Goal: Information Seeking & Learning: Learn about a topic

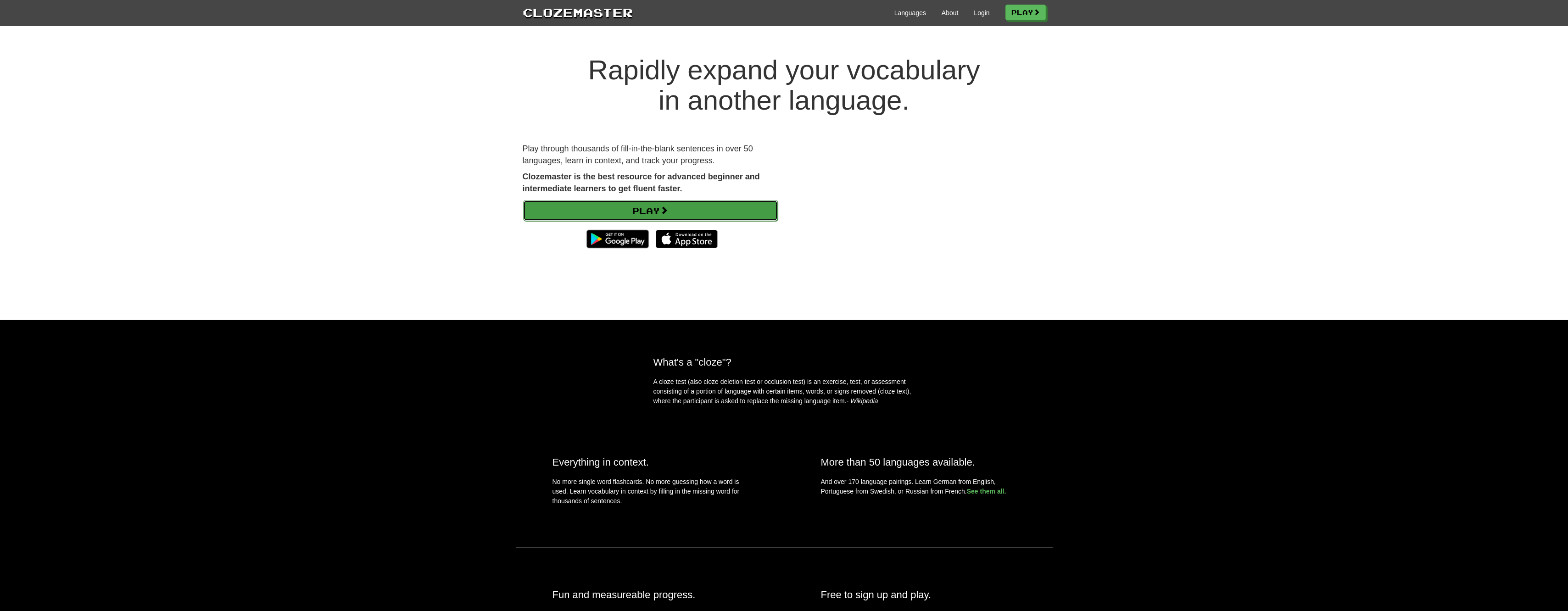
click at [633, 211] on link "Play" at bounding box center [650, 211] width 255 height 21
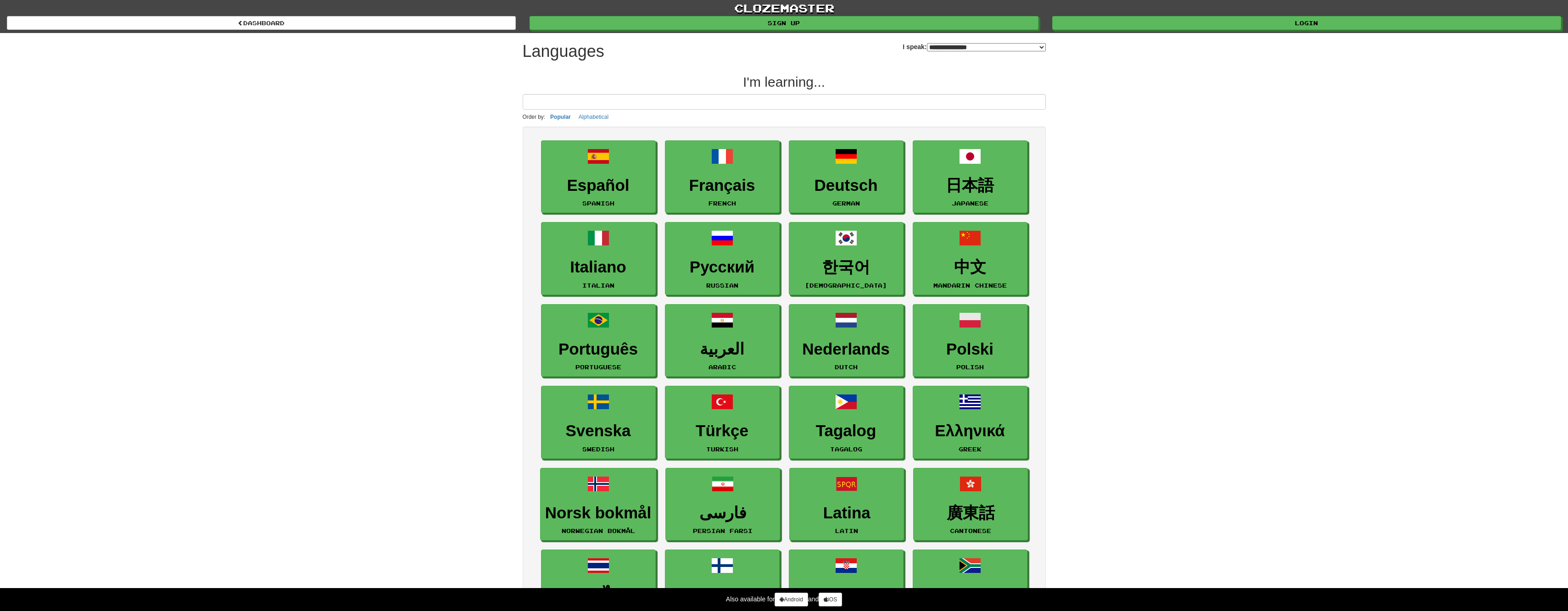
select select "*******"
click at [583, 174] on link "Español Spanish" at bounding box center [599, 177] width 115 height 73
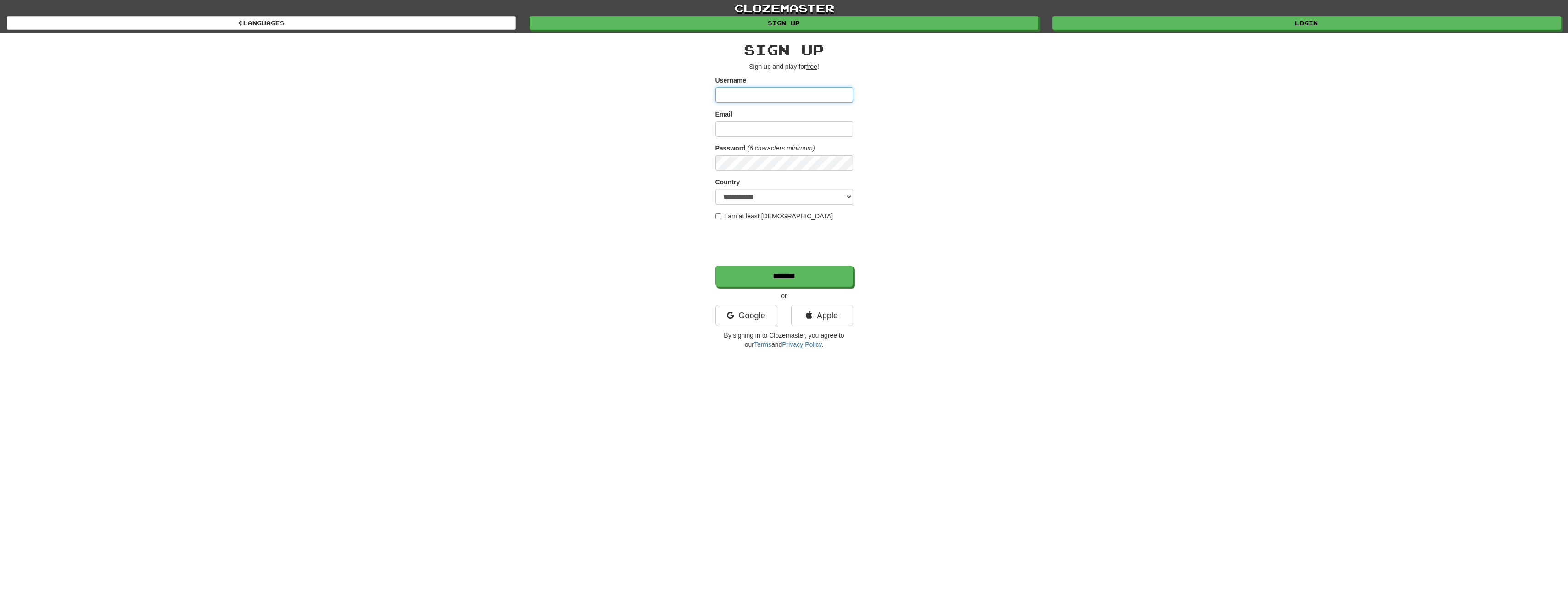
click at [790, 96] on input "Username" at bounding box center [784, 95] width 138 height 16
type input "*"
type input "********"
click at [748, 127] on input "Email" at bounding box center [784, 129] width 138 height 16
type input "**********"
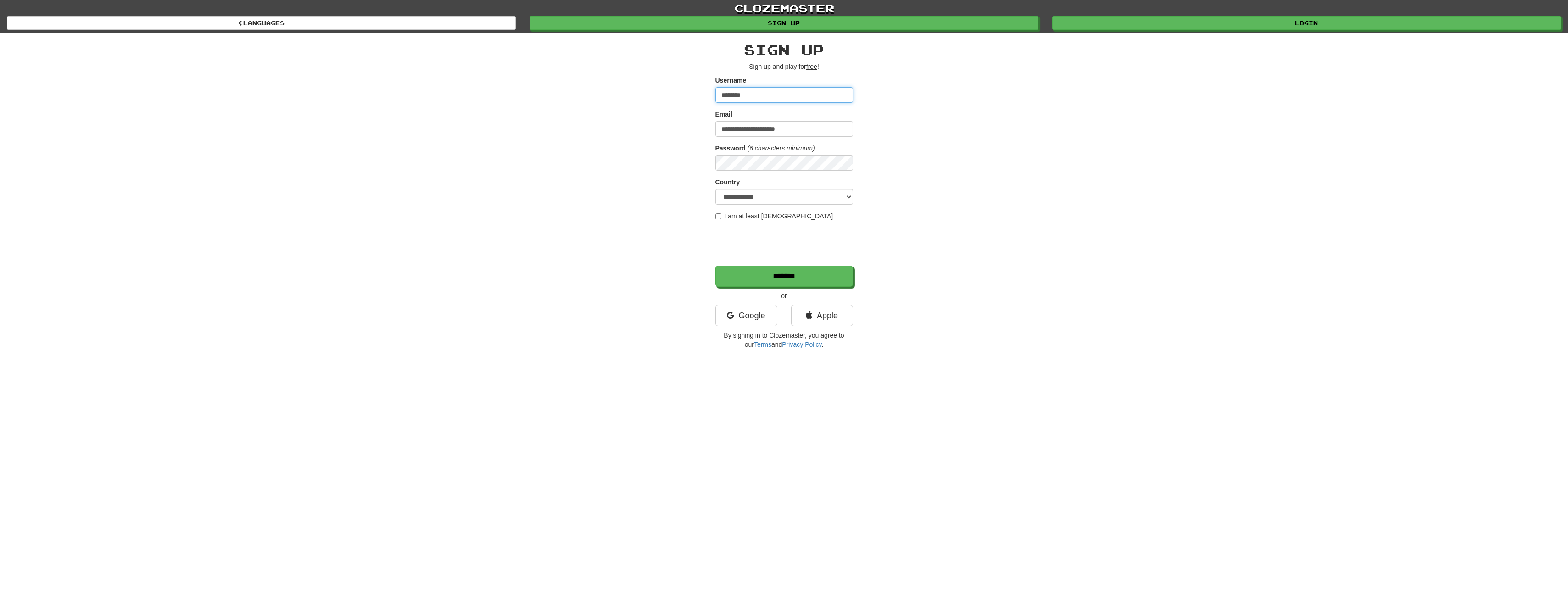
click at [721, 94] on input "********" at bounding box center [784, 95] width 138 height 16
drag, startPoint x: 676, startPoint y: 106, endPoint x: 663, endPoint y: 108, distance: 13.2
click at [663, 108] on div "**********" at bounding box center [784, 193] width 537 height 321
type input "********"
click at [772, 273] on input "*******" at bounding box center [784, 277] width 138 height 21
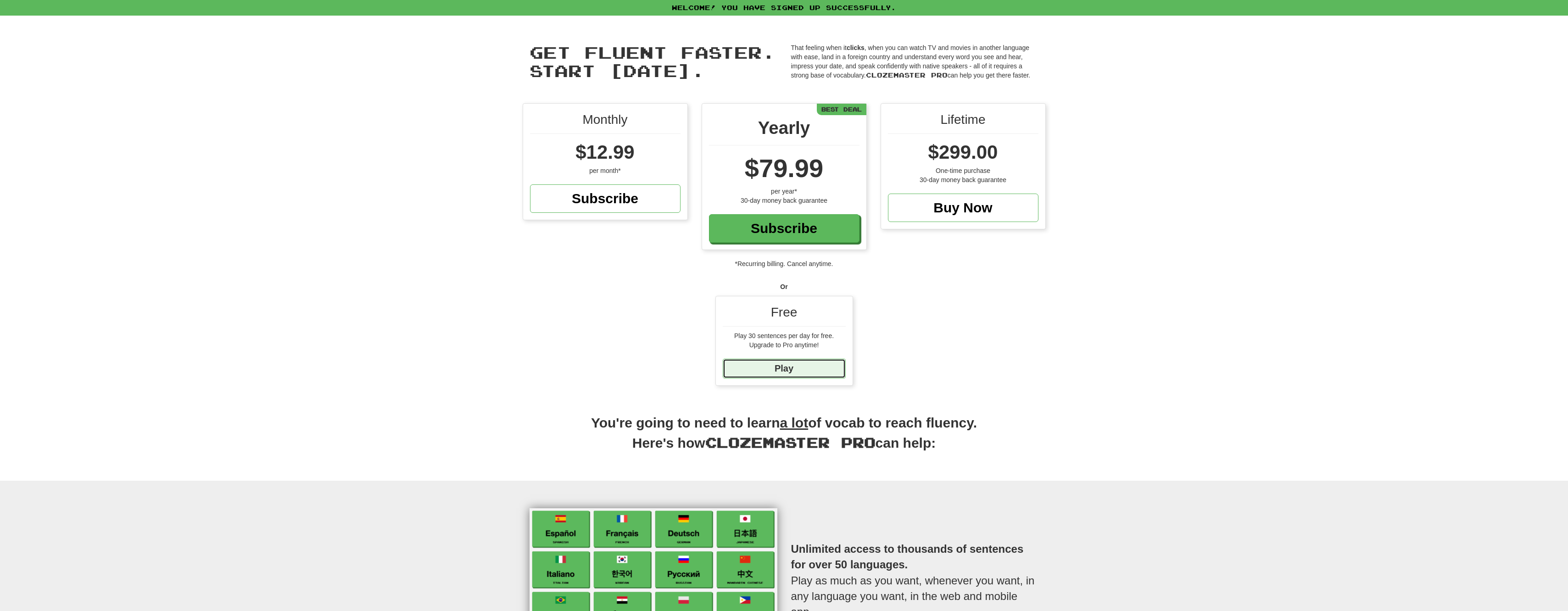
click at [791, 363] on link "Play" at bounding box center [784, 368] width 122 height 19
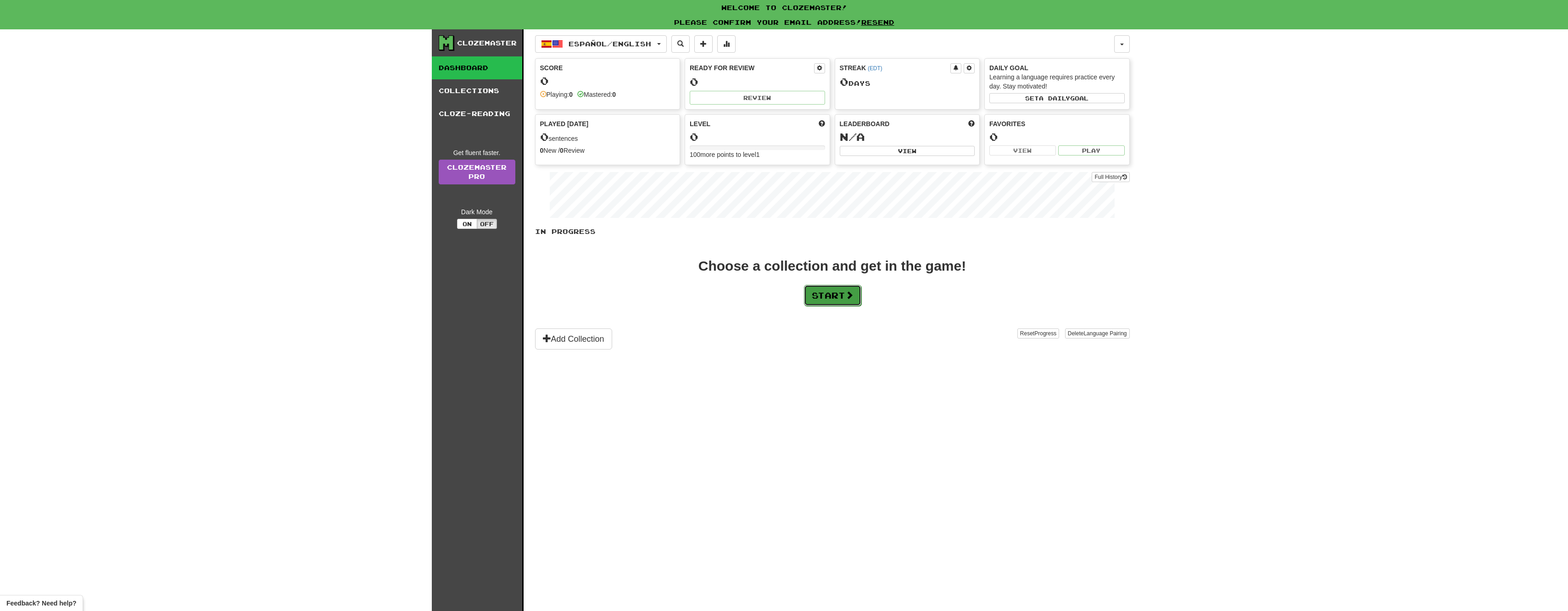
click at [811, 299] on button "Start" at bounding box center [832, 295] width 57 height 21
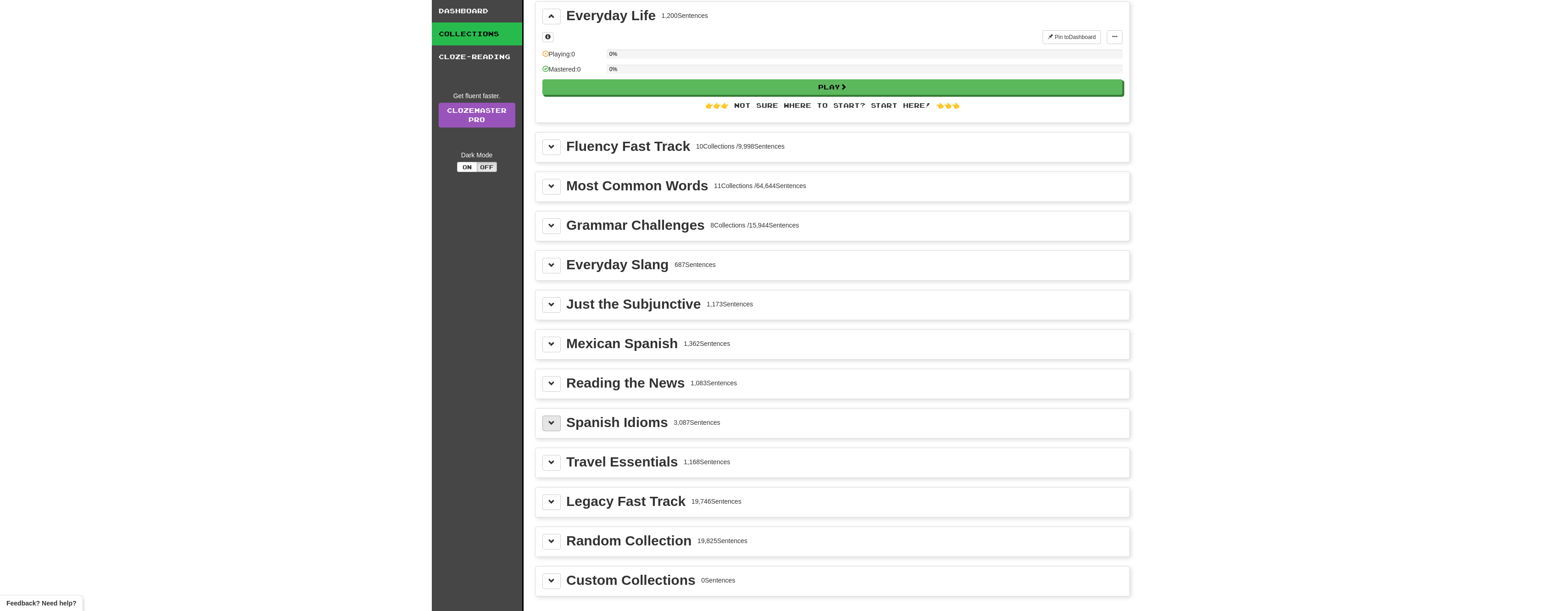
scroll to position [46, 0]
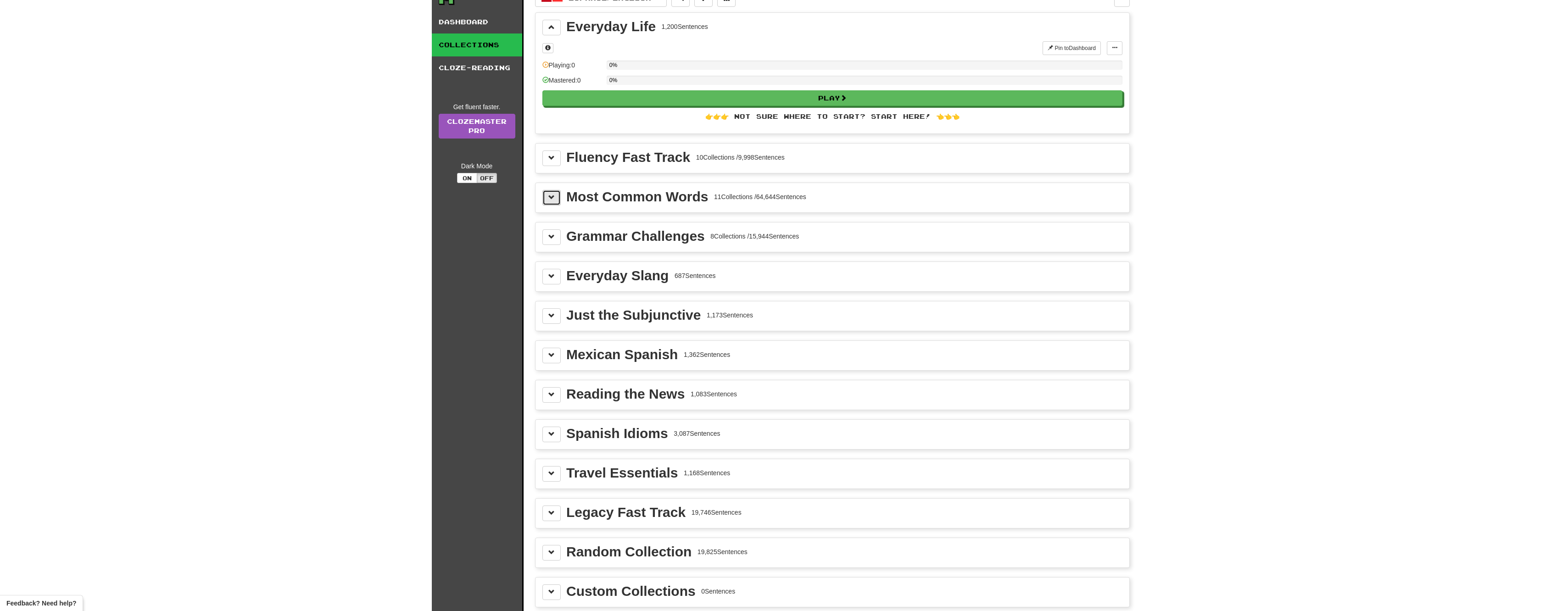
click at [552, 195] on span at bounding box center [551, 197] width 7 height 7
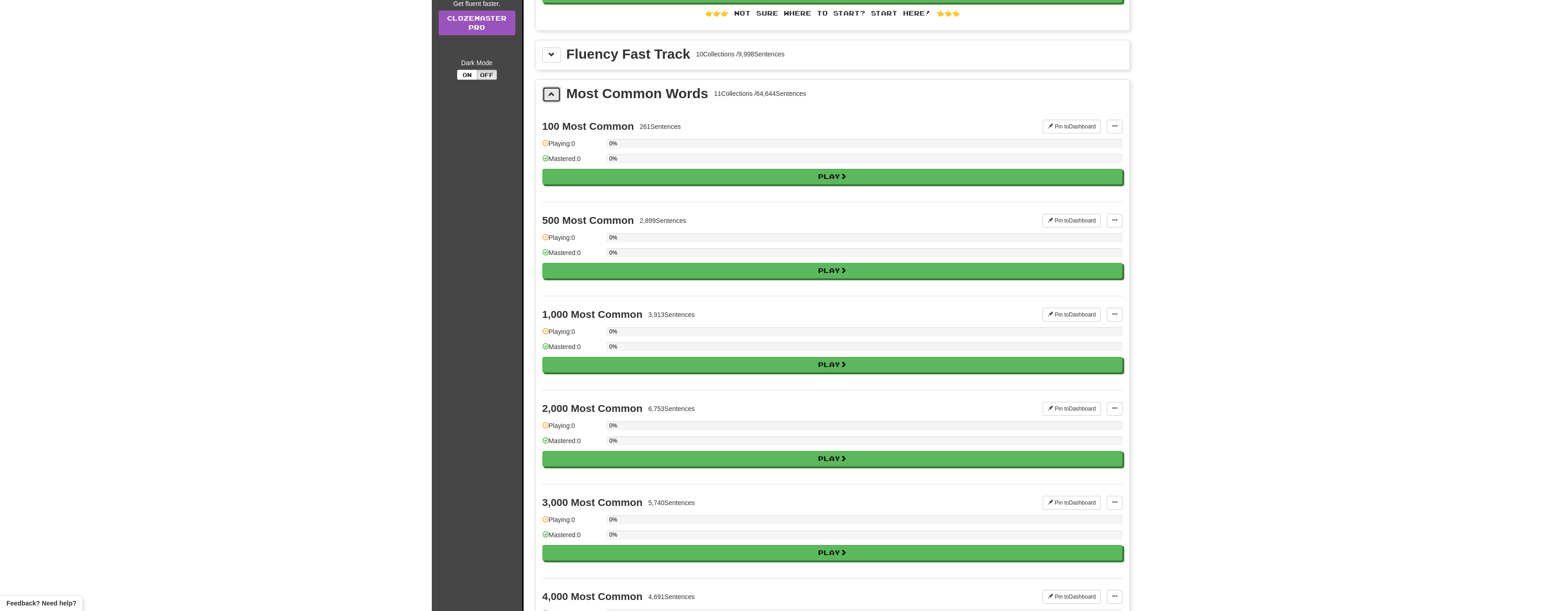
scroll to position [138, 0]
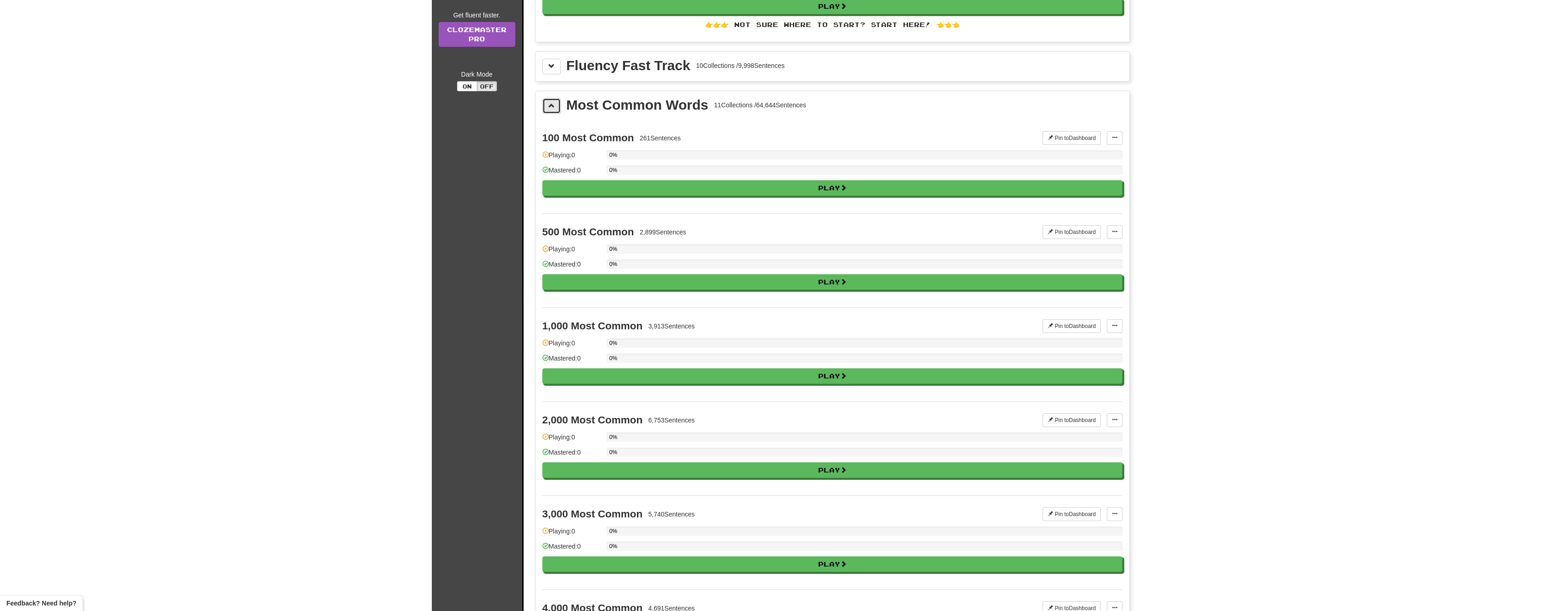
click at [550, 109] on span at bounding box center [551, 105] width 7 height 7
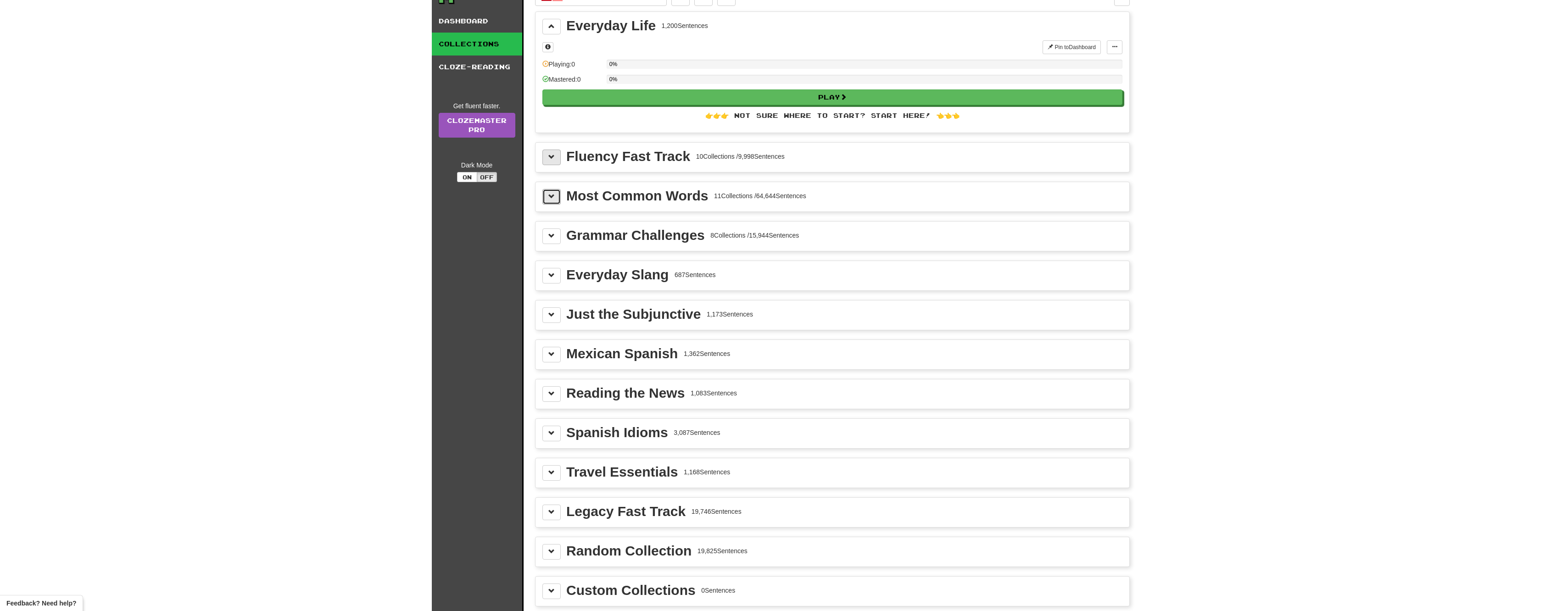
scroll to position [46, 0]
click at [557, 163] on button at bounding box center [551, 158] width 18 height 16
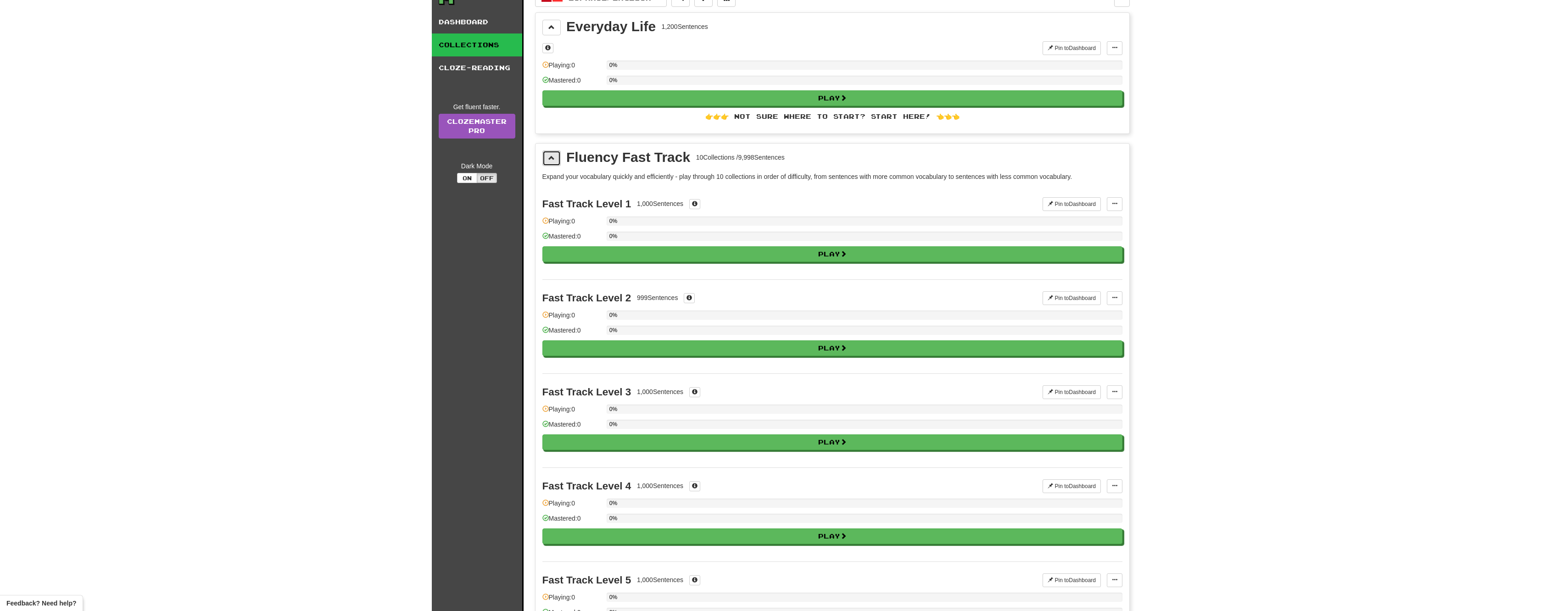
click at [551, 162] on button at bounding box center [551, 158] width 18 height 16
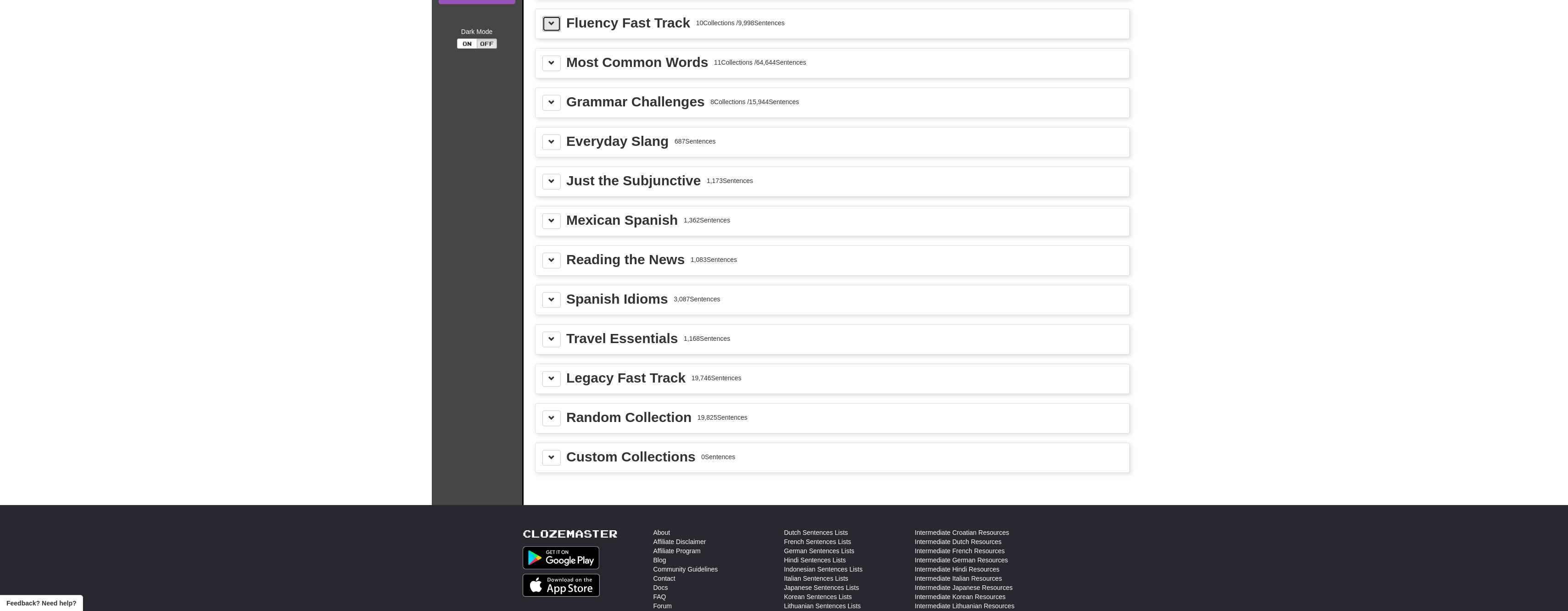
scroll to position [184, 0]
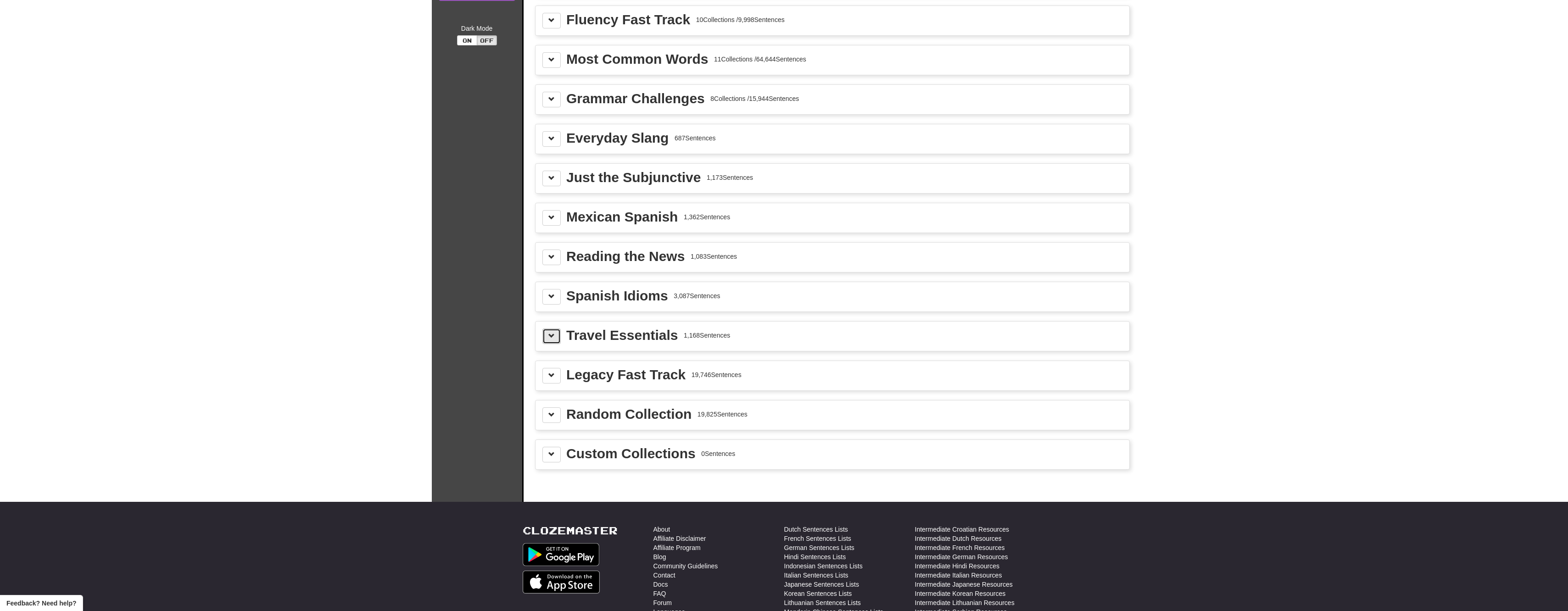
click at [553, 333] on span at bounding box center [551, 335] width 7 height 7
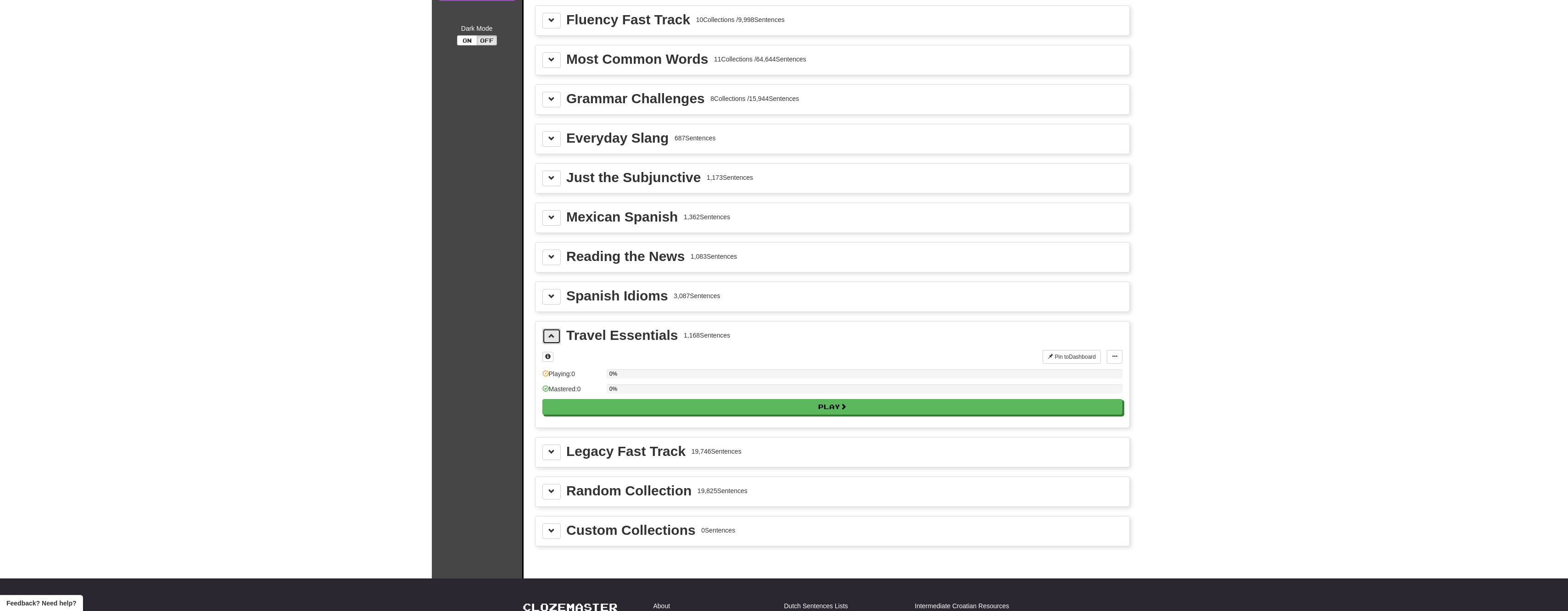
click at [553, 333] on span at bounding box center [551, 335] width 7 height 7
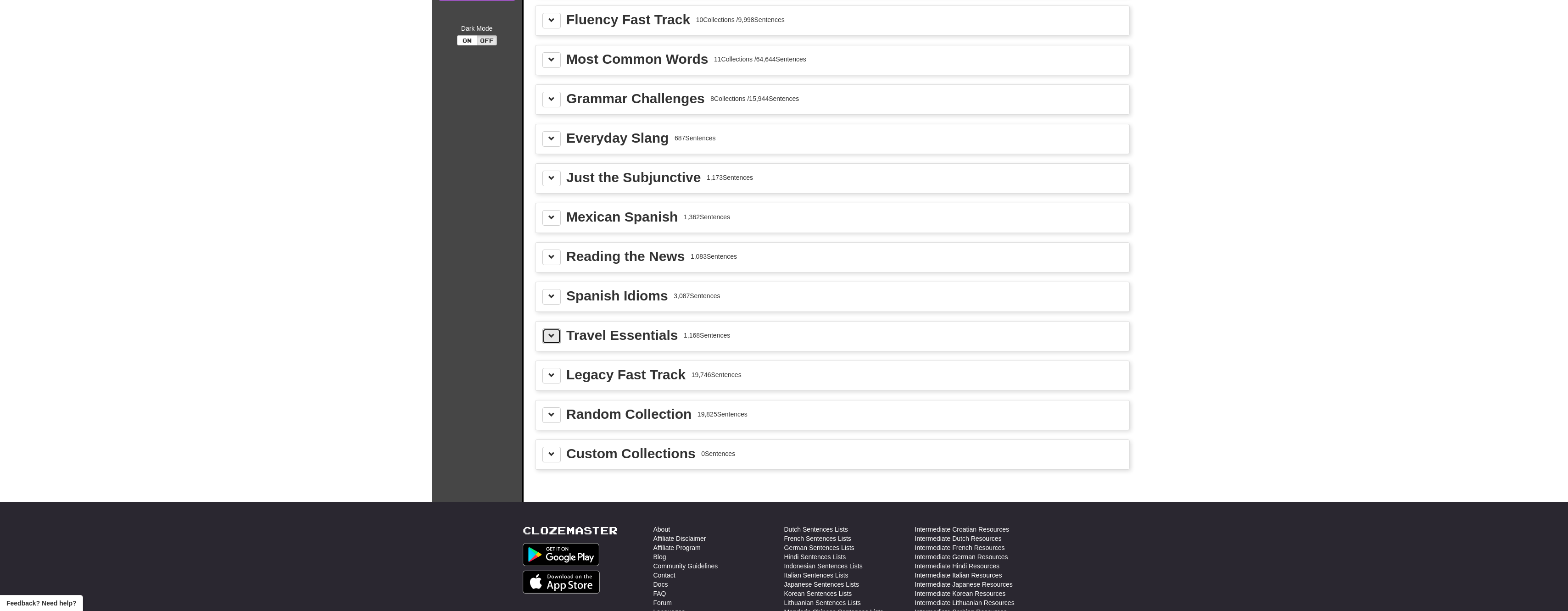
click at [553, 333] on span at bounding box center [551, 335] width 7 height 7
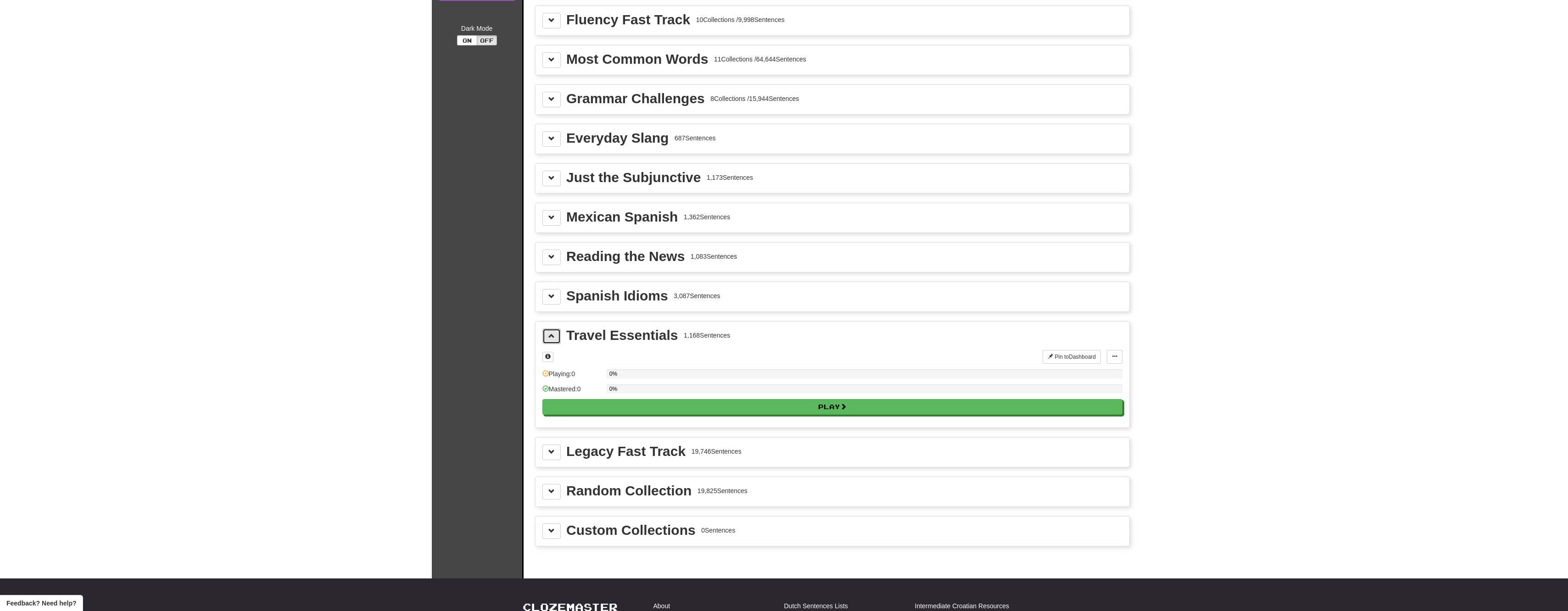
click at [553, 333] on span at bounding box center [551, 335] width 7 height 7
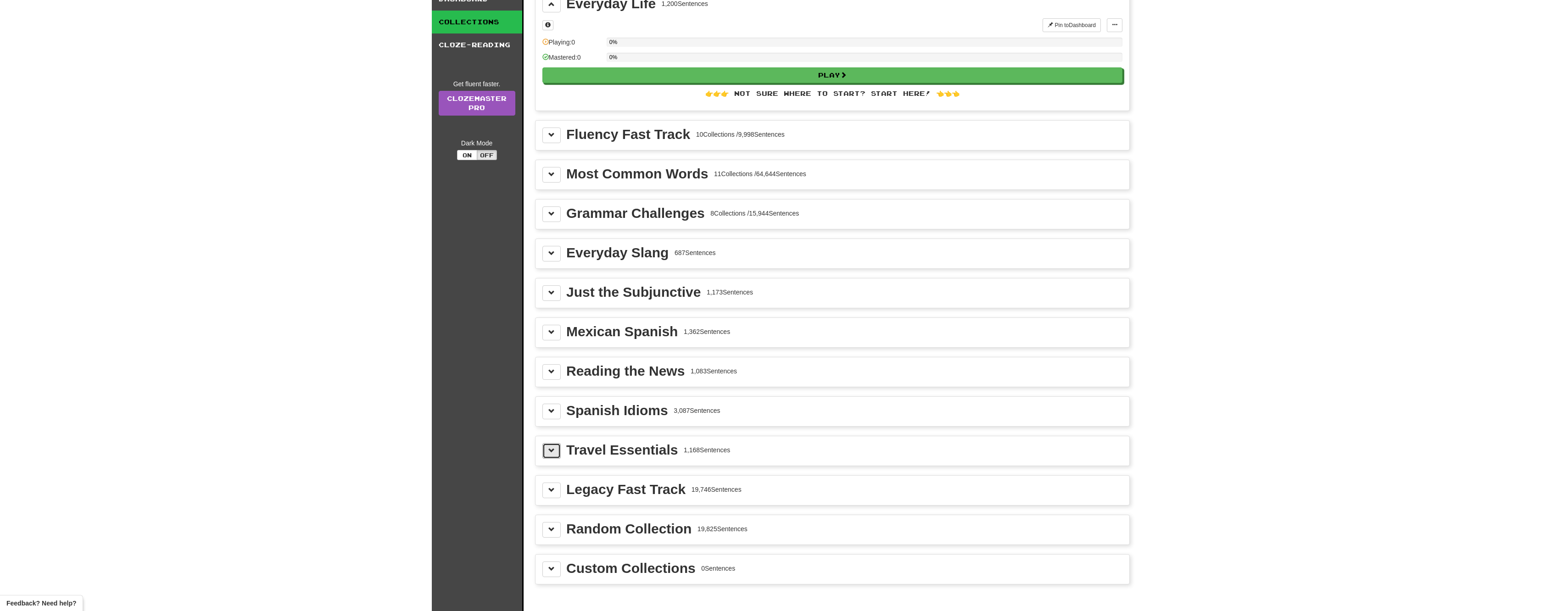
scroll to position [0, 0]
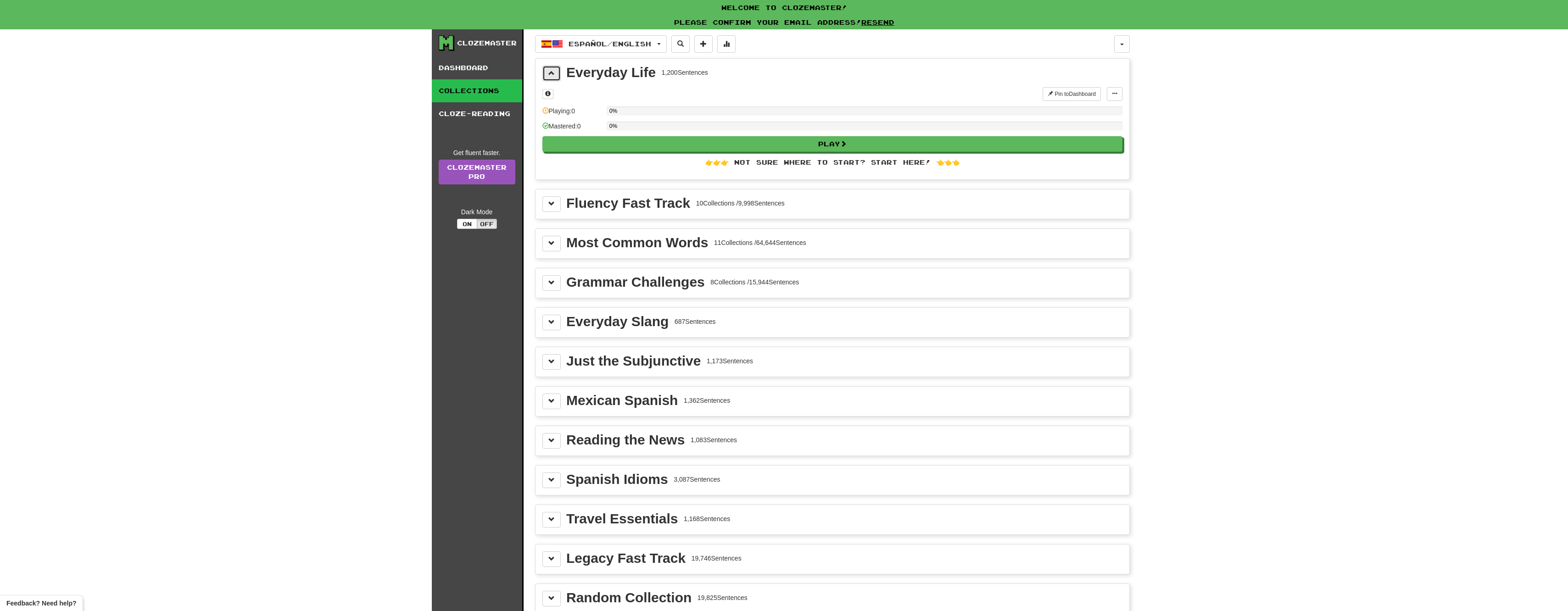
click at [551, 72] on span at bounding box center [551, 73] width 7 height 7
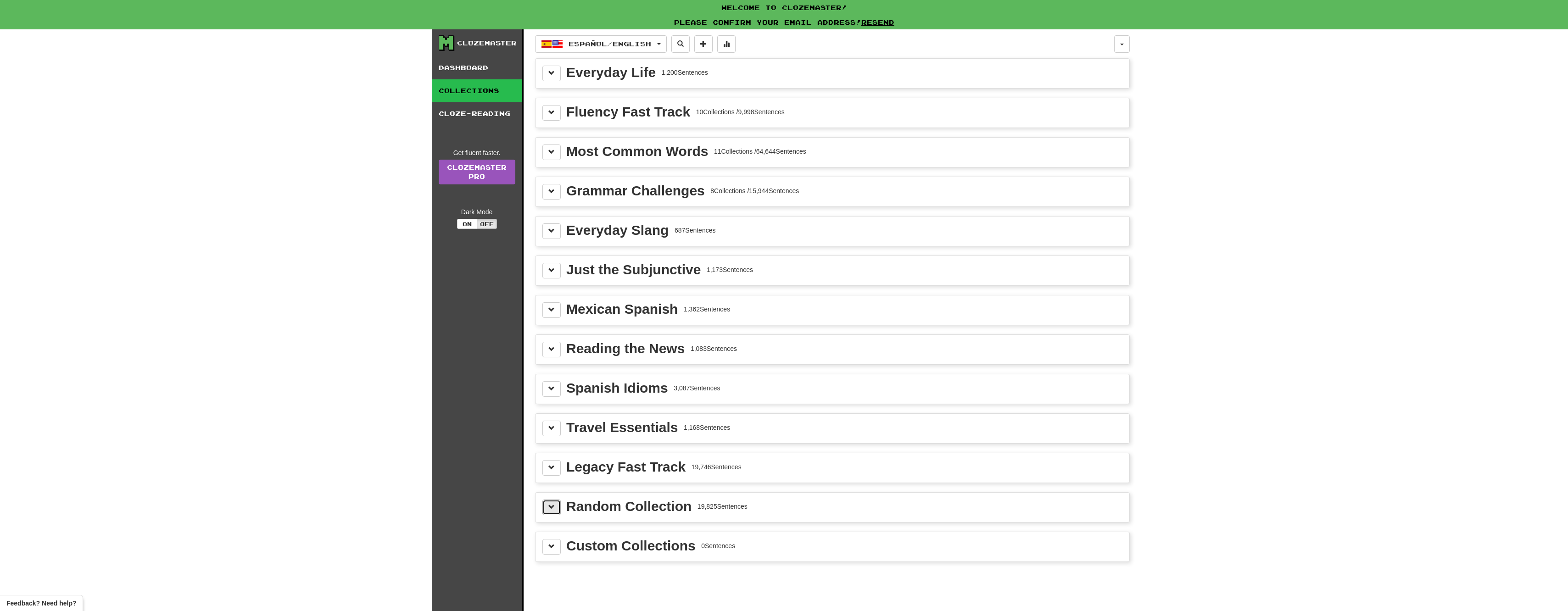
click at [555, 508] on button at bounding box center [551, 507] width 18 height 16
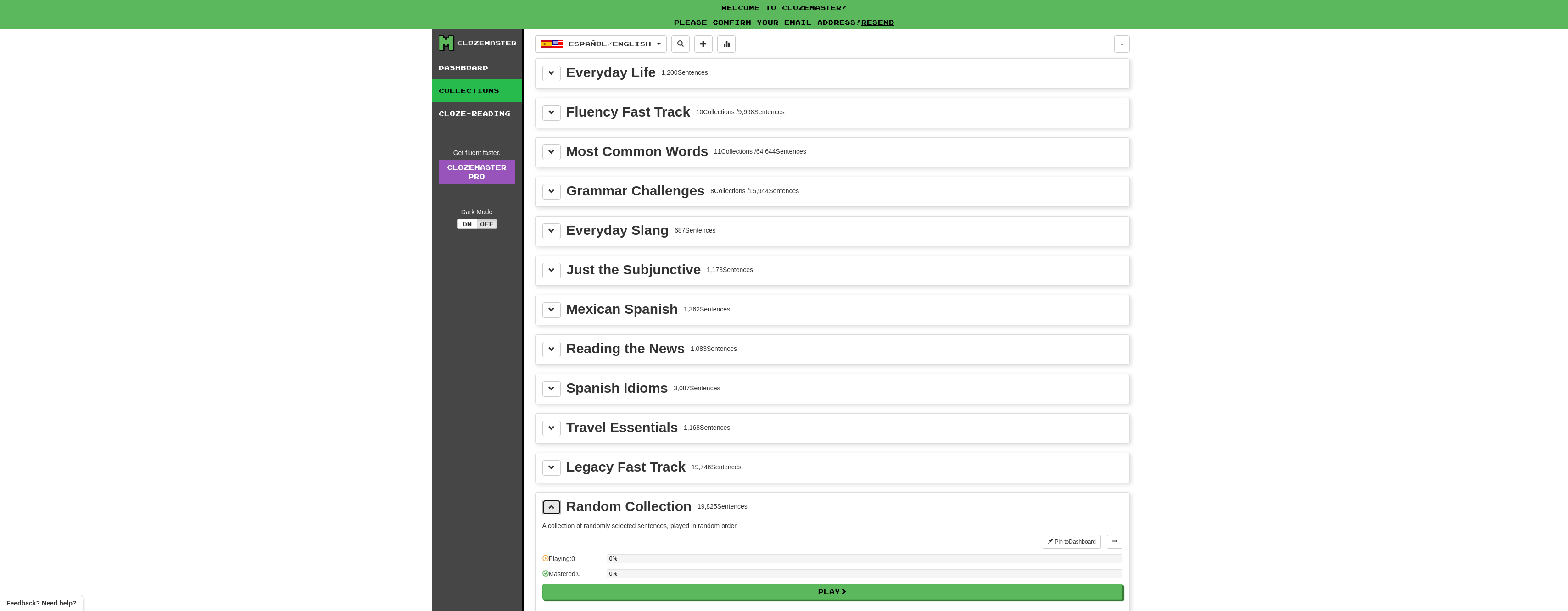
click at [555, 508] on button at bounding box center [551, 507] width 18 height 16
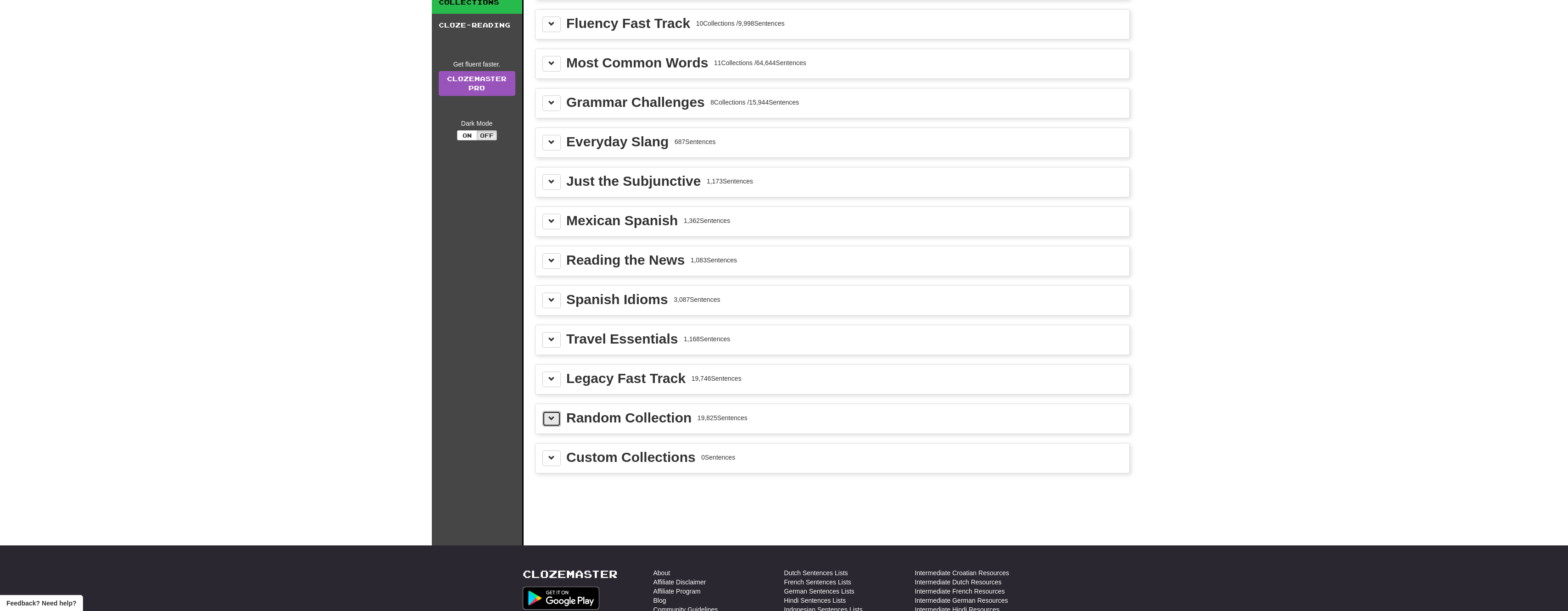
scroll to position [91, 0]
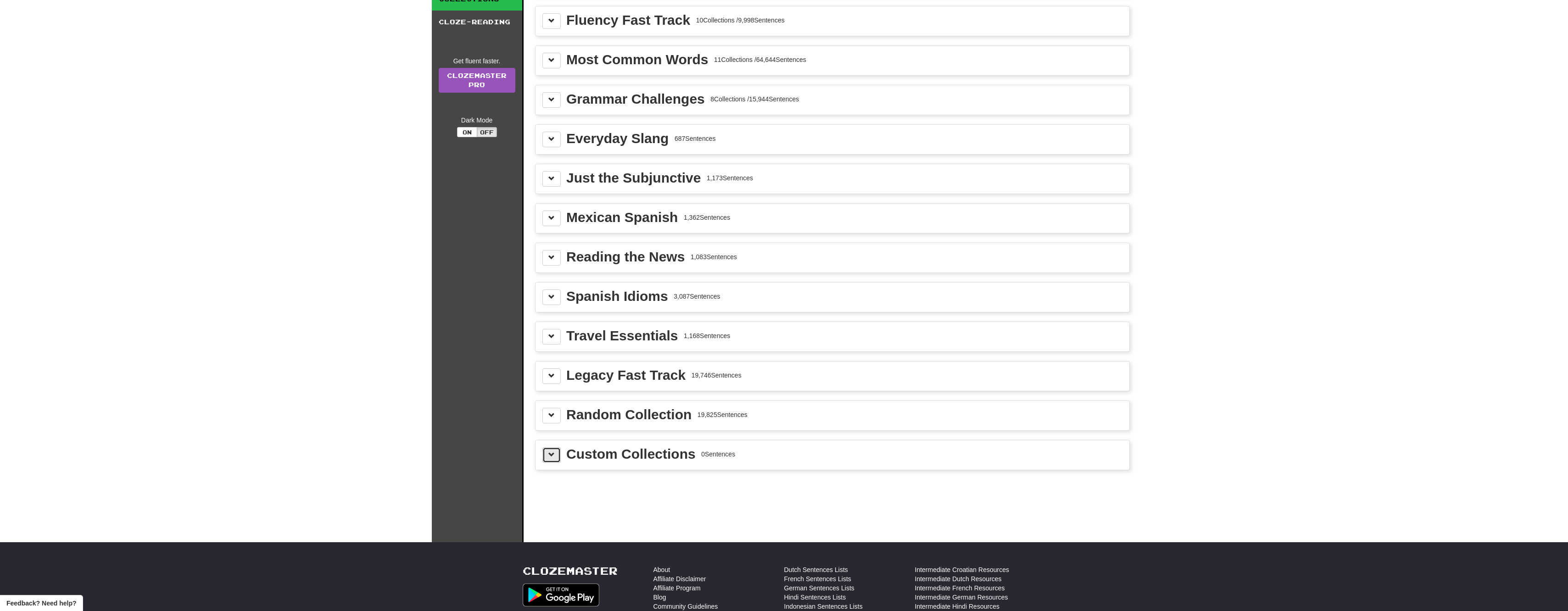
click at [560, 457] on button at bounding box center [551, 455] width 18 height 16
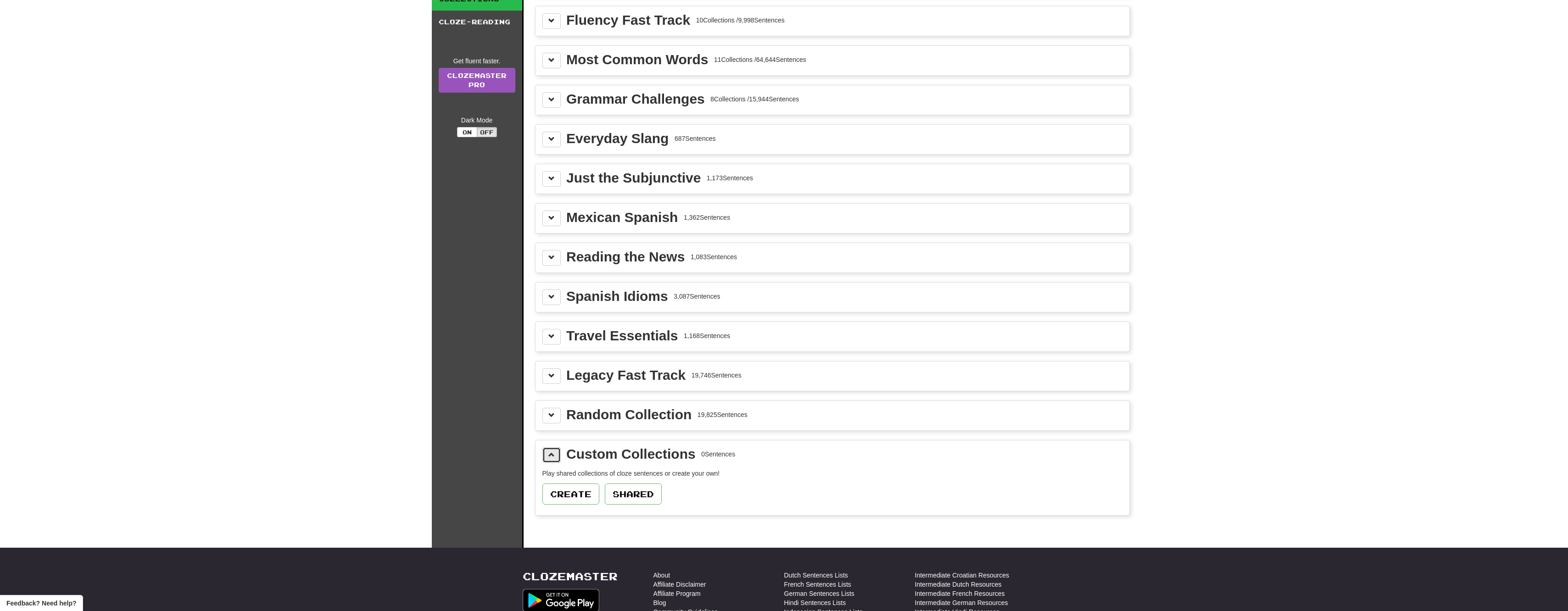
click at [560, 457] on button at bounding box center [551, 455] width 18 height 16
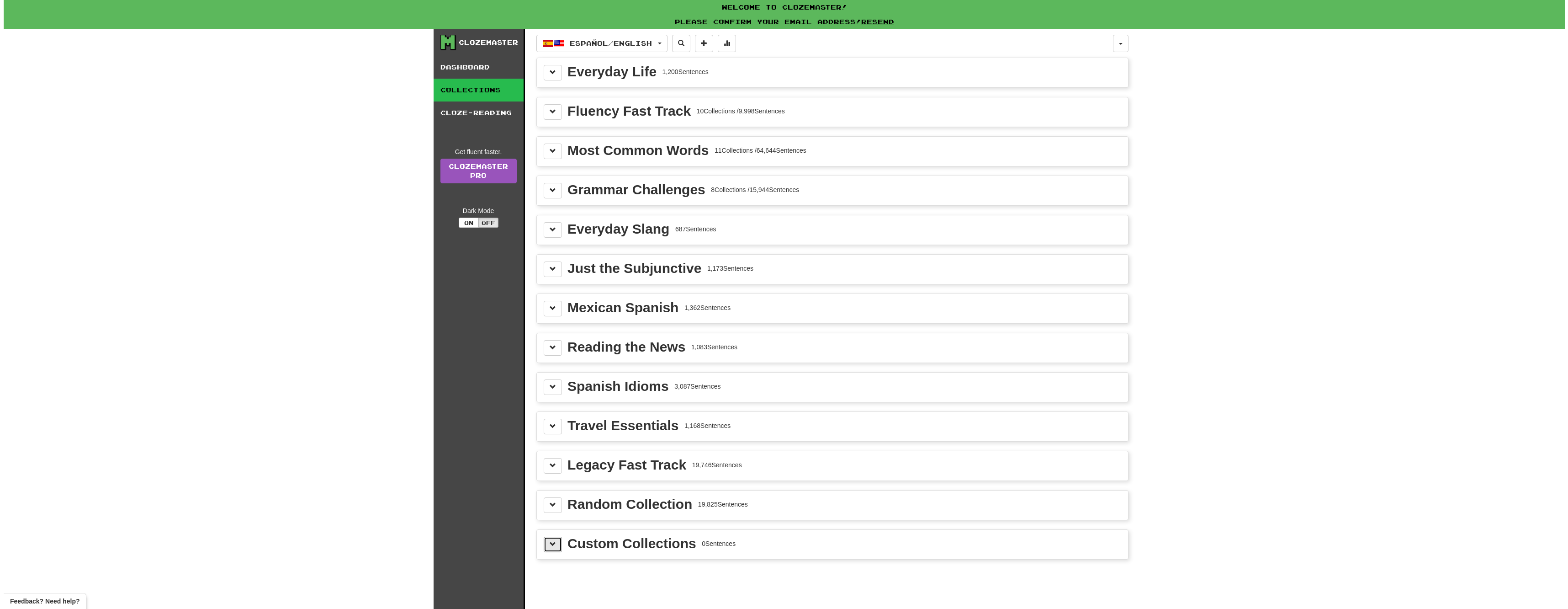
scroll to position [0, 0]
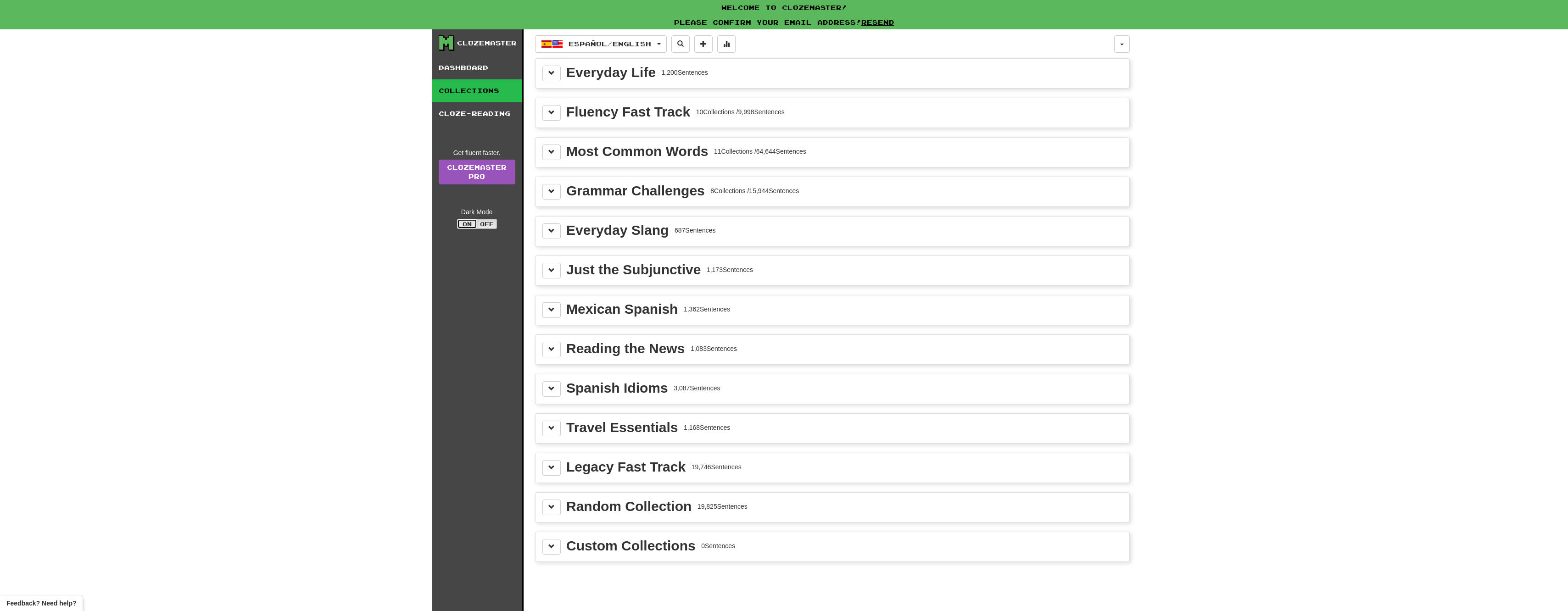
click at [473, 223] on button "On" at bounding box center [467, 223] width 20 height 10
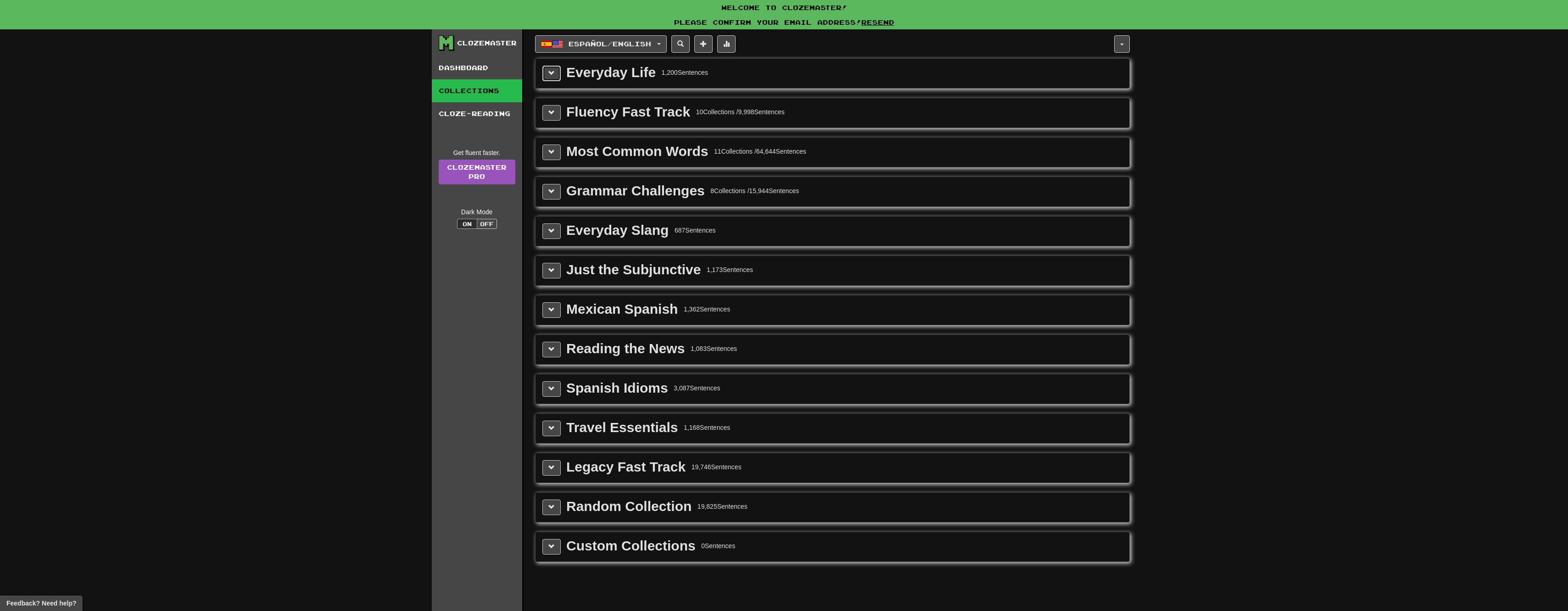
click at [548, 79] on button at bounding box center [551, 73] width 18 height 16
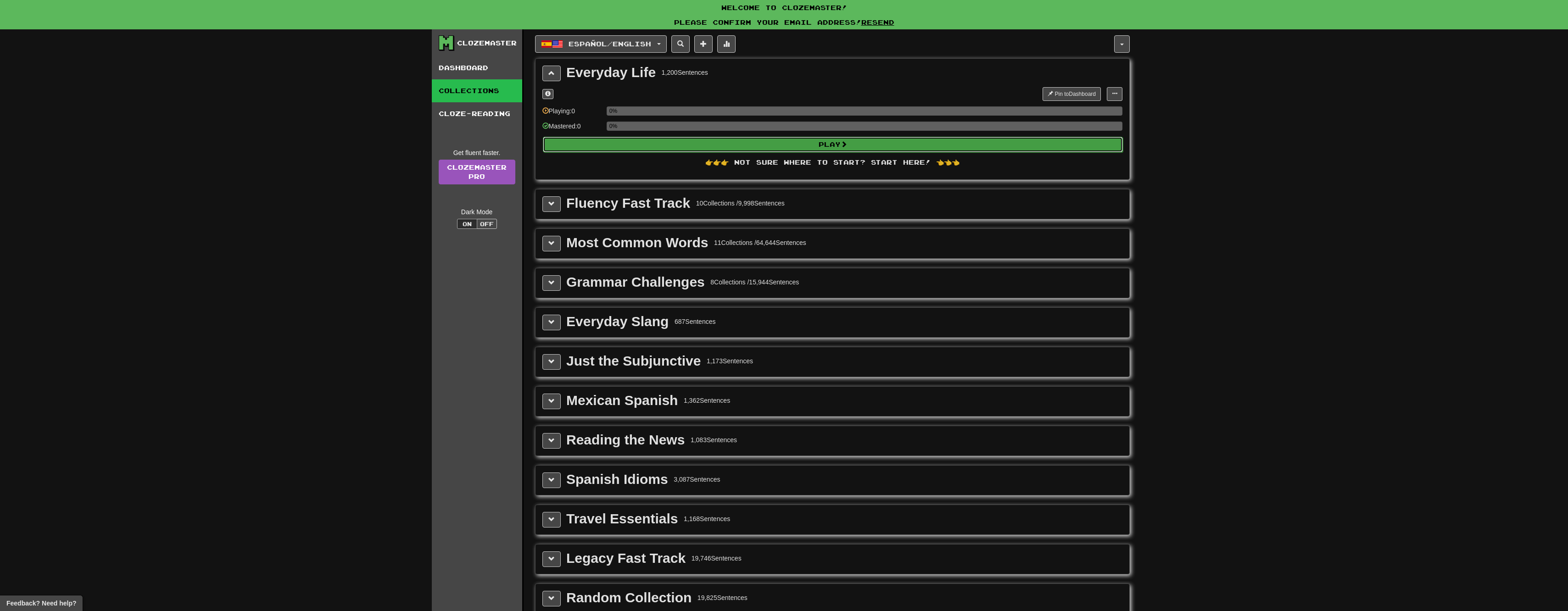
click at [806, 147] on button "Play" at bounding box center [832, 145] width 580 height 16
select select "**"
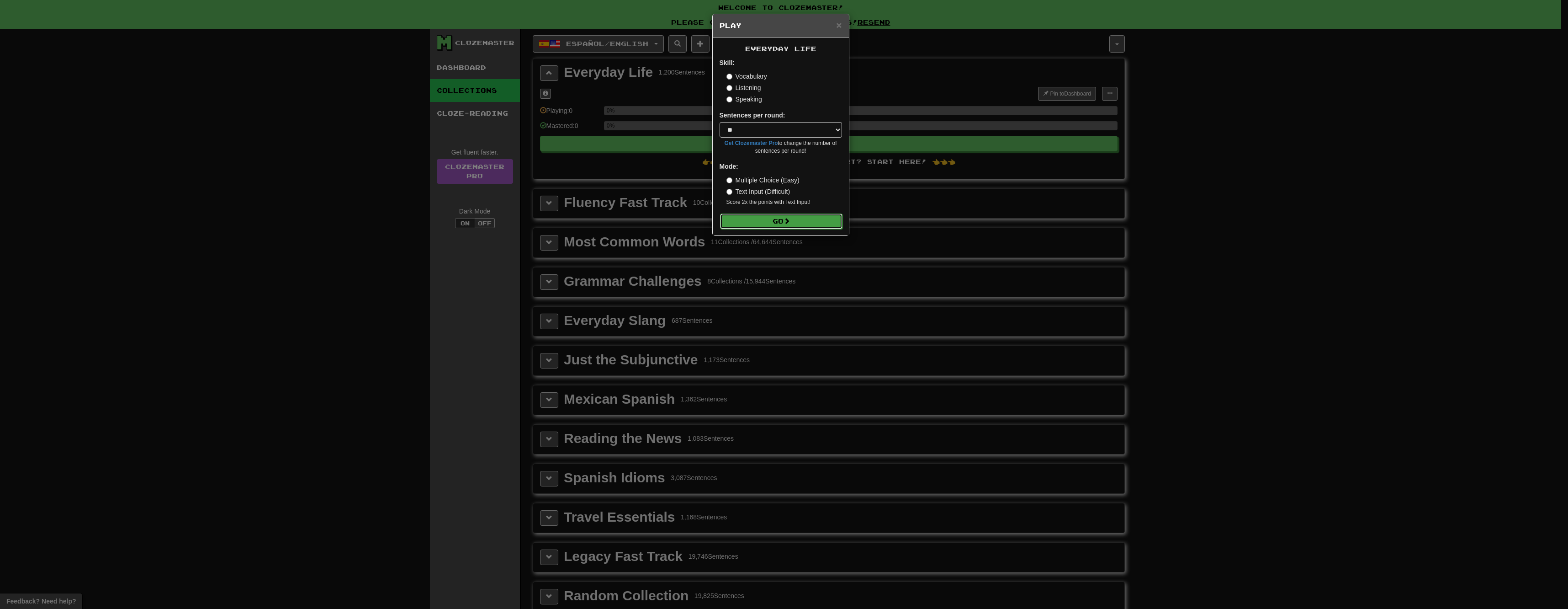
click at [783, 223] on button "Go" at bounding box center [781, 221] width 122 height 15
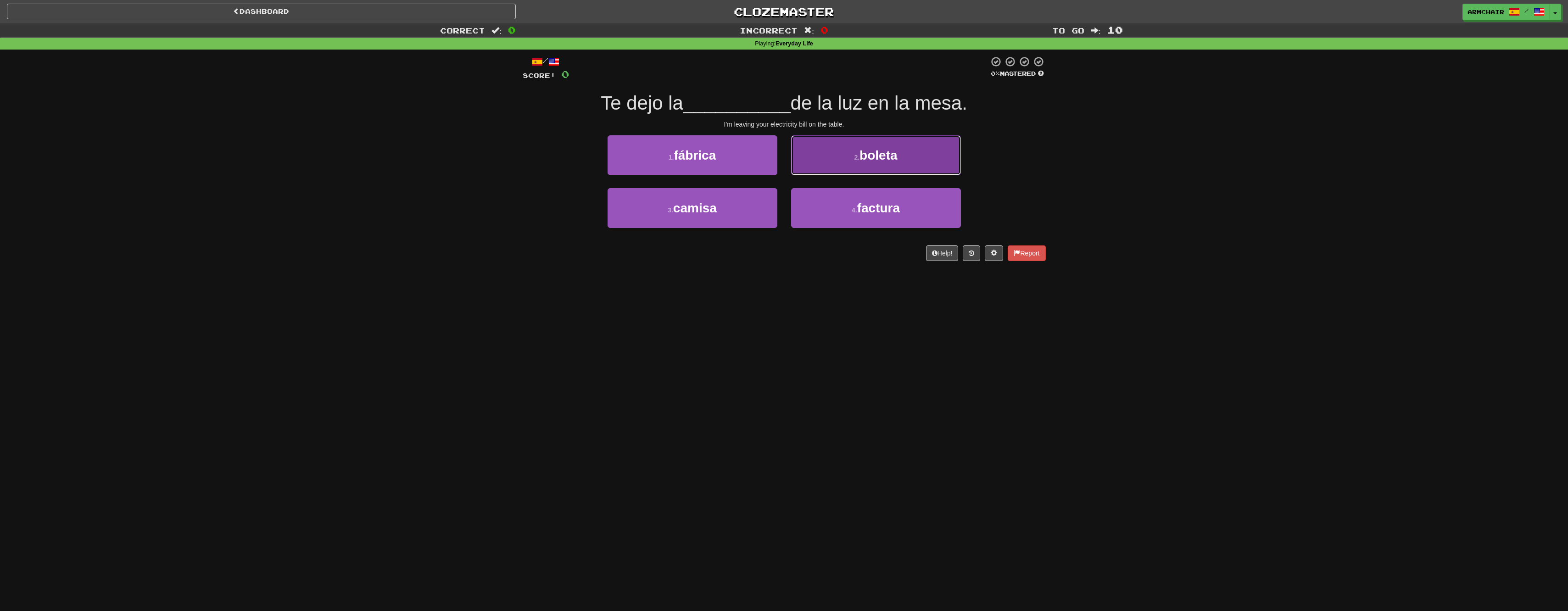
click at [821, 156] on button "2 . boleta" at bounding box center [876, 154] width 170 height 40
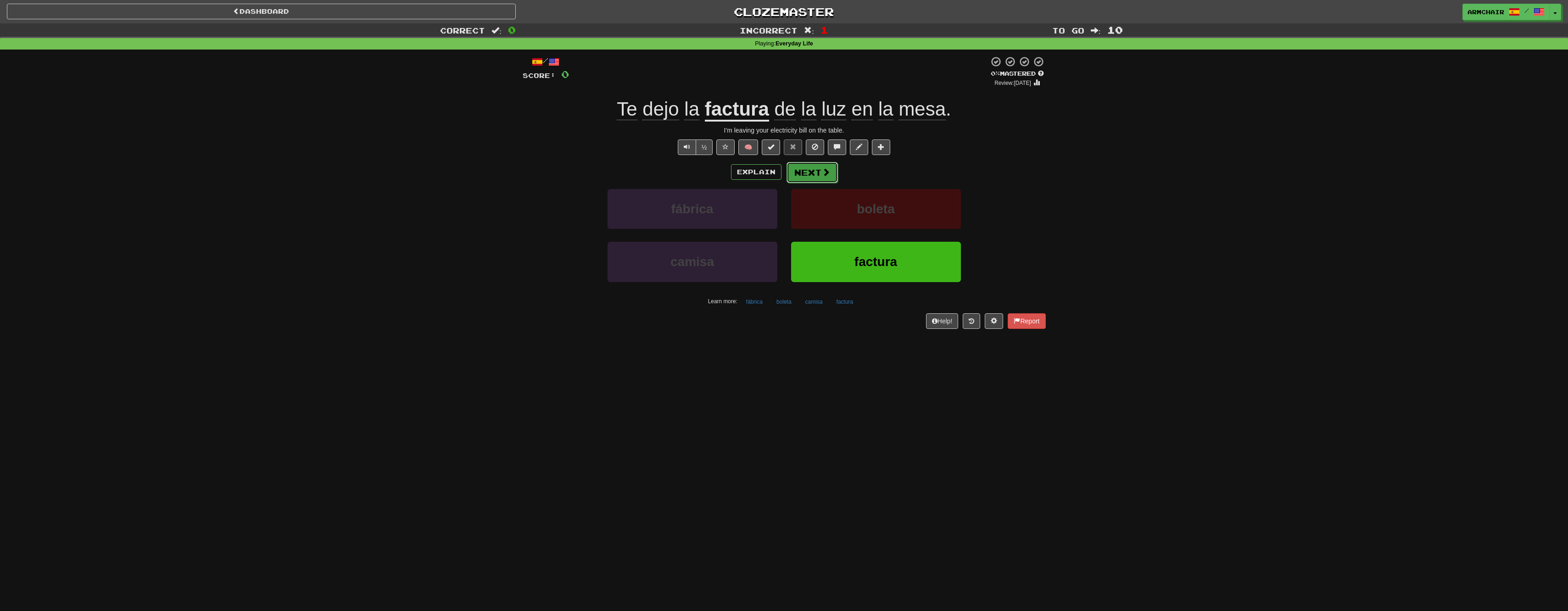
click at [803, 172] on button "Next" at bounding box center [812, 173] width 52 height 21
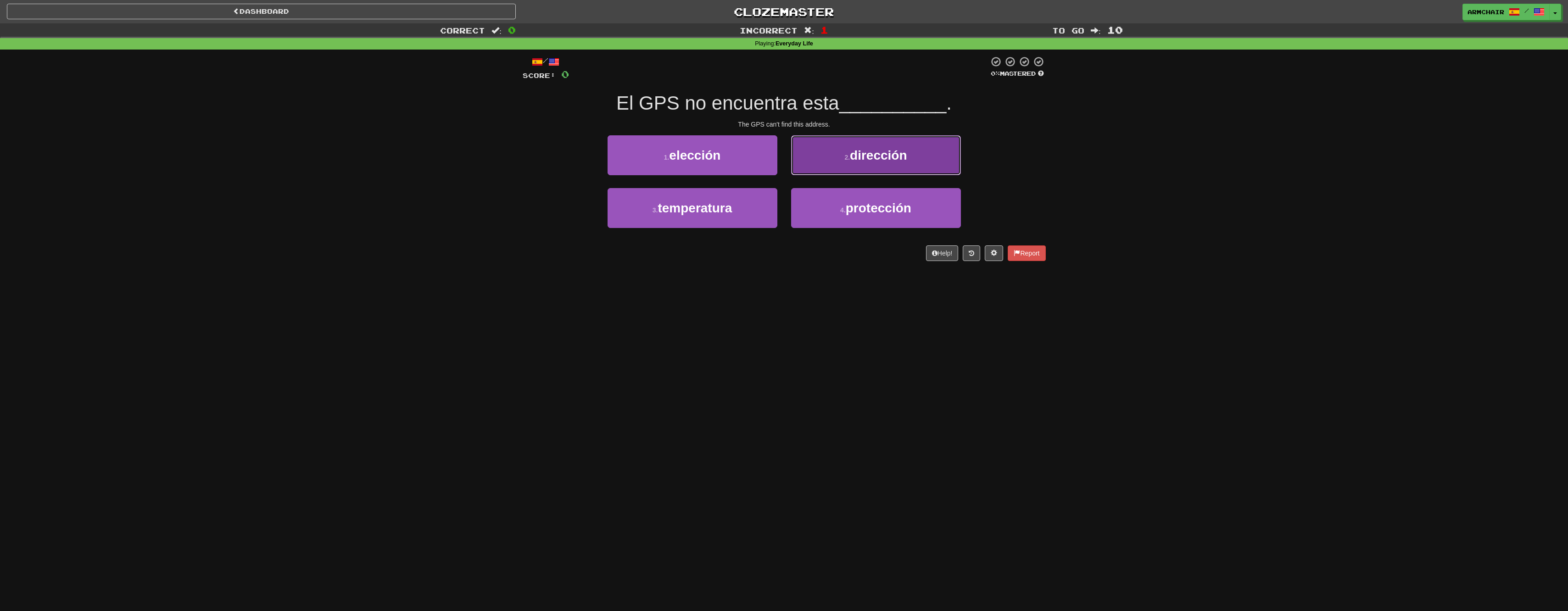
click at [811, 155] on button "2 . dirección" at bounding box center [876, 154] width 170 height 40
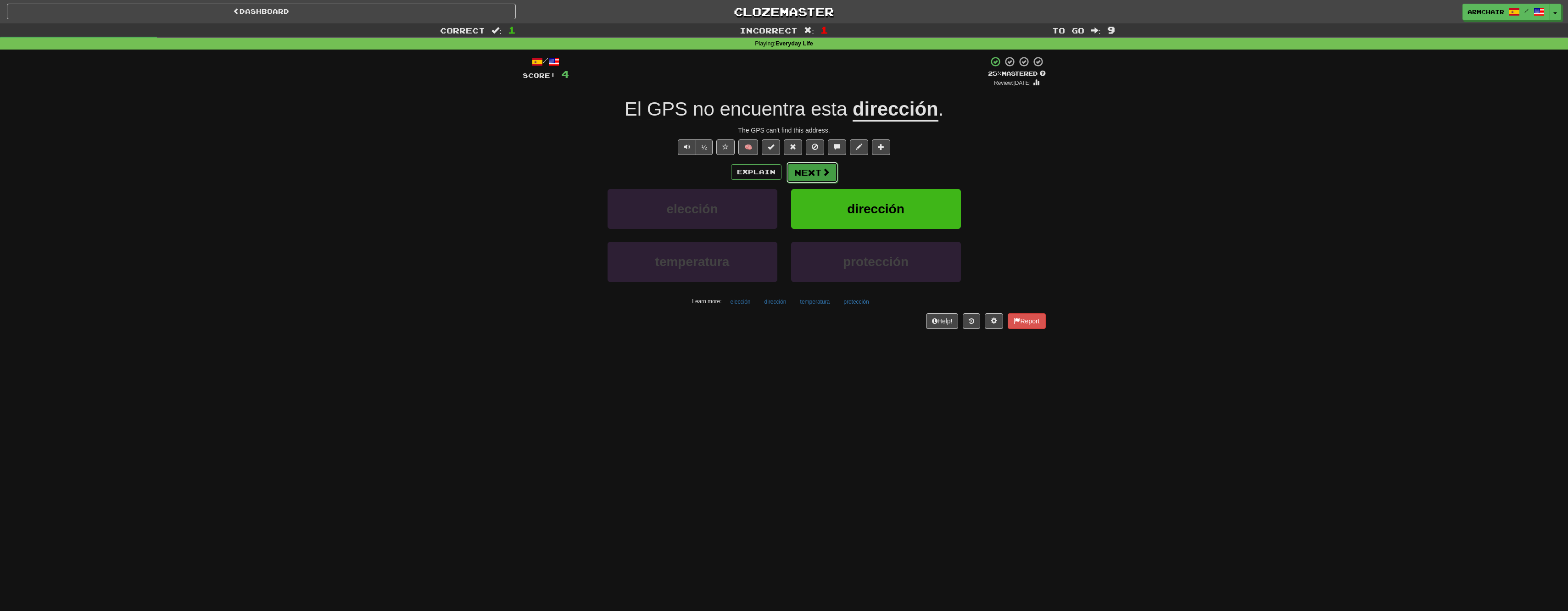
click at [807, 174] on button "Next" at bounding box center [812, 173] width 52 height 21
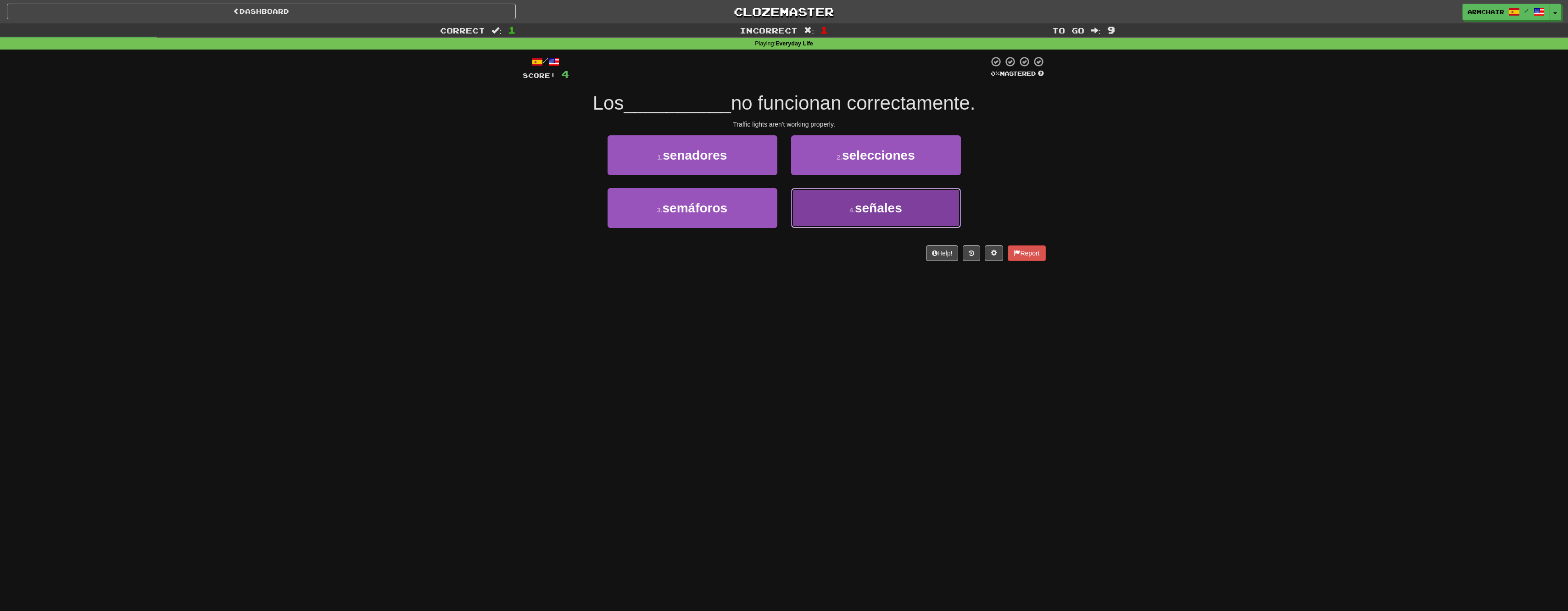
click at [819, 209] on button "4 . señales" at bounding box center [876, 208] width 170 height 40
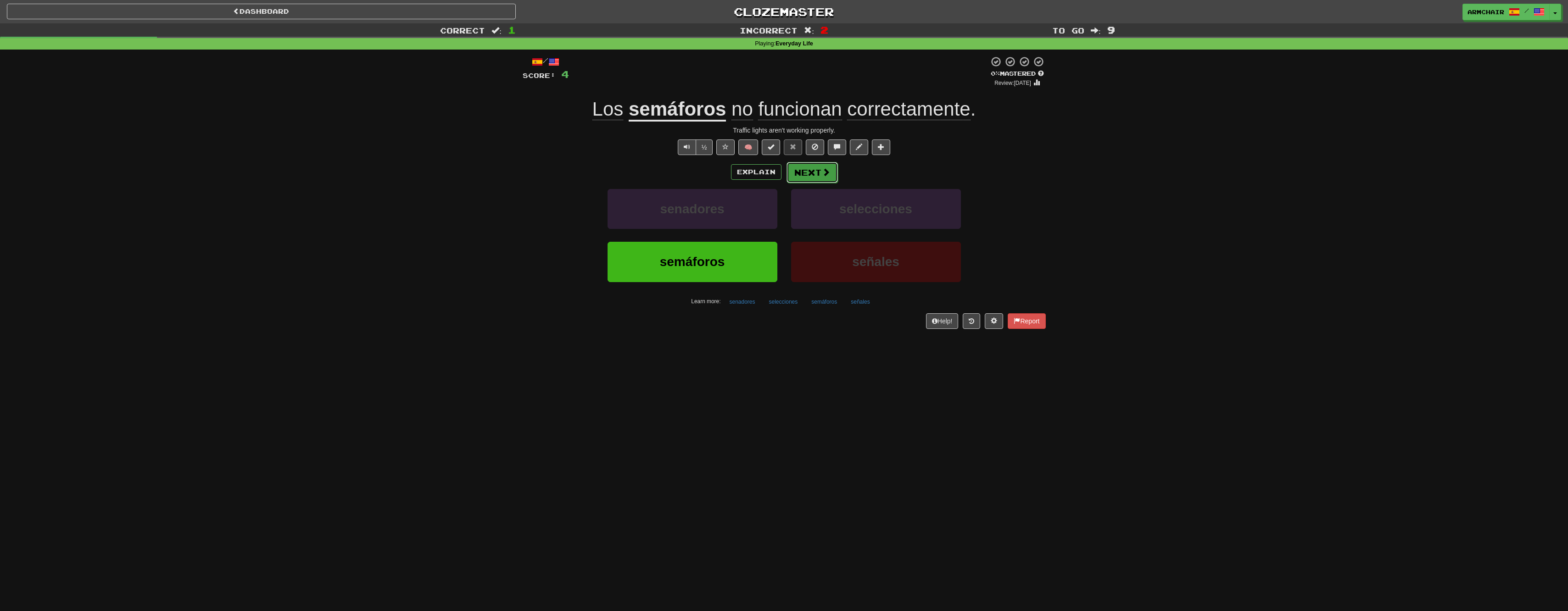
click at [832, 175] on button "Next" at bounding box center [812, 173] width 52 height 21
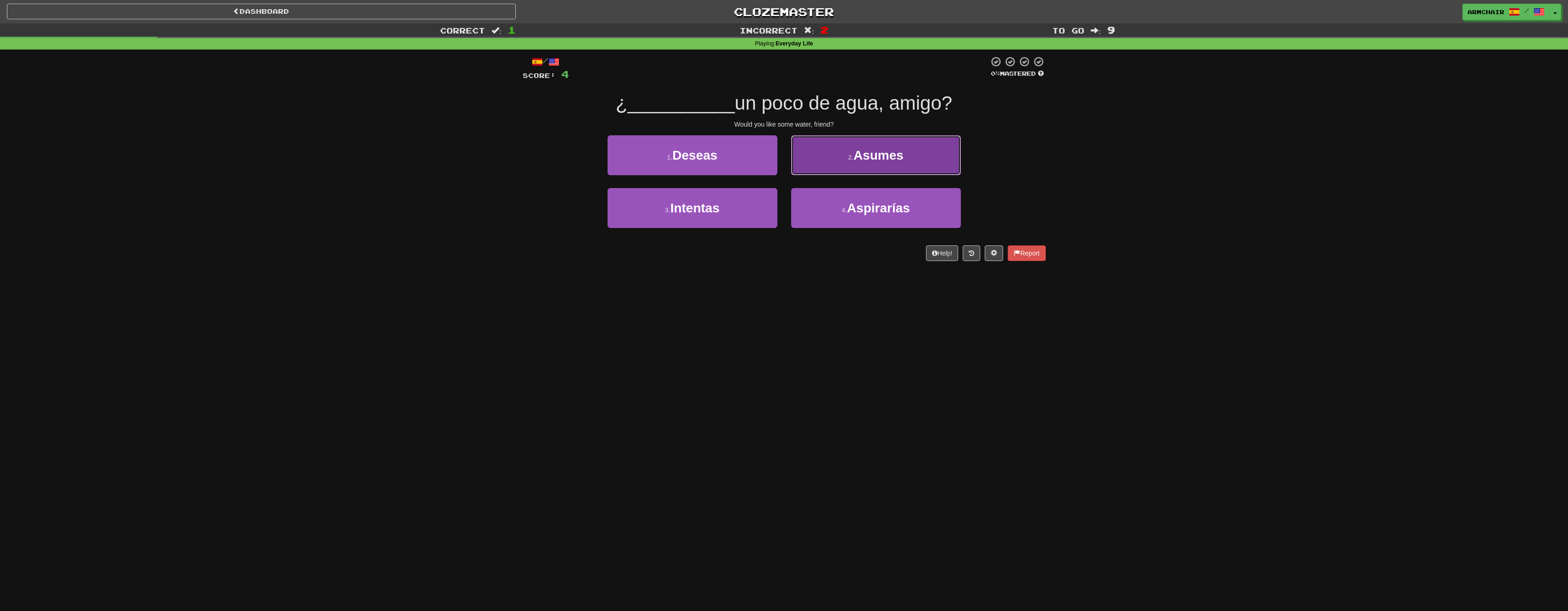
click at [815, 160] on button "2 . Asumes" at bounding box center [876, 154] width 170 height 40
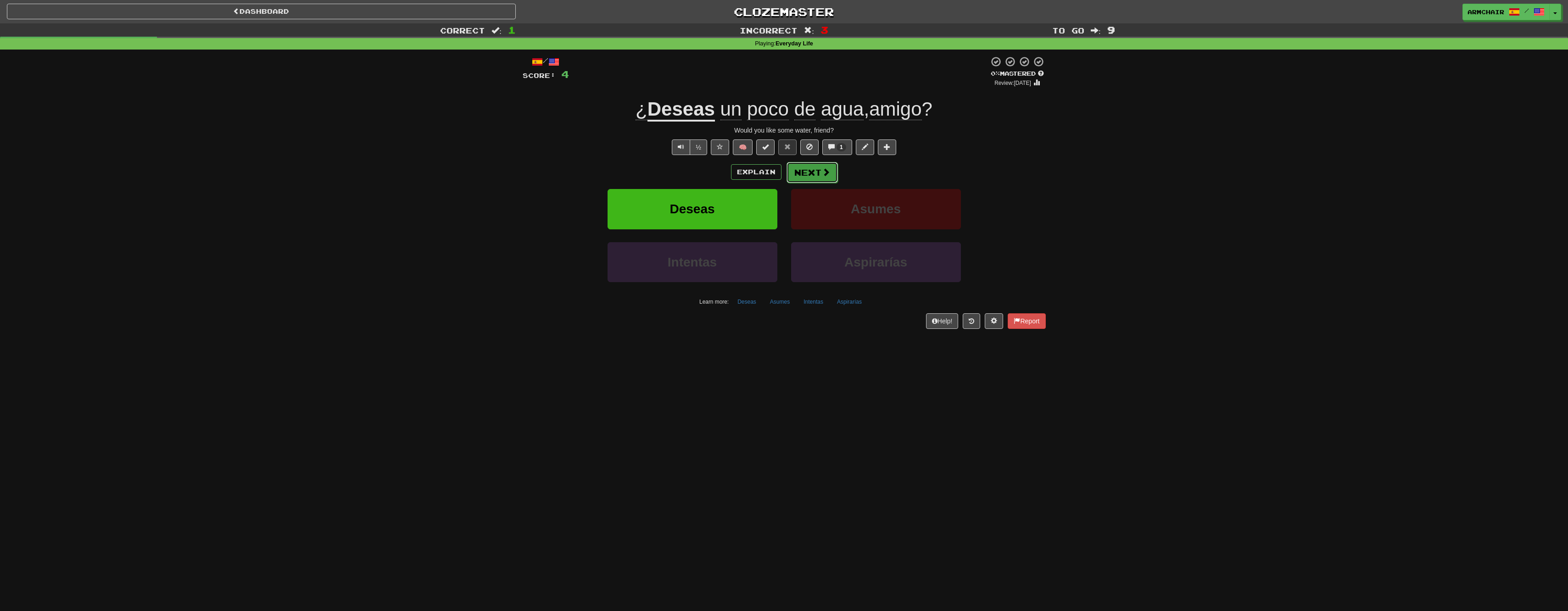
click at [805, 175] on button "Next" at bounding box center [812, 173] width 52 height 21
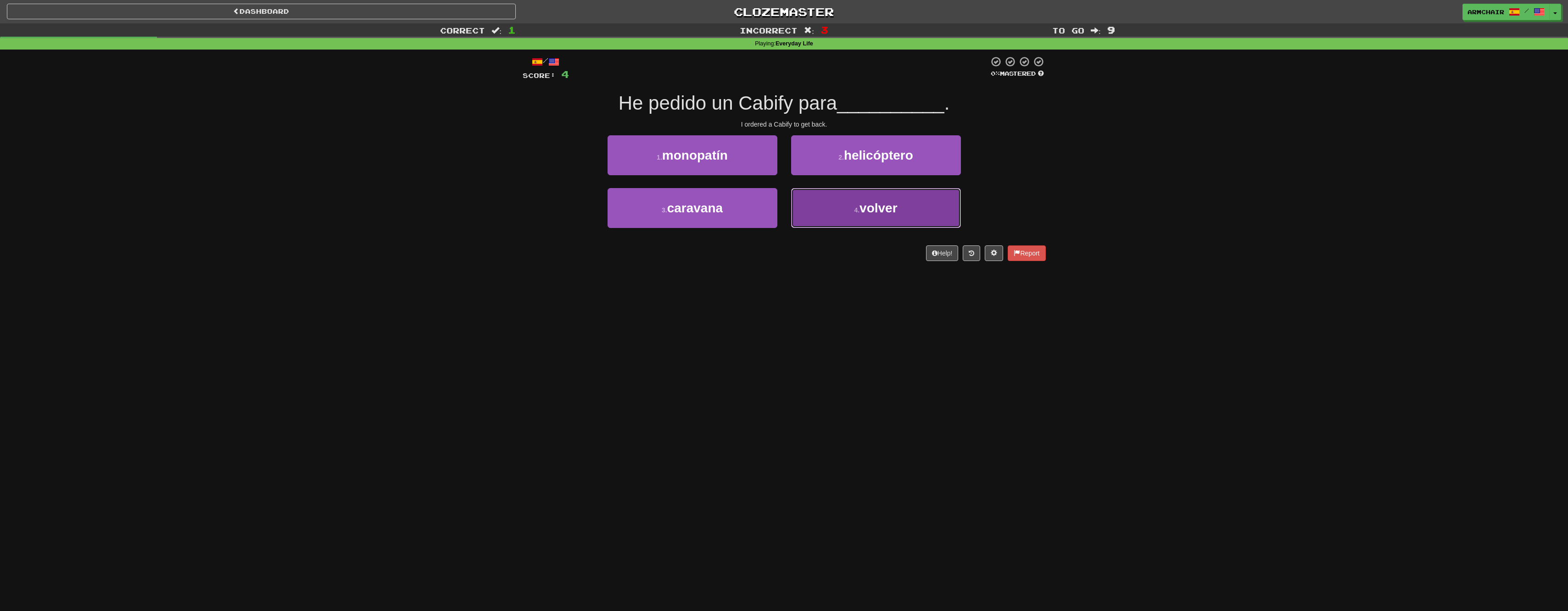
click at [830, 208] on button "4 . volver" at bounding box center [876, 208] width 170 height 40
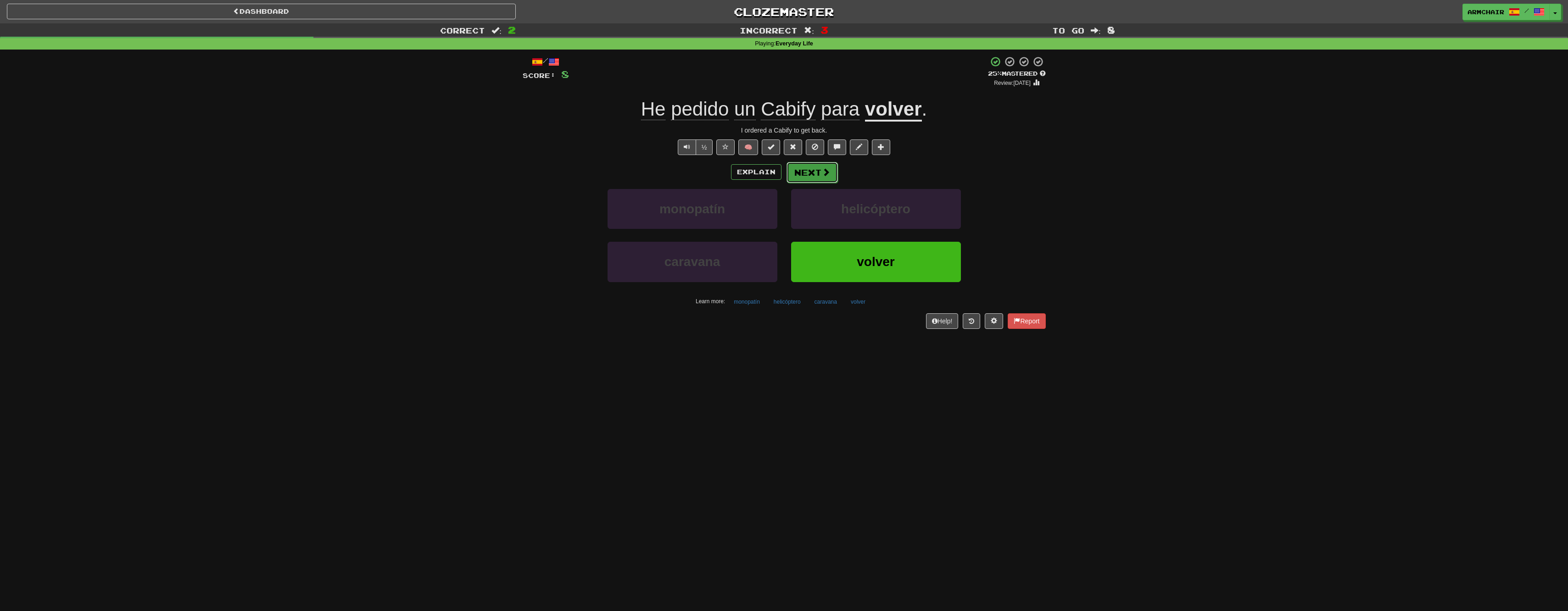
click at [810, 177] on button "Next" at bounding box center [812, 173] width 52 height 21
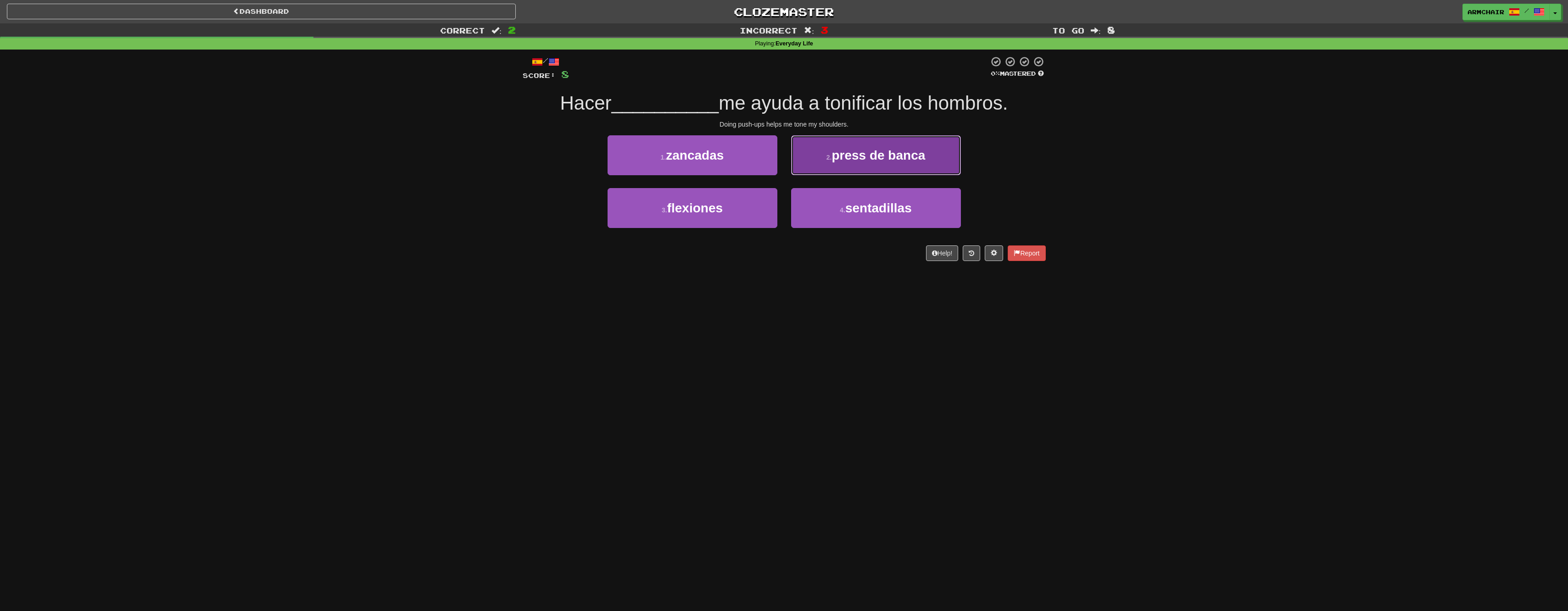
click at [822, 153] on button "2 . press de banca" at bounding box center [876, 154] width 170 height 40
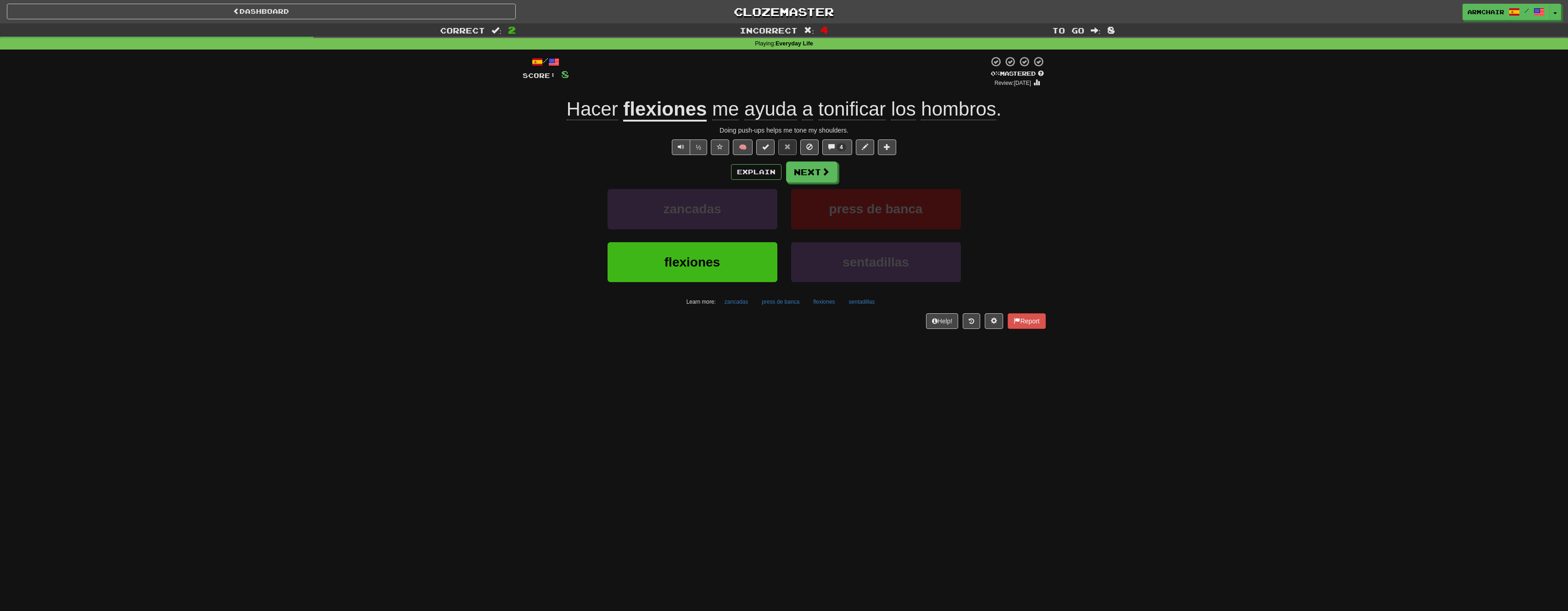
click at [809, 185] on div "Explain Next zancadas press de banca flexiones sentadillas Learn more: zancadas…" at bounding box center [784, 235] width 523 height 148
click at [807, 174] on button "Next" at bounding box center [812, 173] width 52 height 21
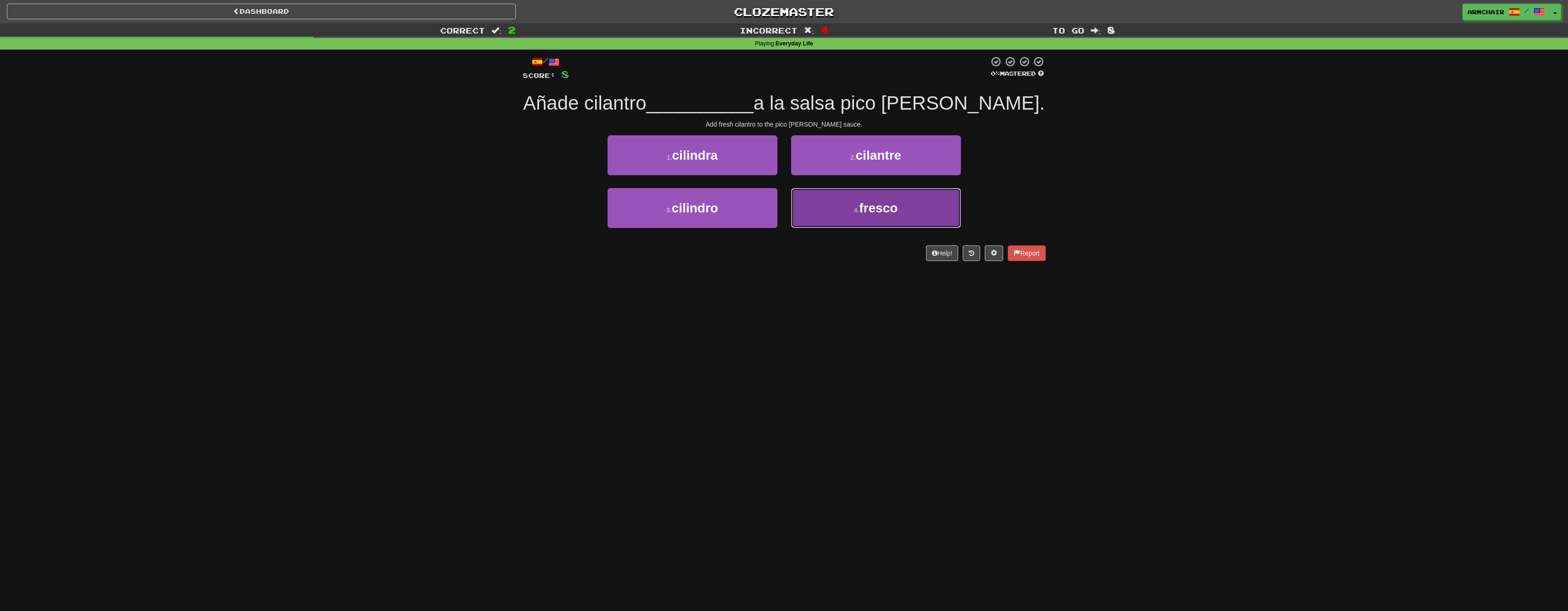
click at [823, 201] on button "4 . fresco" at bounding box center [876, 208] width 170 height 40
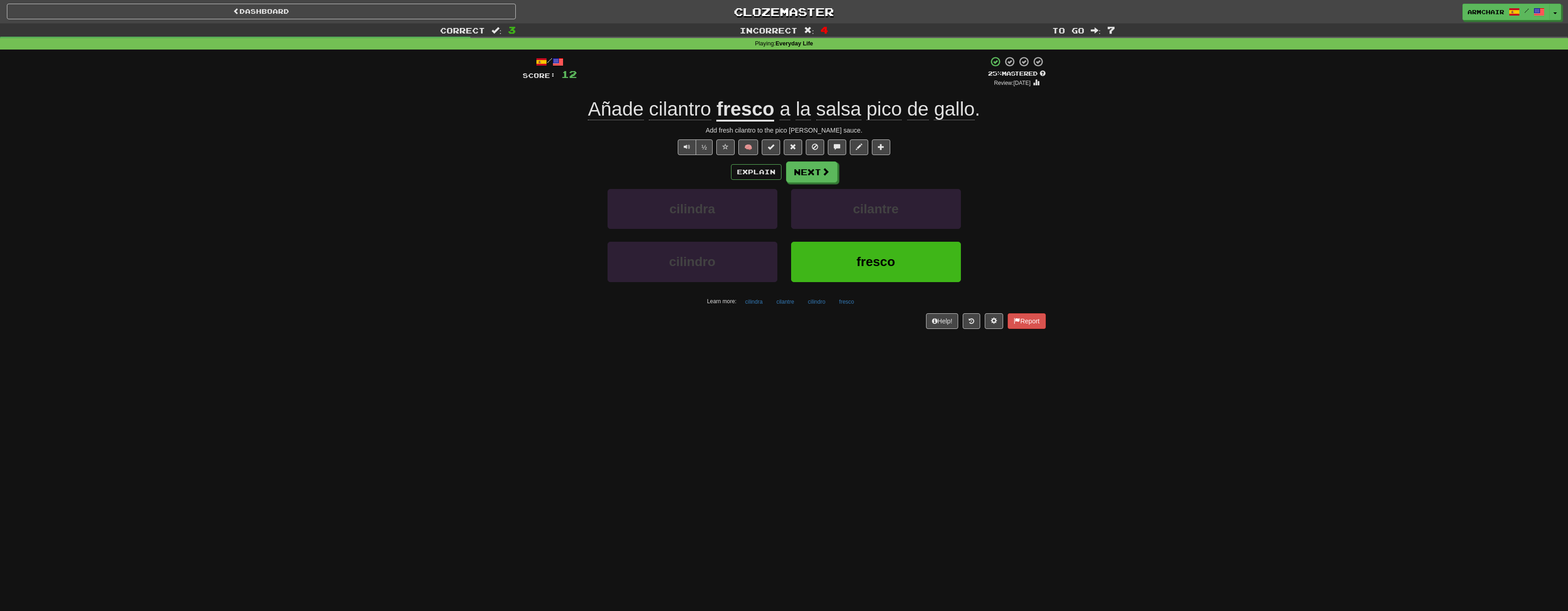
click at [692, 107] on span "cilantro" at bounding box center [679, 109] width 62 height 22
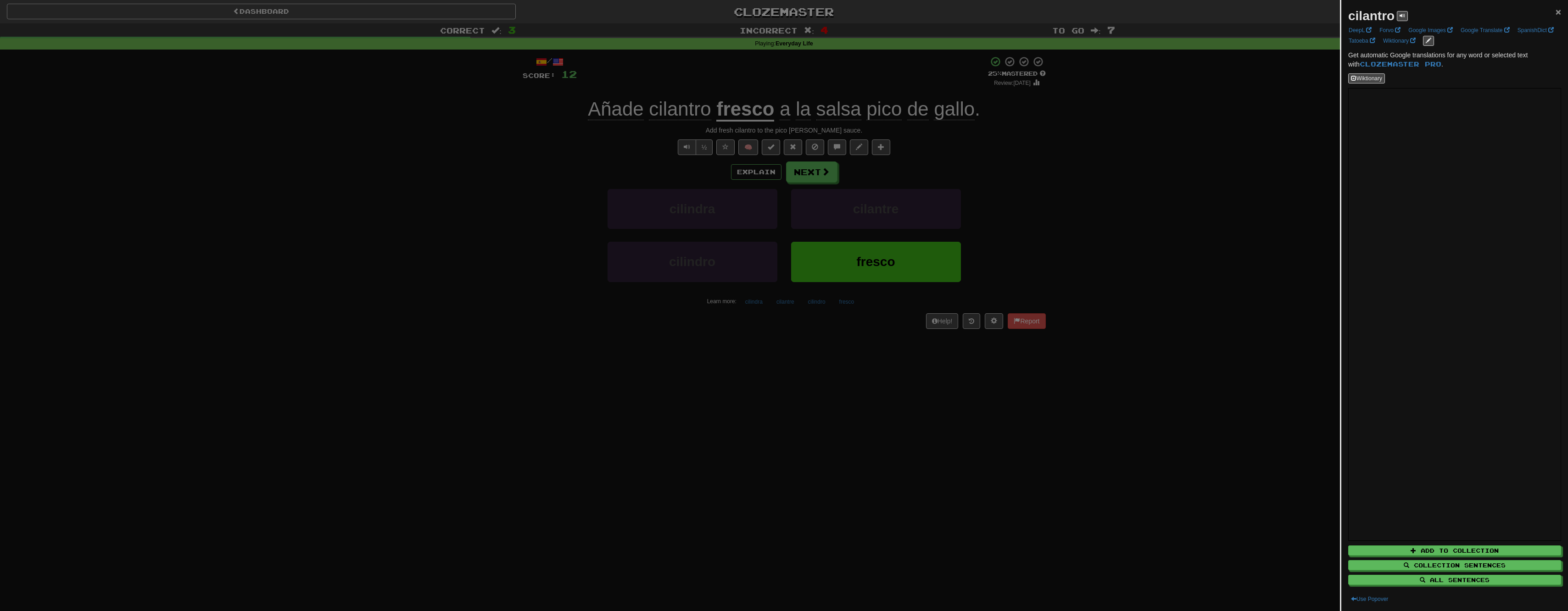
click at [1555, 8] on span "×" at bounding box center [1558, 12] width 6 height 11
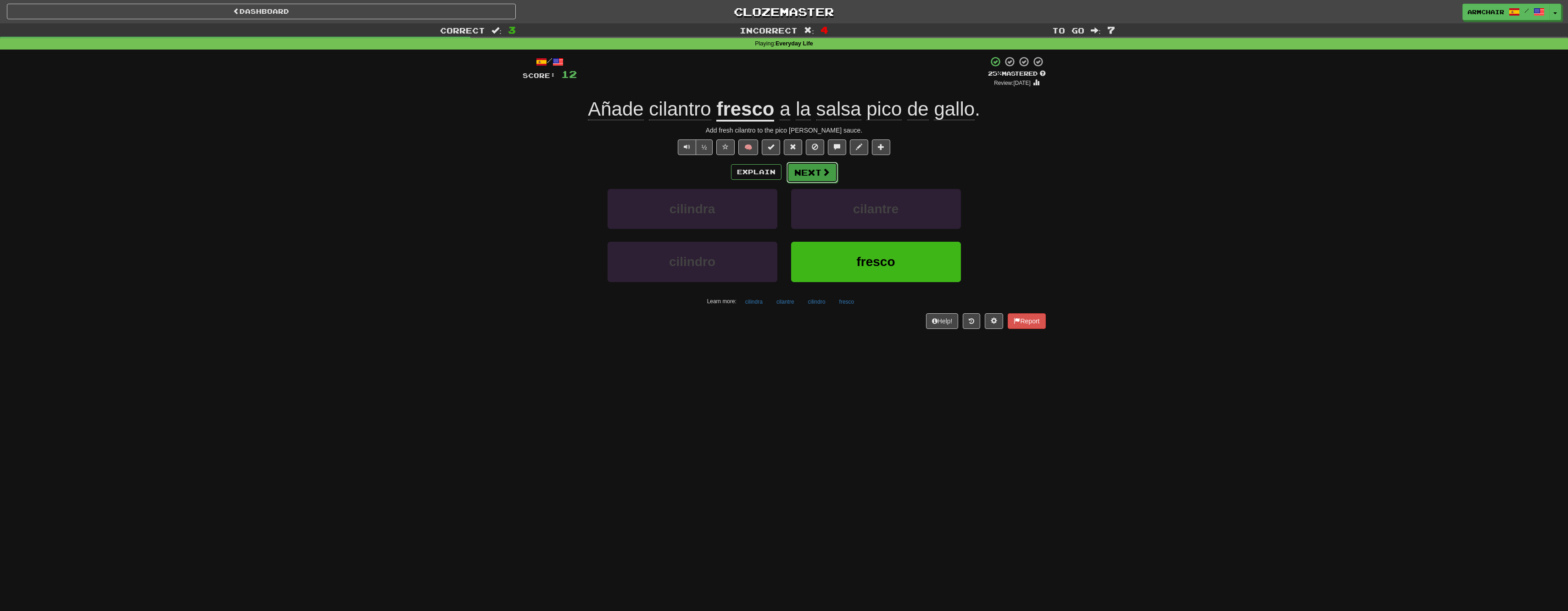
click at [811, 176] on button "Next" at bounding box center [812, 173] width 52 height 21
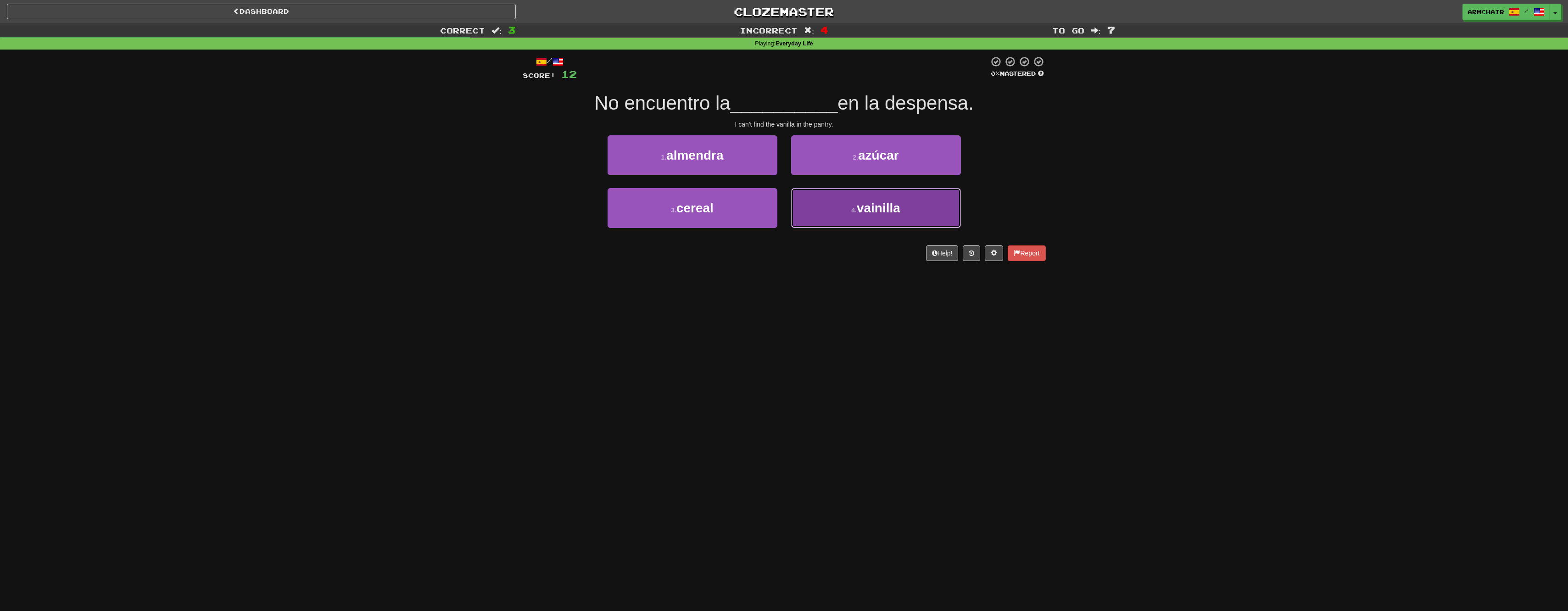
click at [862, 209] on span "vainilla" at bounding box center [878, 208] width 44 height 15
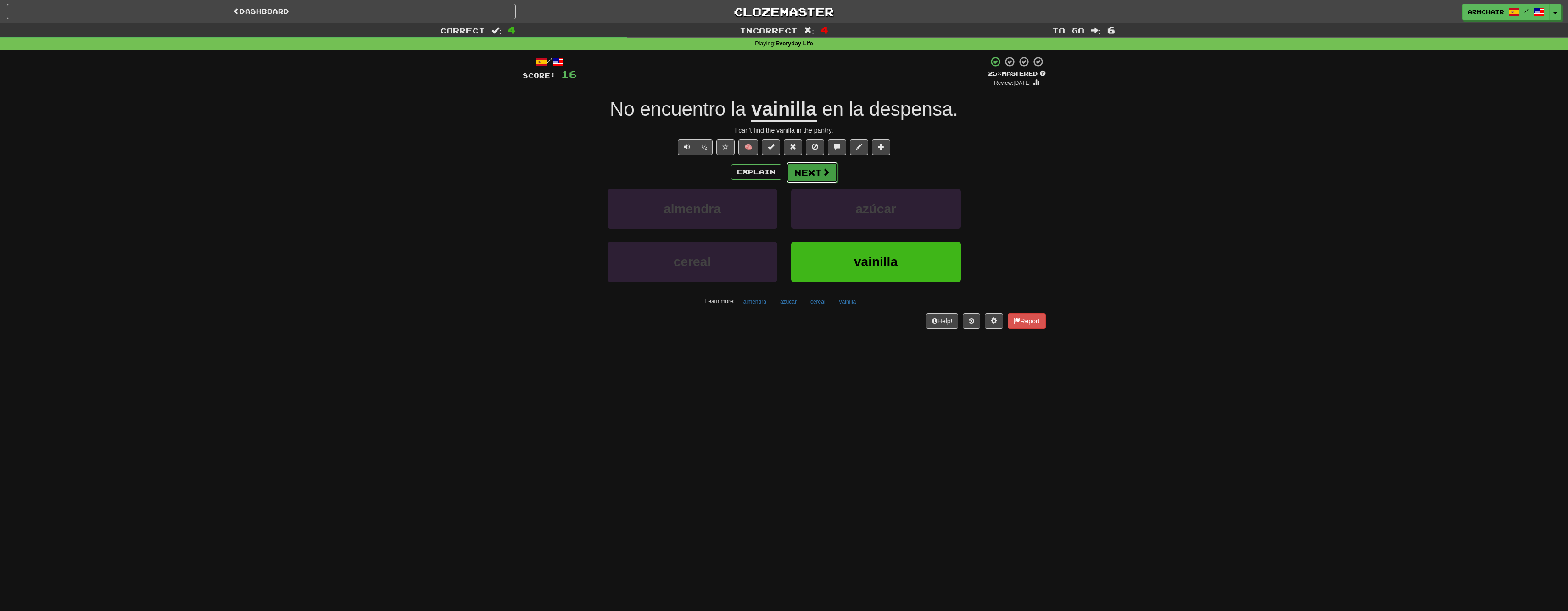
click at [821, 174] on span at bounding box center [825, 172] width 8 height 8
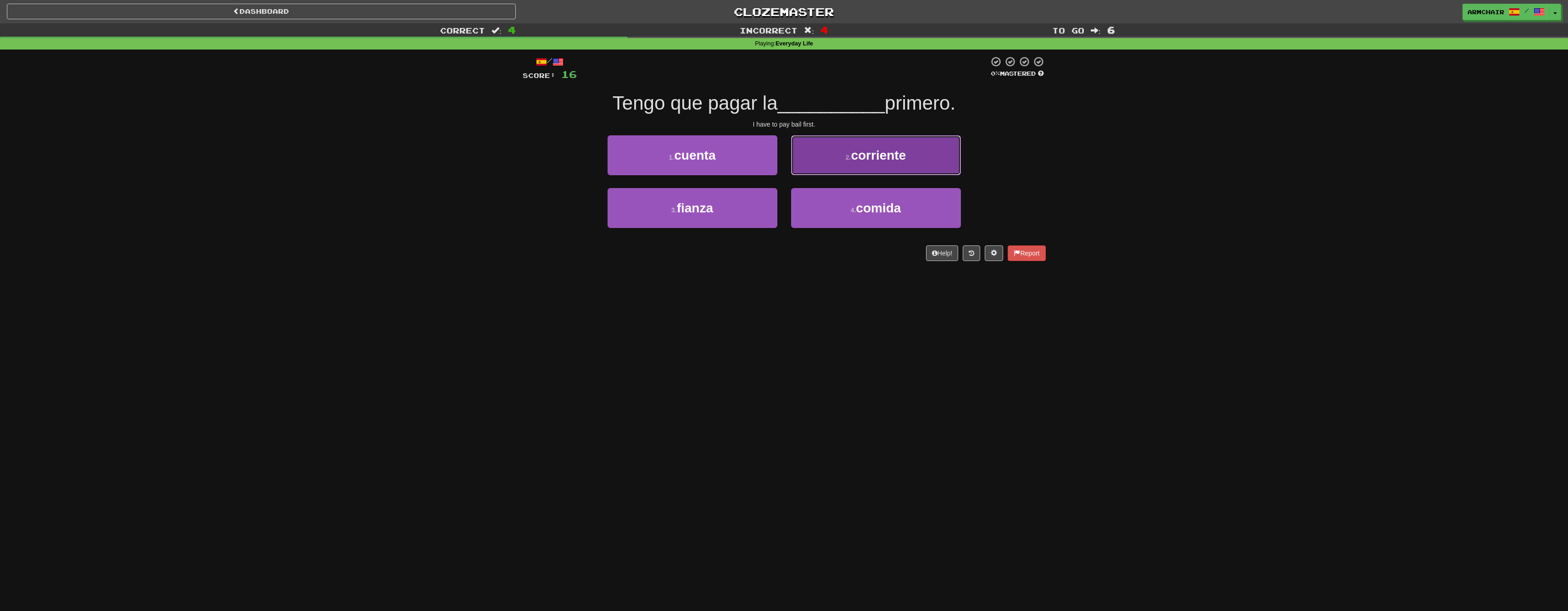
click at [838, 157] on button "2 . corriente" at bounding box center [876, 154] width 170 height 40
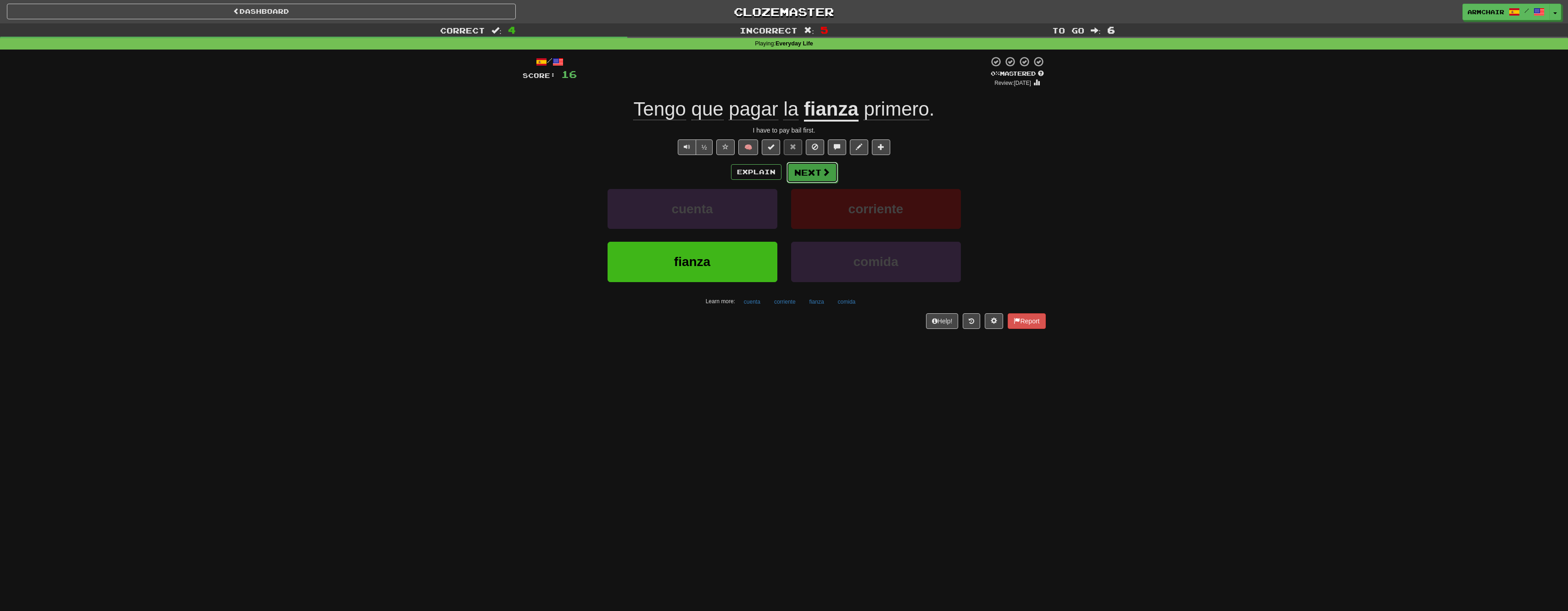
click at [811, 179] on button "Next" at bounding box center [812, 173] width 52 height 21
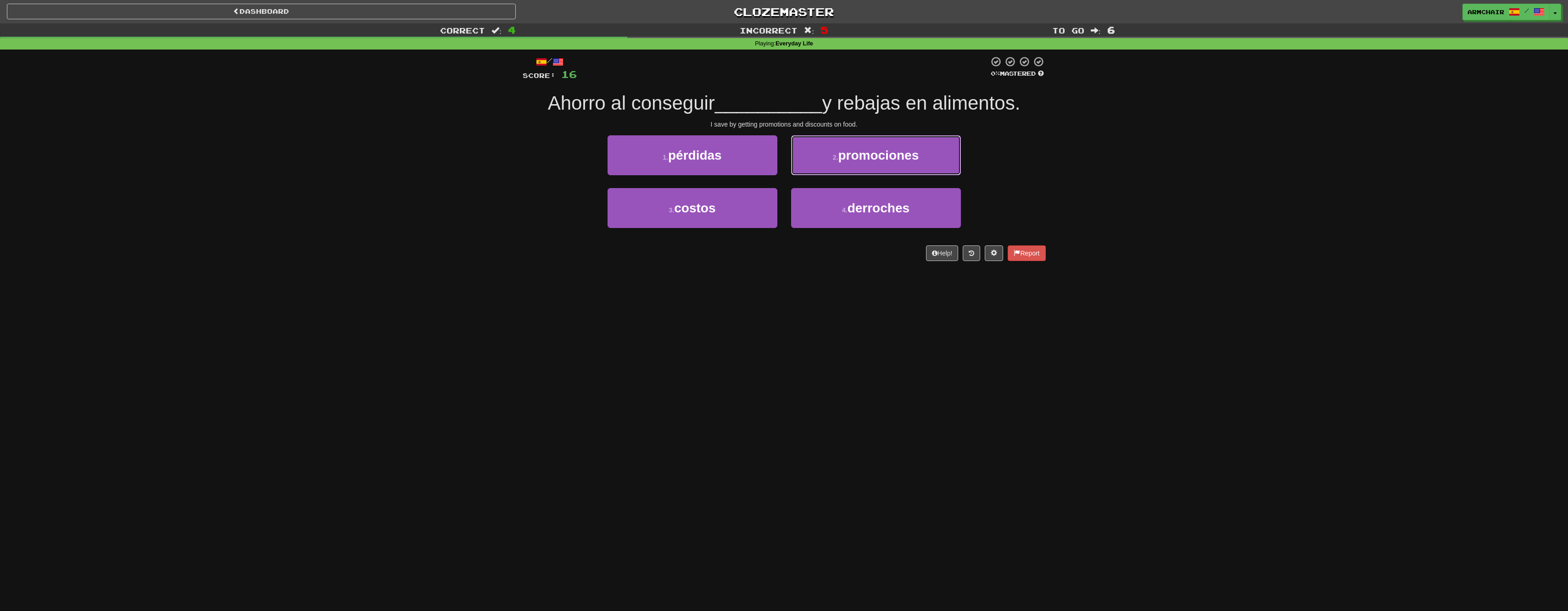
drag, startPoint x: 816, startPoint y: 156, endPoint x: 826, endPoint y: 157, distance: 10.0
click at [819, 156] on button "2 . promociones" at bounding box center [876, 154] width 170 height 40
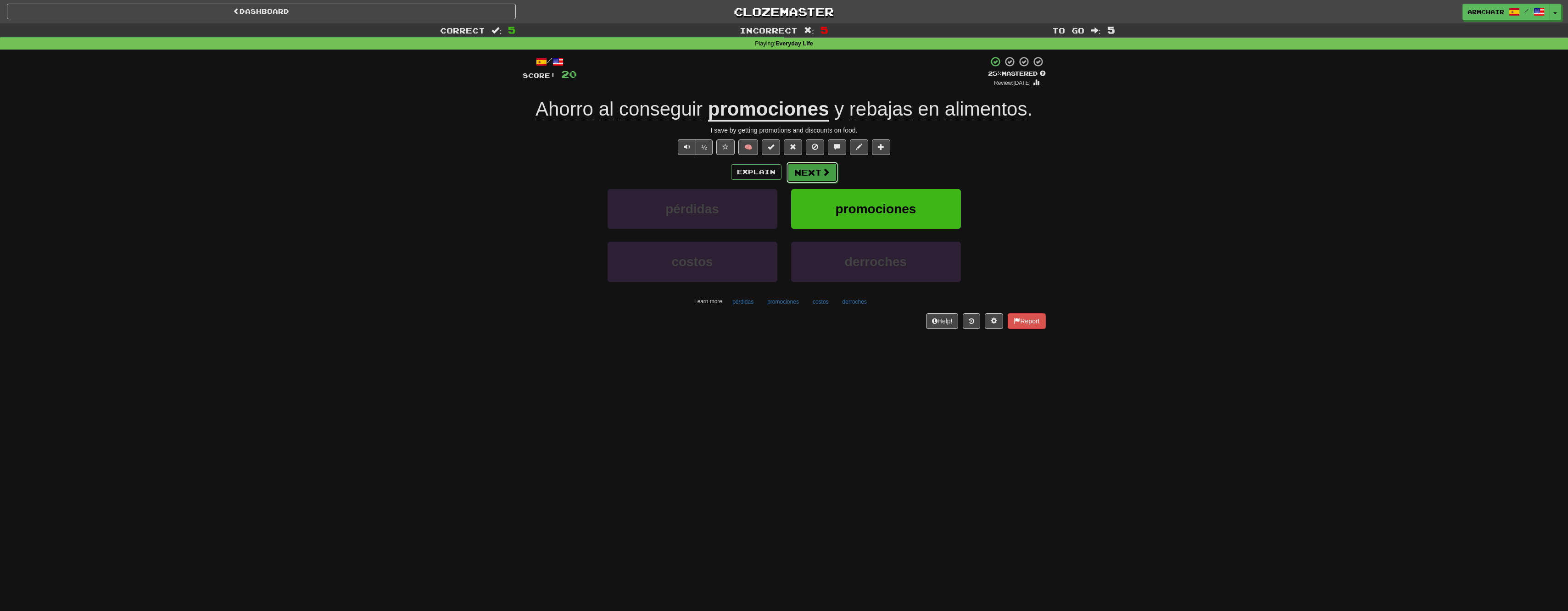
click at [817, 171] on button "Next" at bounding box center [812, 173] width 52 height 21
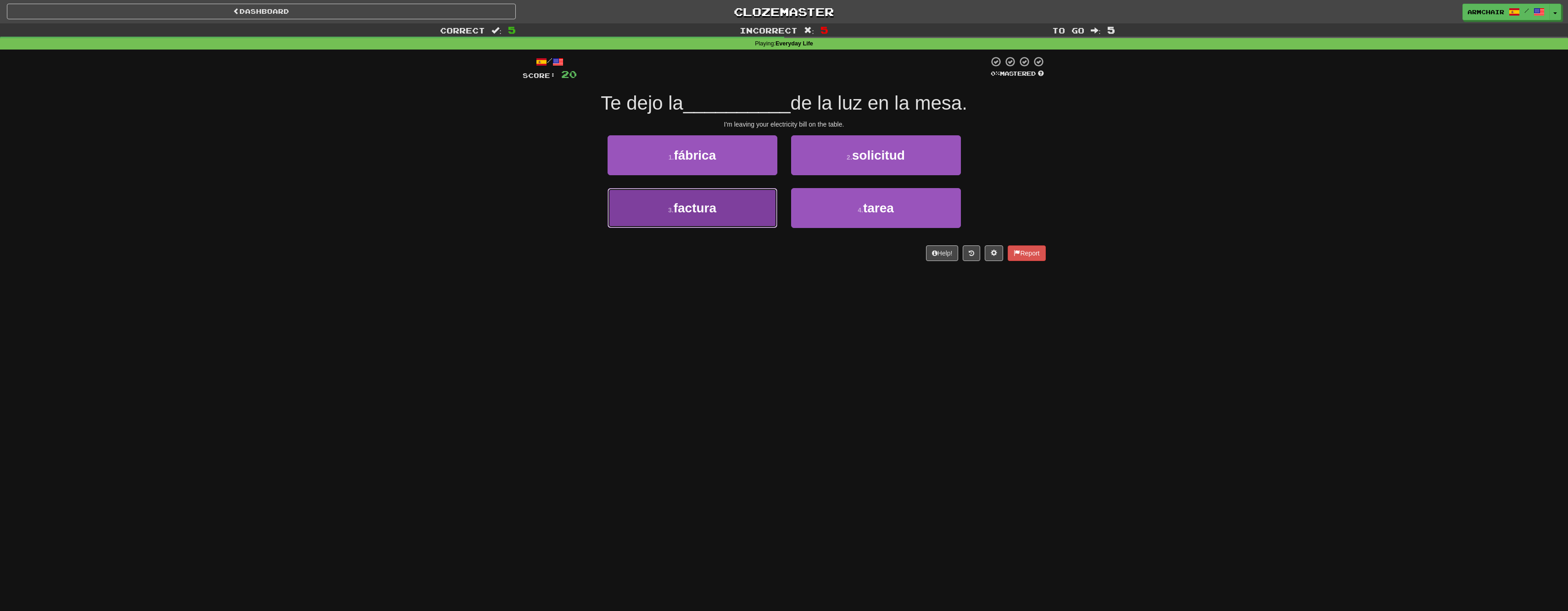
drag, startPoint x: 746, startPoint y: 195, endPoint x: 720, endPoint y: 206, distance: 28.2
click at [720, 206] on button "3 . factura" at bounding box center [692, 208] width 170 height 40
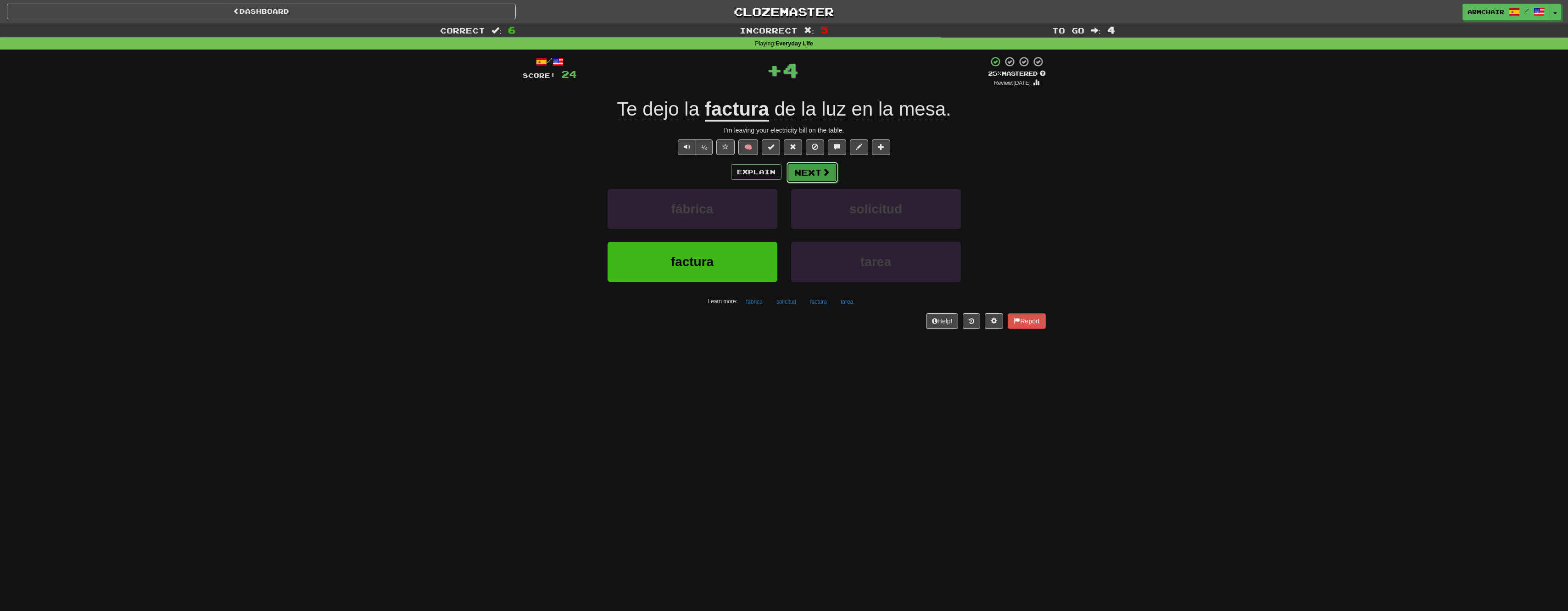
click at [819, 179] on button "Next" at bounding box center [812, 173] width 52 height 21
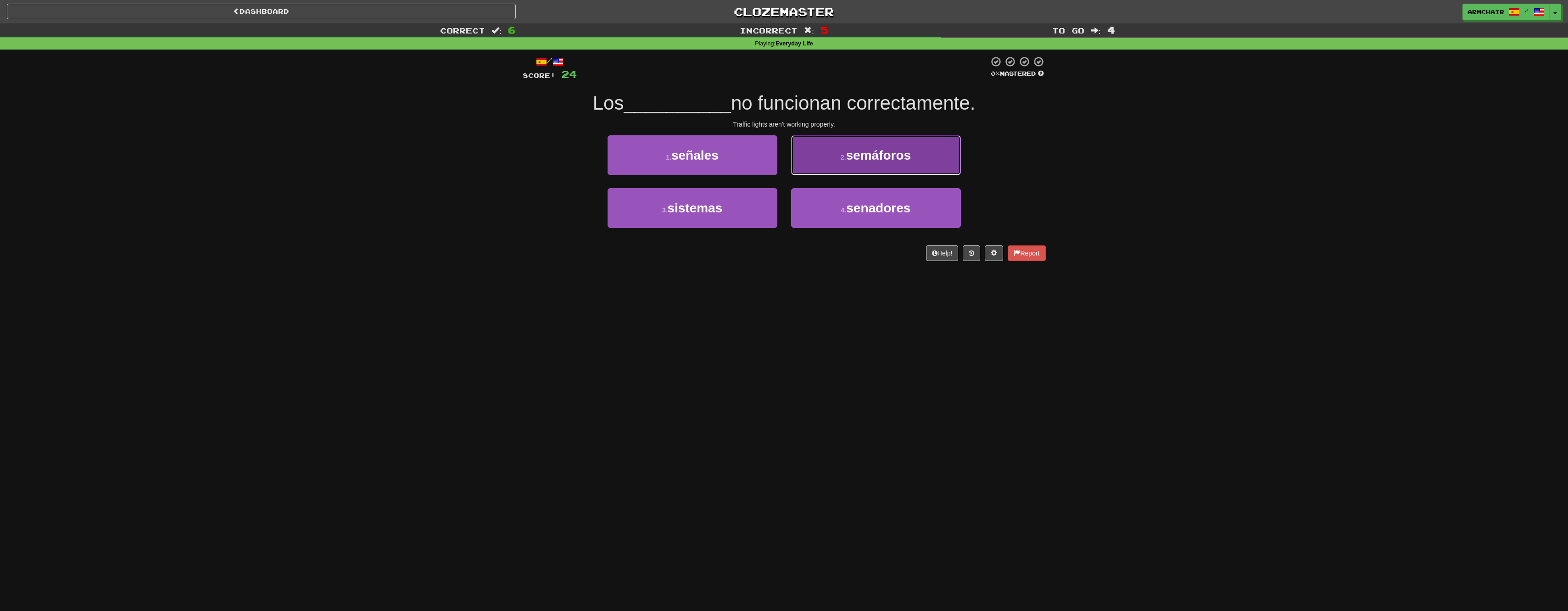
click at [894, 153] on span "semáforos" at bounding box center [878, 154] width 65 height 15
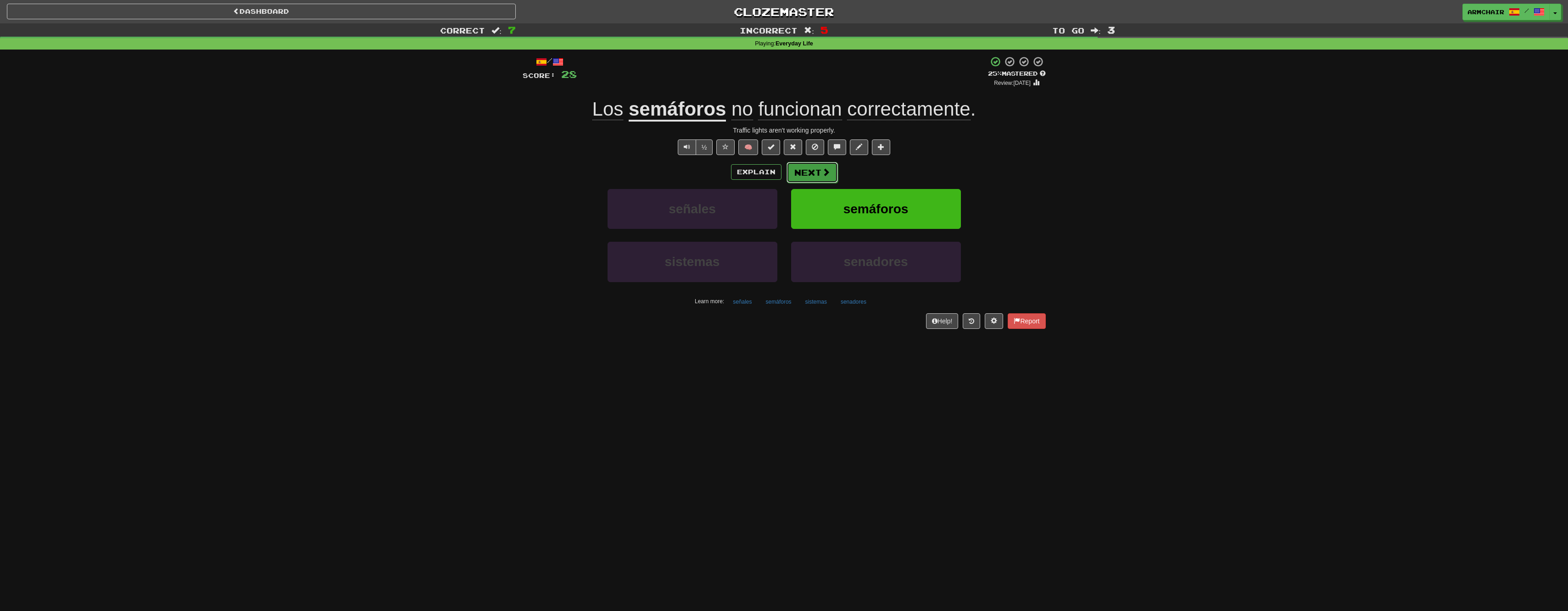
click at [825, 165] on button "Next" at bounding box center [812, 173] width 52 height 21
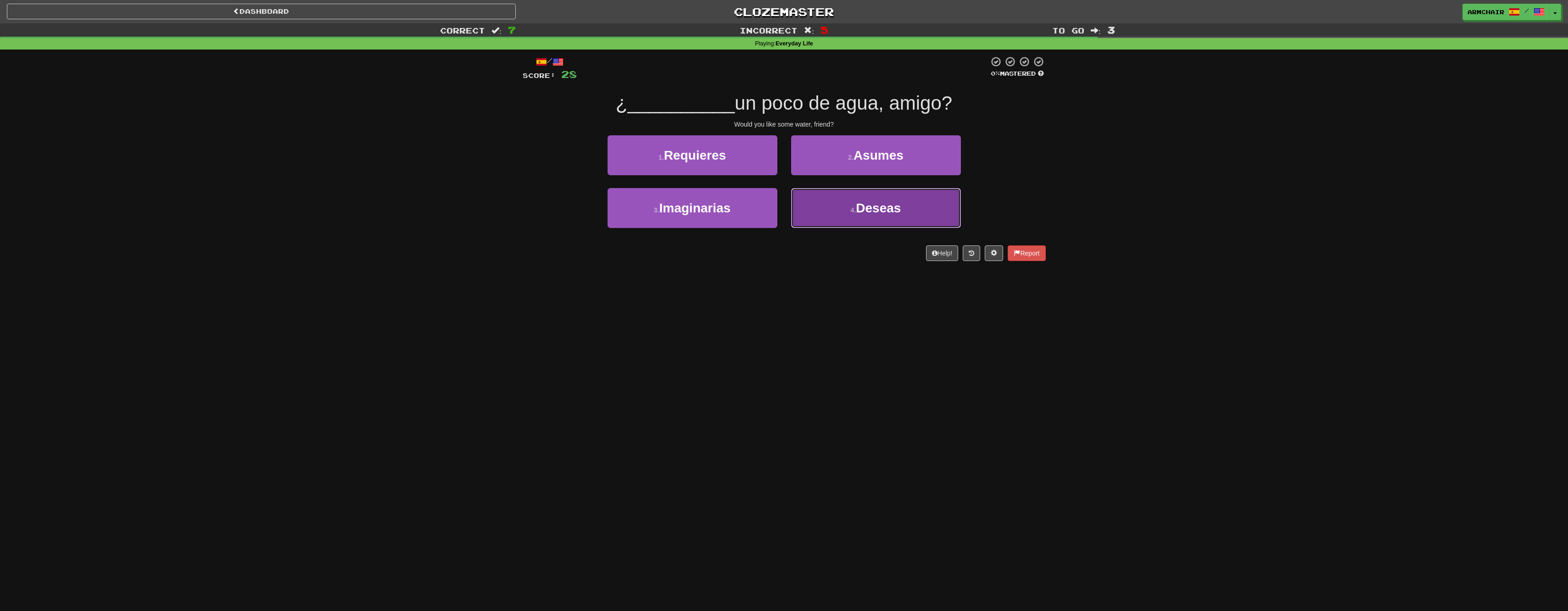
click at [928, 210] on button "4 . Deseas" at bounding box center [876, 208] width 170 height 40
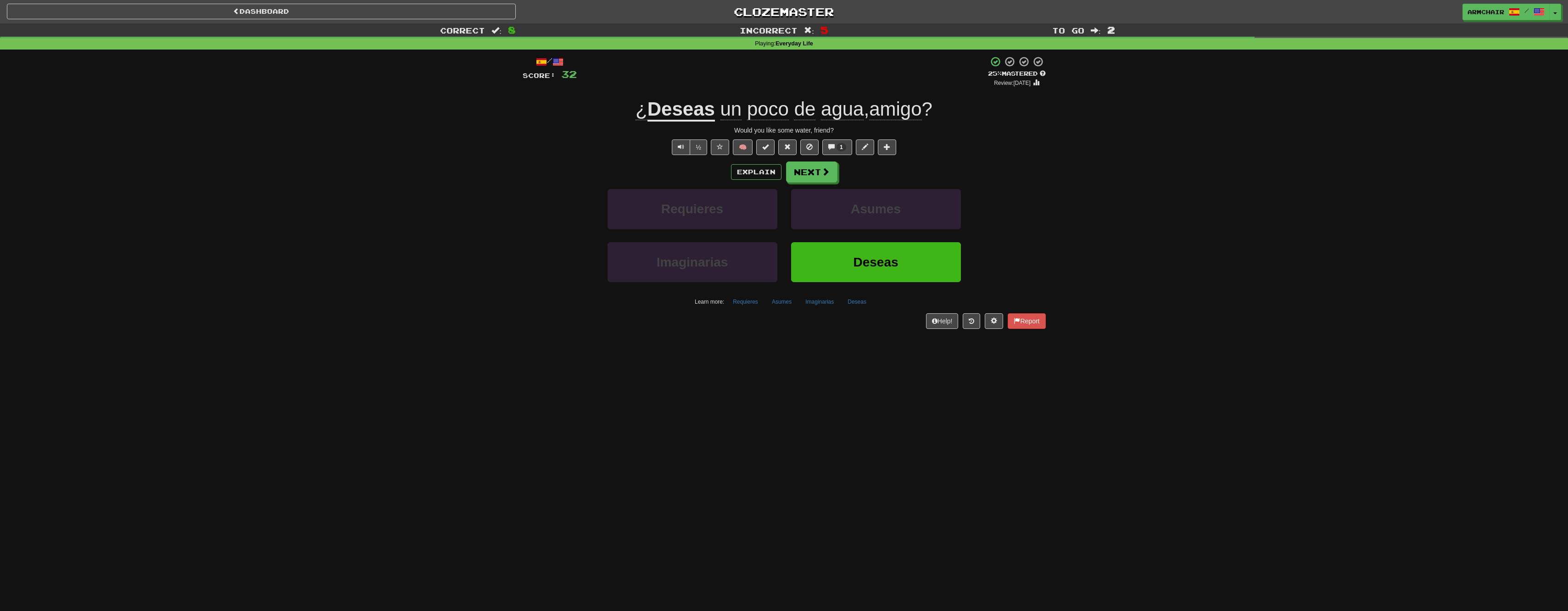
drag, startPoint x: 794, startPoint y: 175, endPoint x: 994, endPoint y: 163, distance: 200.4
click at [1033, 163] on div "Explain Next" at bounding box center [784, 172] width 523 height 21
click at [826, 170] on span at bounding box center [825, 172] width 8 height 8
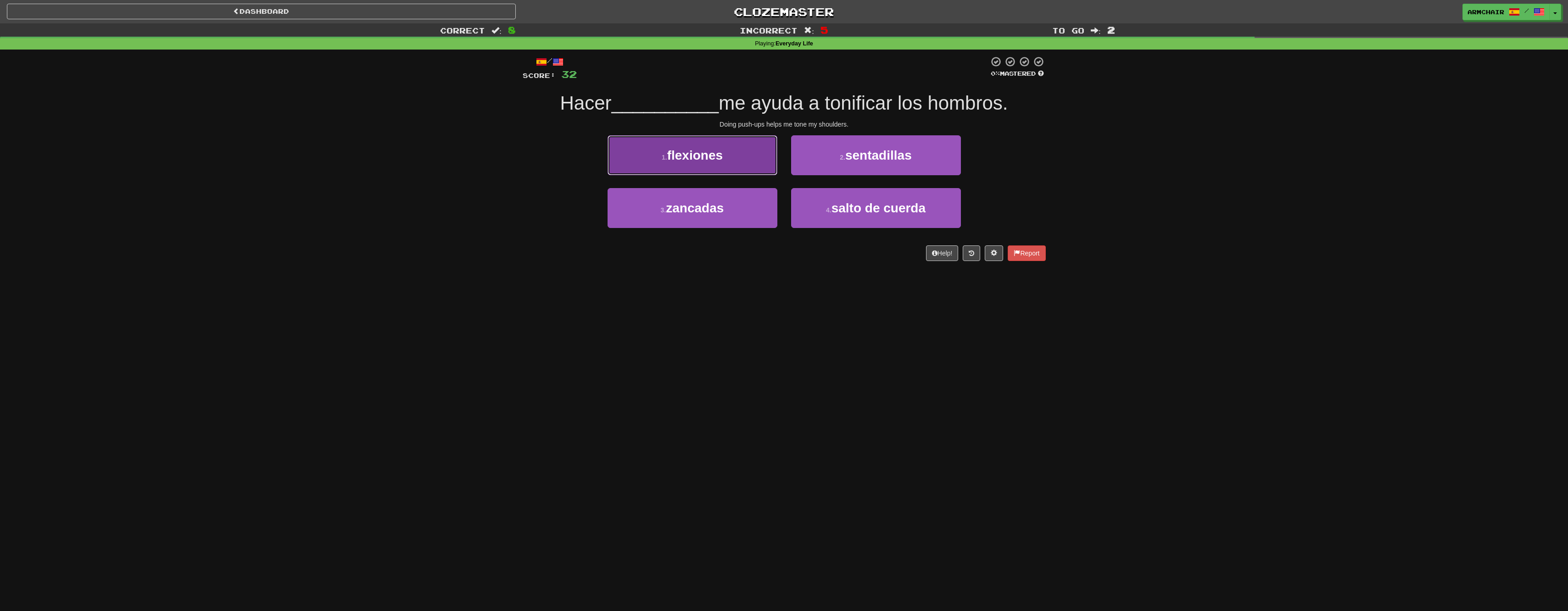
click at [726, 159] on button "1 . flexiones" at bounding box center [692, 154] width 170 height 40
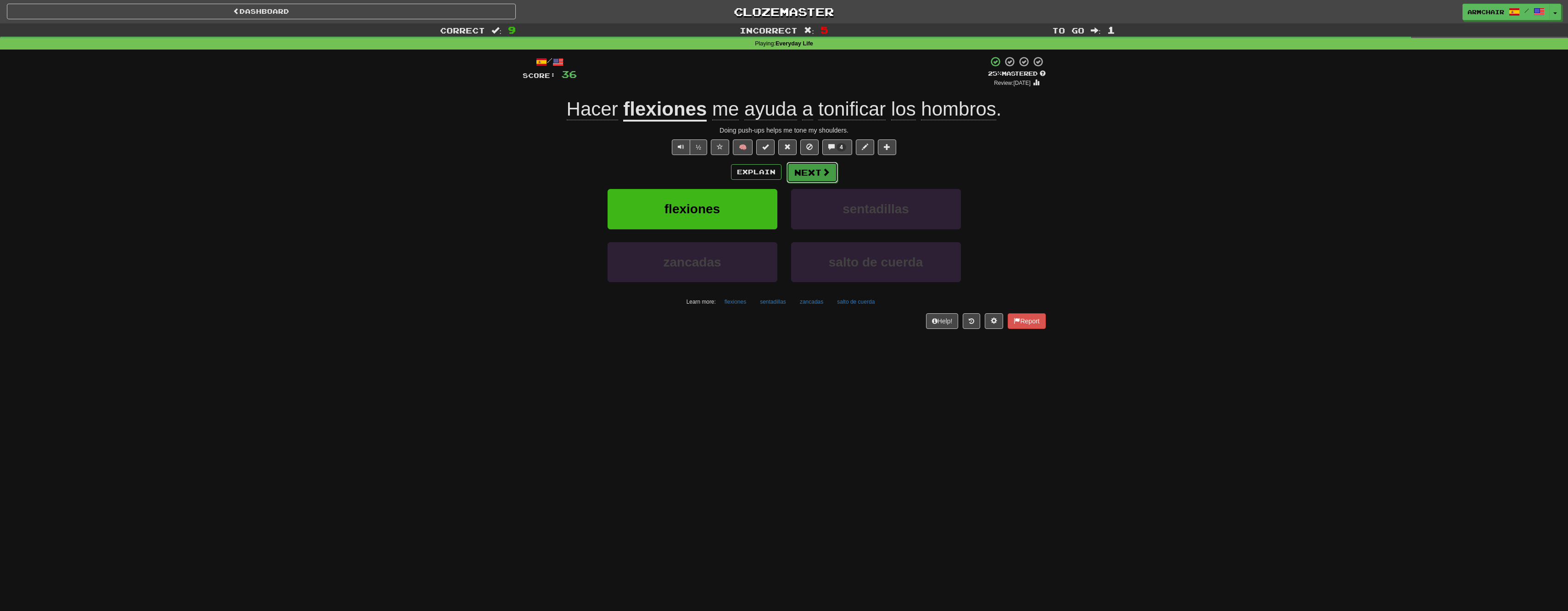
click at [826, 173] on span at bounding box center [825, 172] width 8 height 8
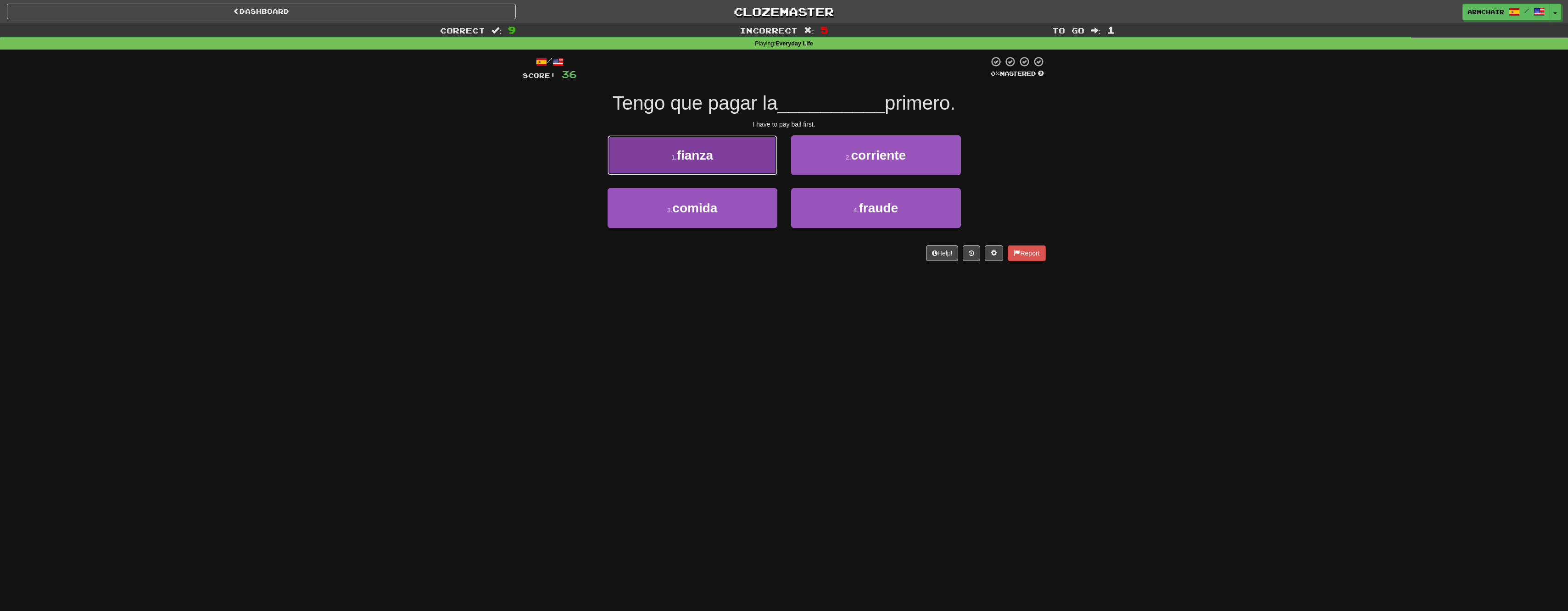
click at [759, 153] on button "1 . fianza" at bounding box center [692, 154] width 170 height 40
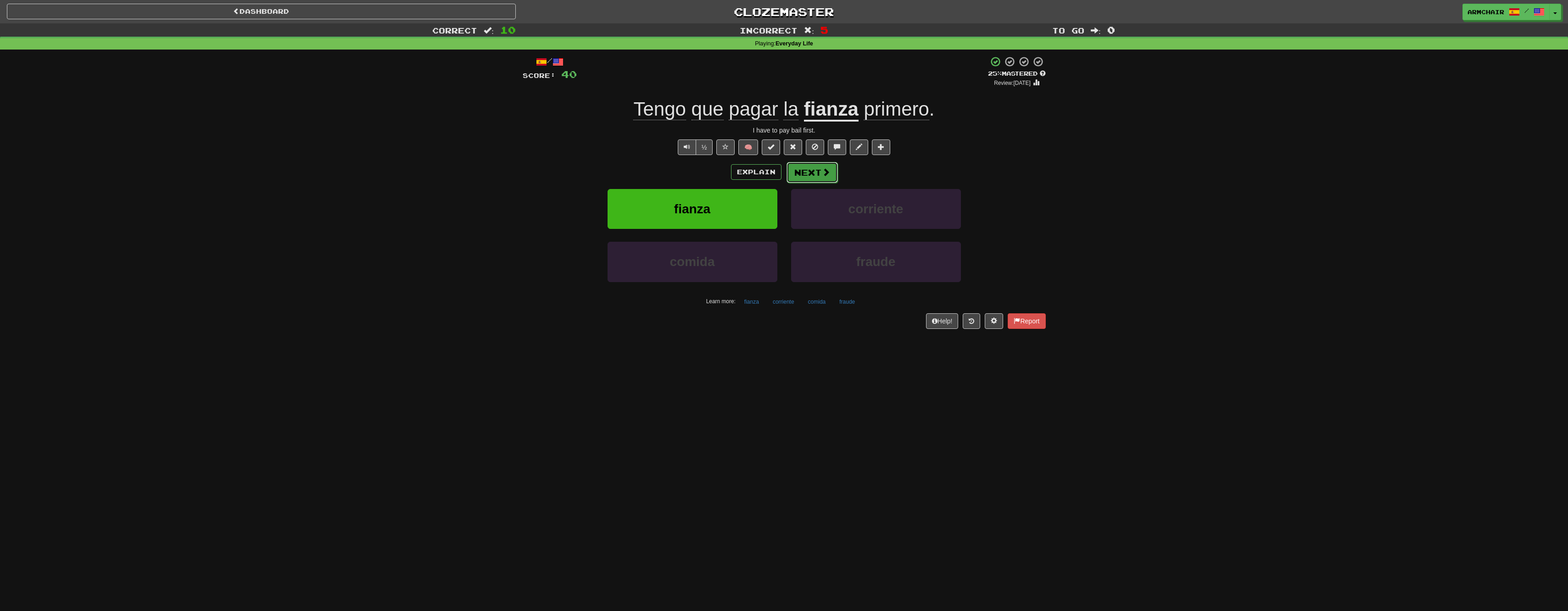
click at [816, 172] on button "Next" at bounding box center [812, 173] width 52 height 21
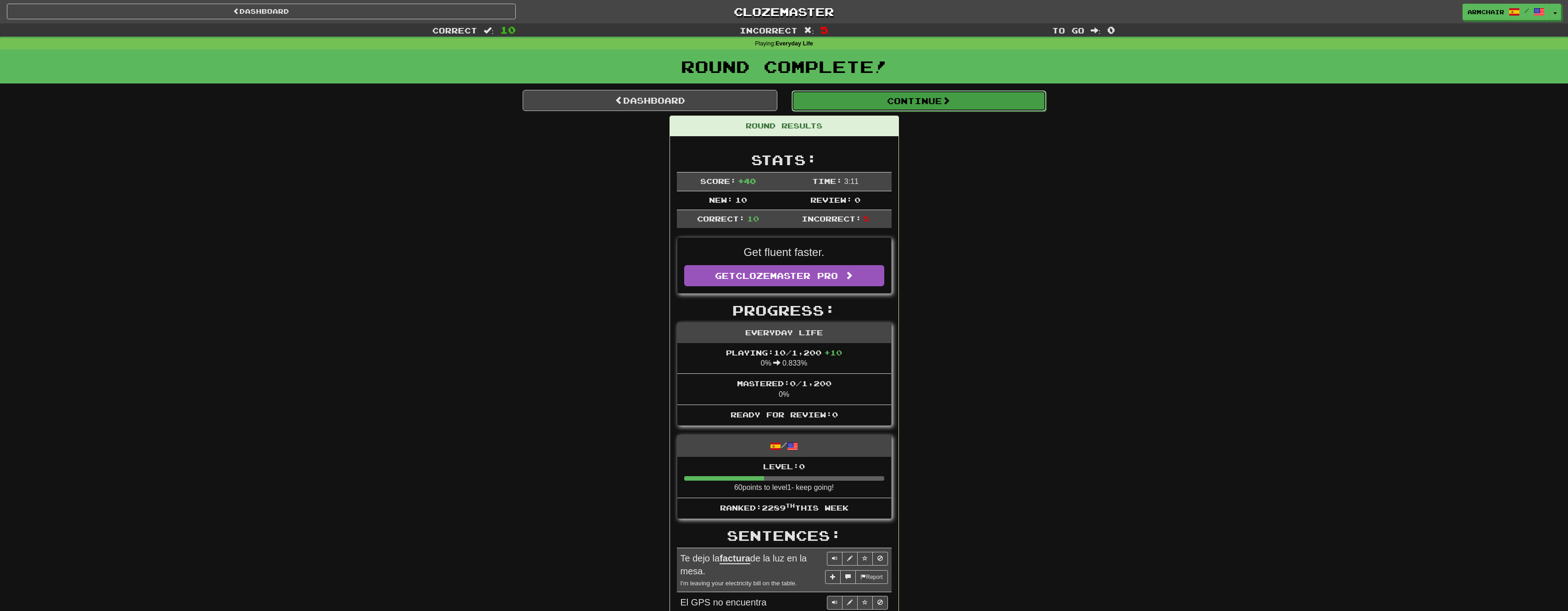
click at [956, 98] on button "Continue" at bounding box center [919, 101] width 255 height 21
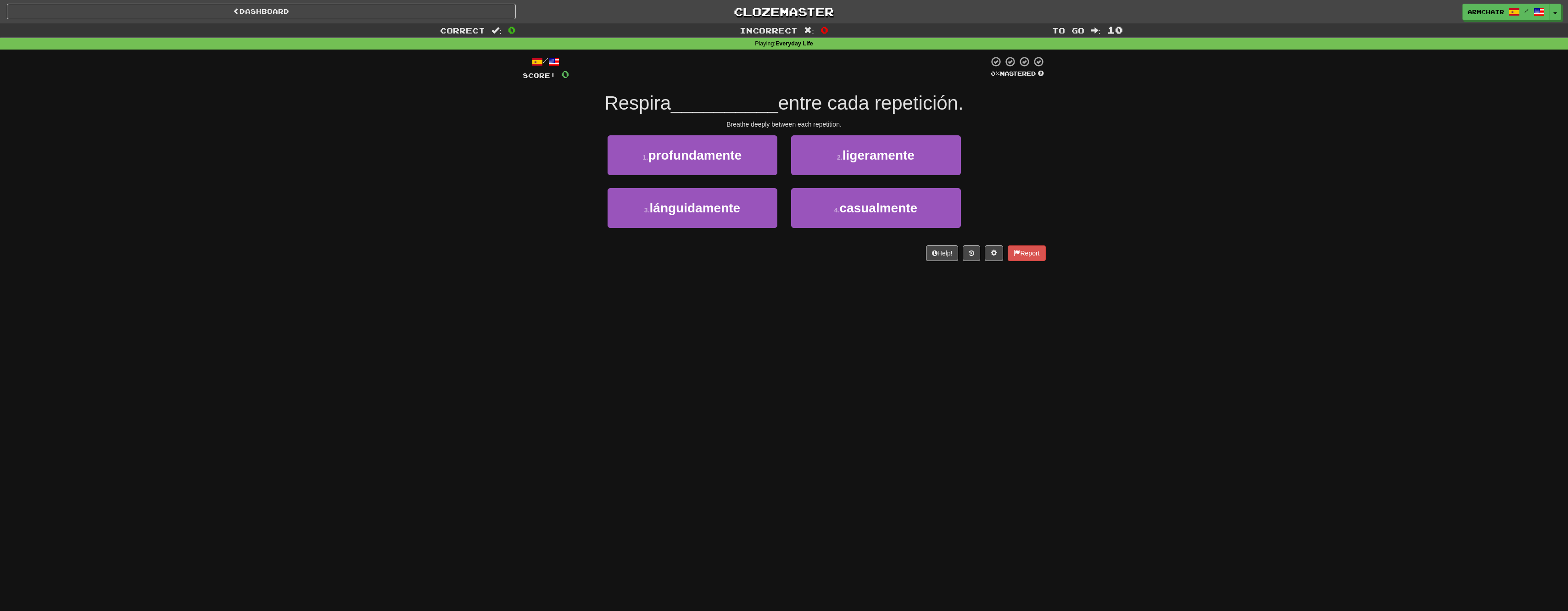
drag, startPoint x: 621, startPoint y: 122, endPoint x: 594, endPoint y: 119, distance: 27.2
click at [594, 119] on div "Breathe deeply between each repetition." at bounding box center [784, 123] width 523 height 9
click at [651, 146] on button "1 . profundamente" at bounding box center [692, 154] width 170 height 40
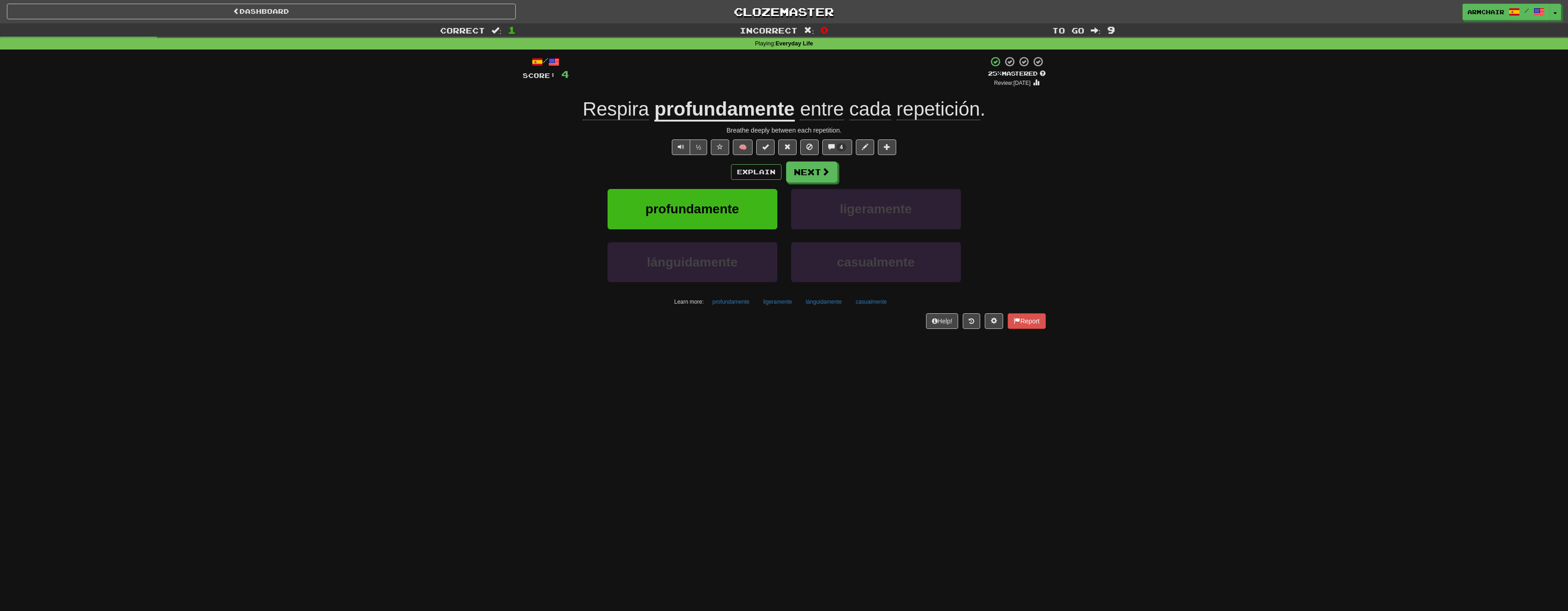
click at [827, 185] on div "Explain Next profundamente ligeramente lánguidamente casualmente Learn more: pr…" at bounding box center [784, 235] width 523 height 148
click at [802, 172] on button "Next" at bounding box center [812, 173] width 52 height 21
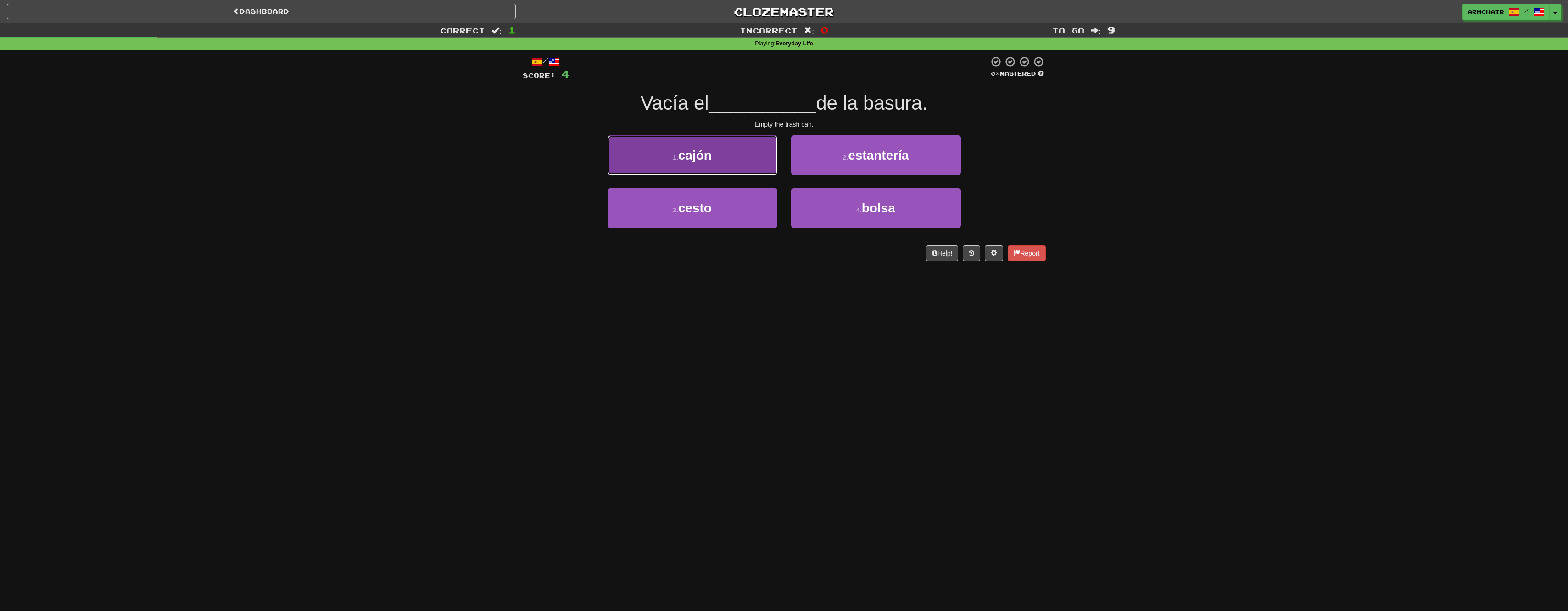
click at [683, 161] on span "cajón" at bounding box center [695, 154] width 33 height 15
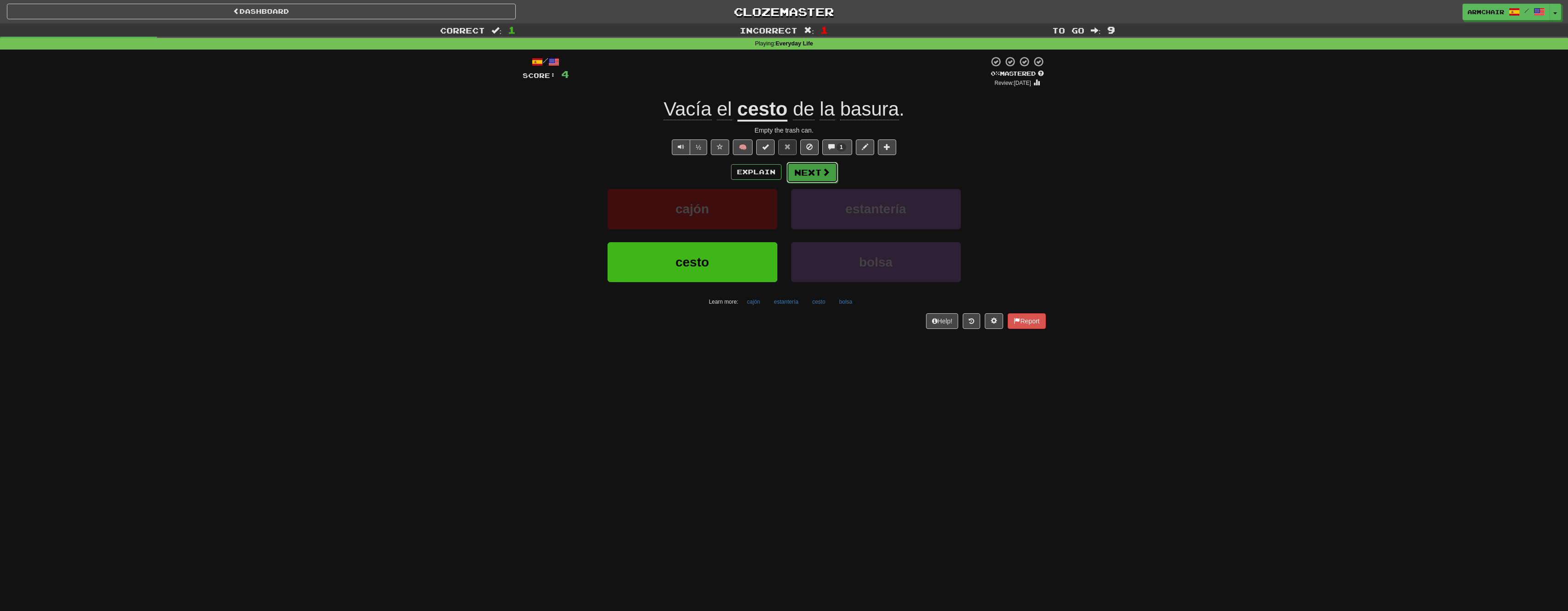
click at [806, 172] on button "Next" at bounding box center [812, 173] width 52 height 21
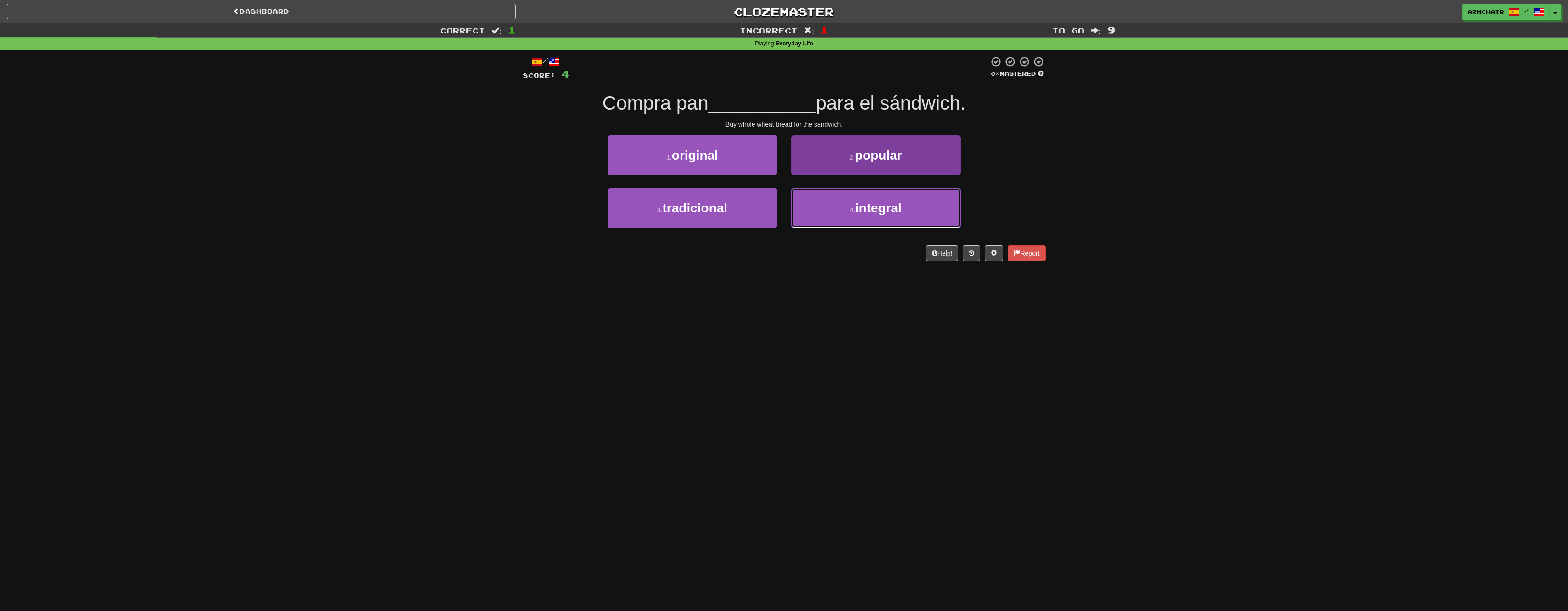
click at [839, 219] on button "4 . integral" at bounding box center [876, 208] width 170 height 40
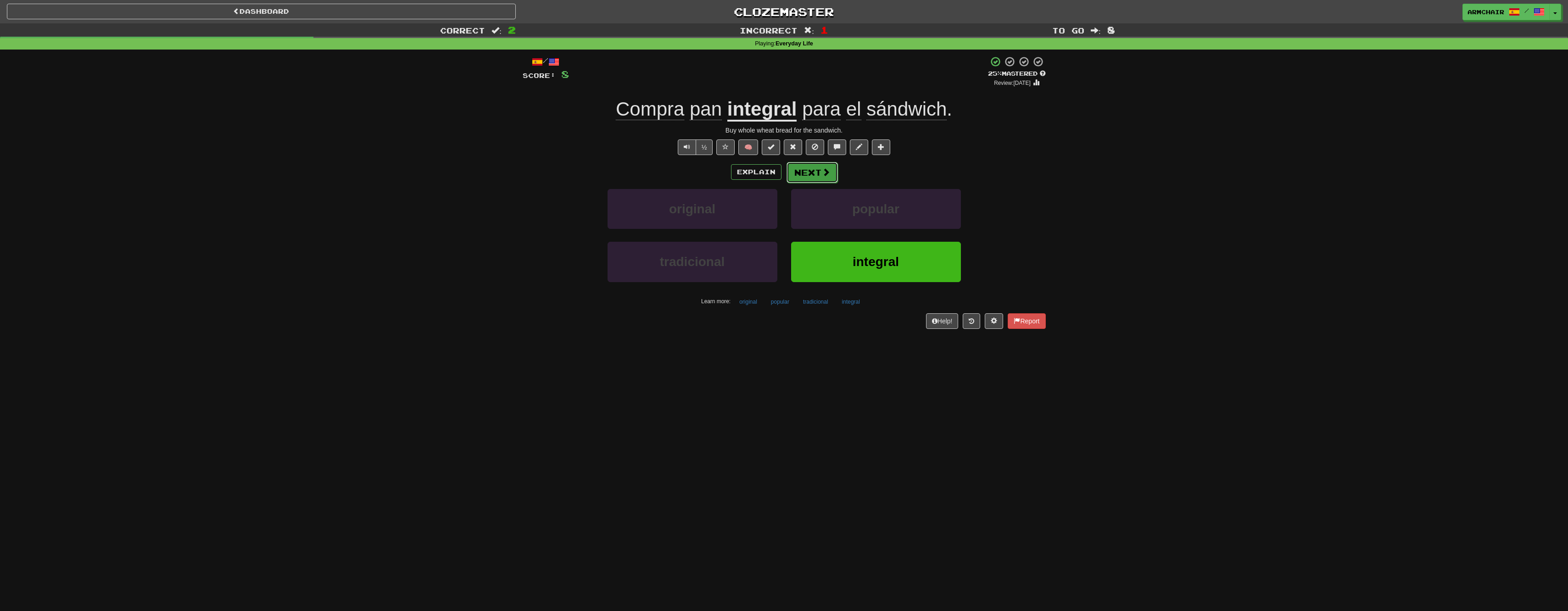
click at [822, 174] on span at bounding box center [825, 172] width 8 height 8
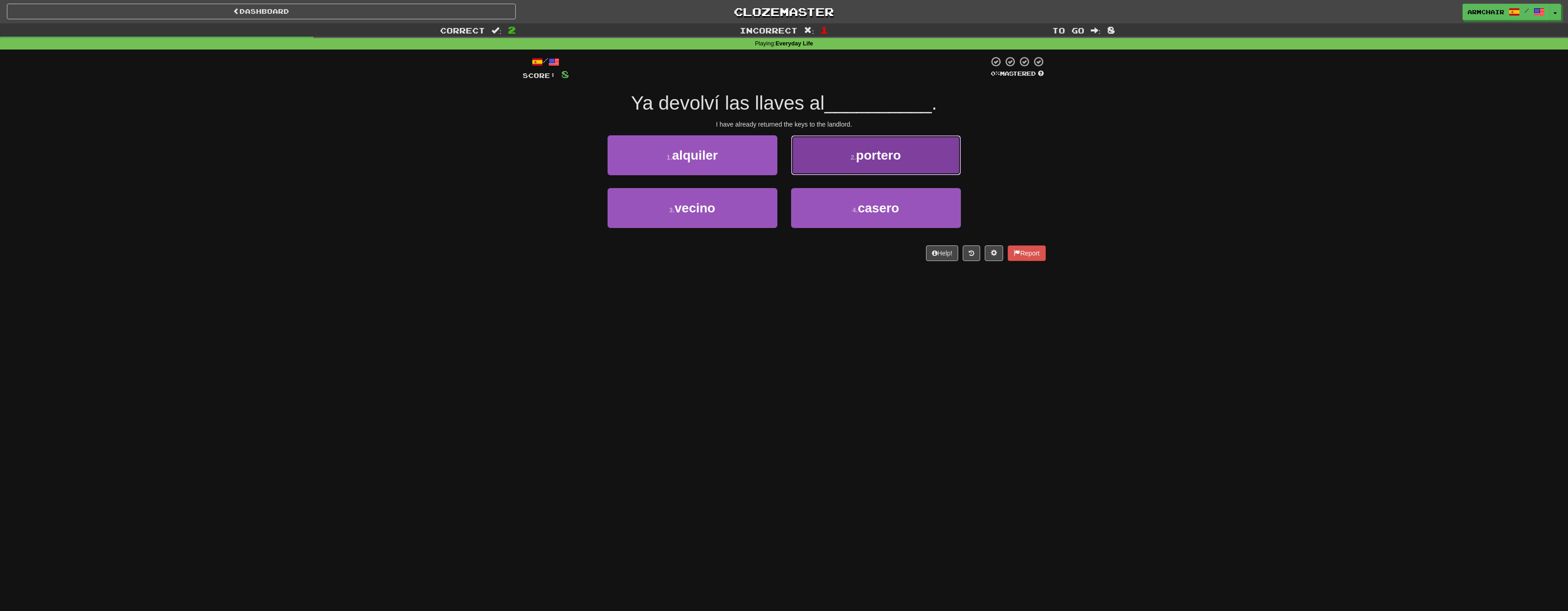
click at [832, 151] on button "2 . portero" at bounding box center [876, 154] width 170 height 40
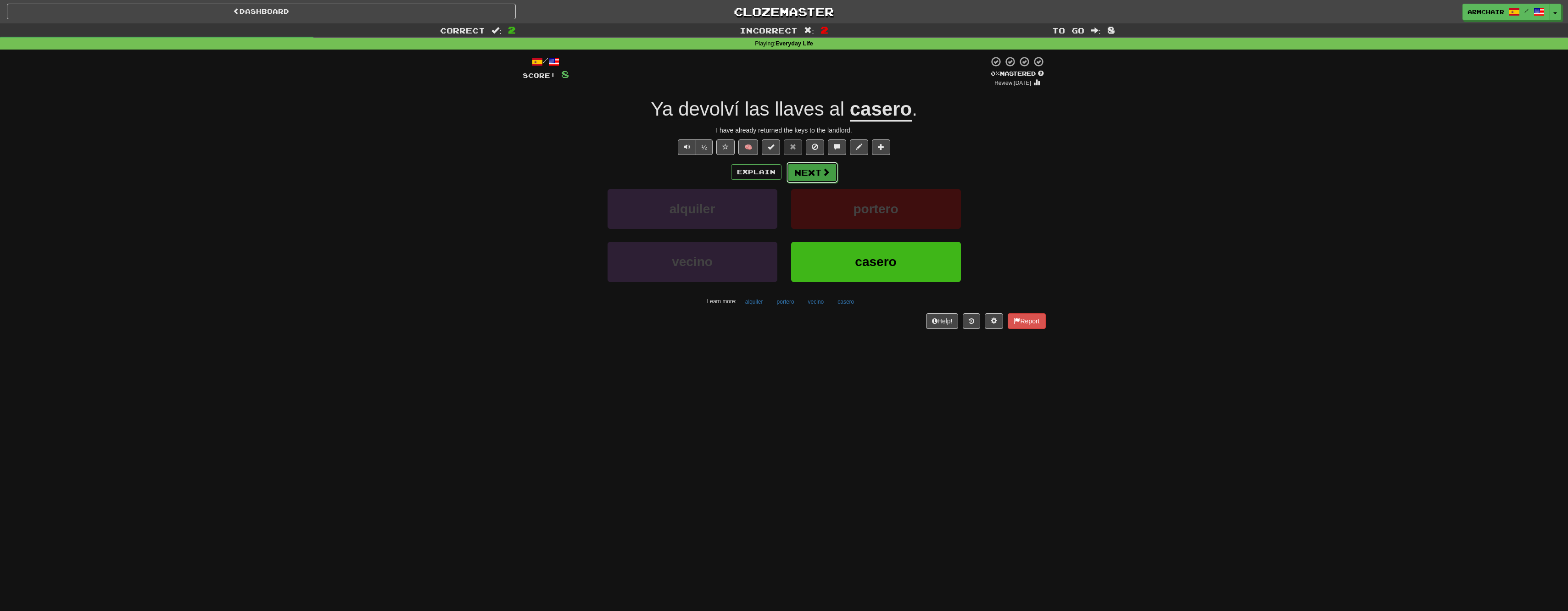
click at [816, 175] on button "Next" at bounding box center [812, 173] width 52 height 21
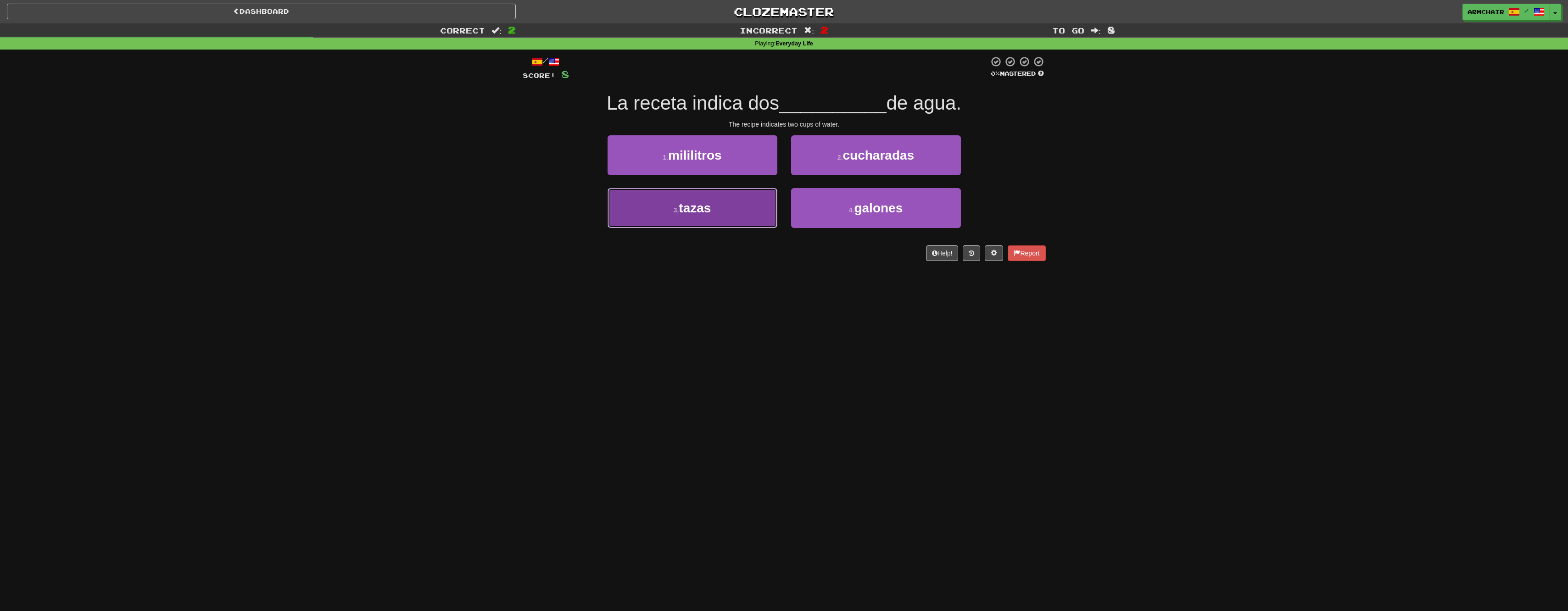
click at [693, 204] on span "tazas" at bounding box center [694, 208] width 32 height 15
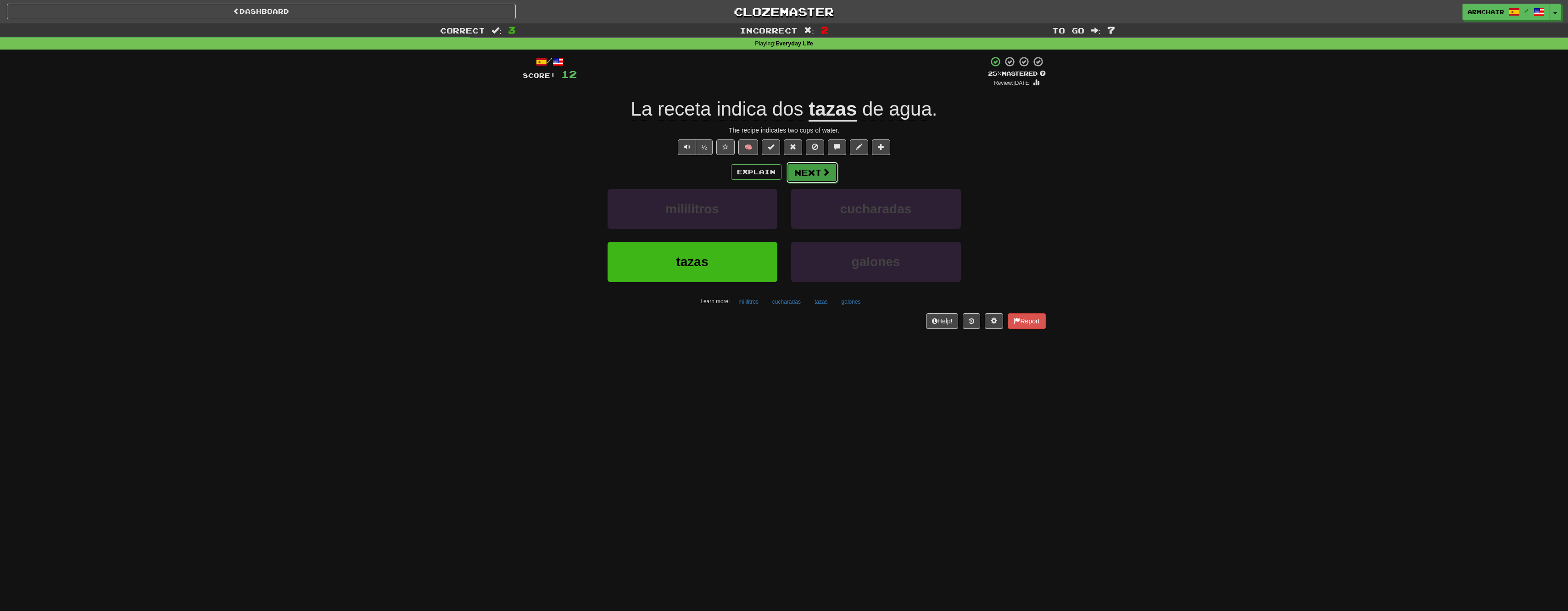
click at [827, 180] on button "Next" at bounding box center [812, 173] width 52 height 21
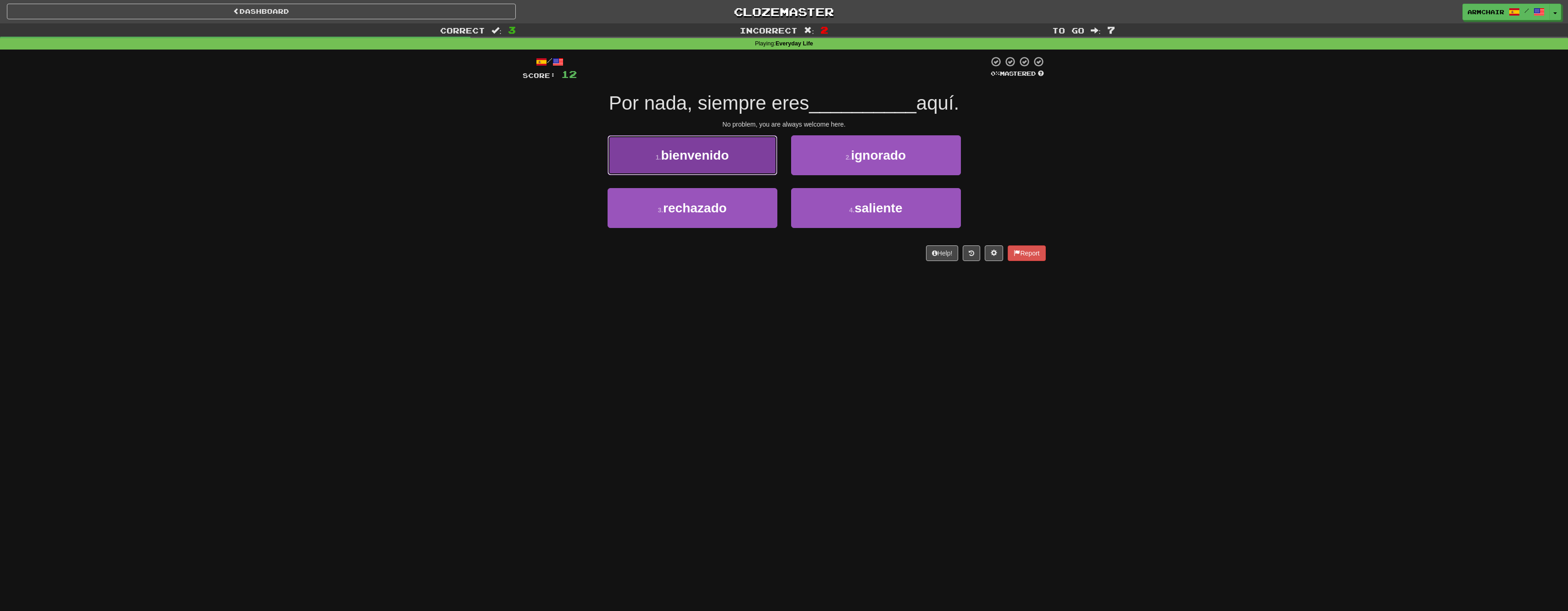
click at [772, 151] on button "1 . bienvenido" at bounding box center [692, 154] width 170 height 40
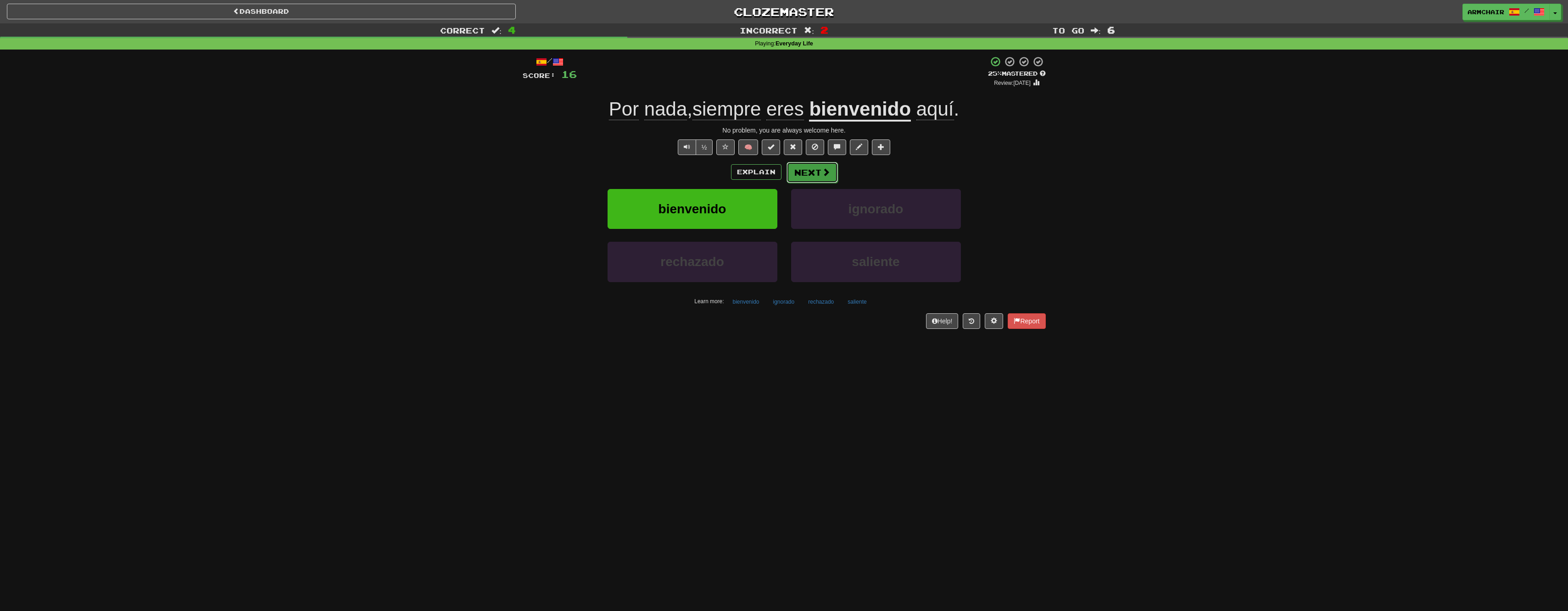
click at [816, 177] on button "Next" at bounding box center [812, 173] width 52 height 21
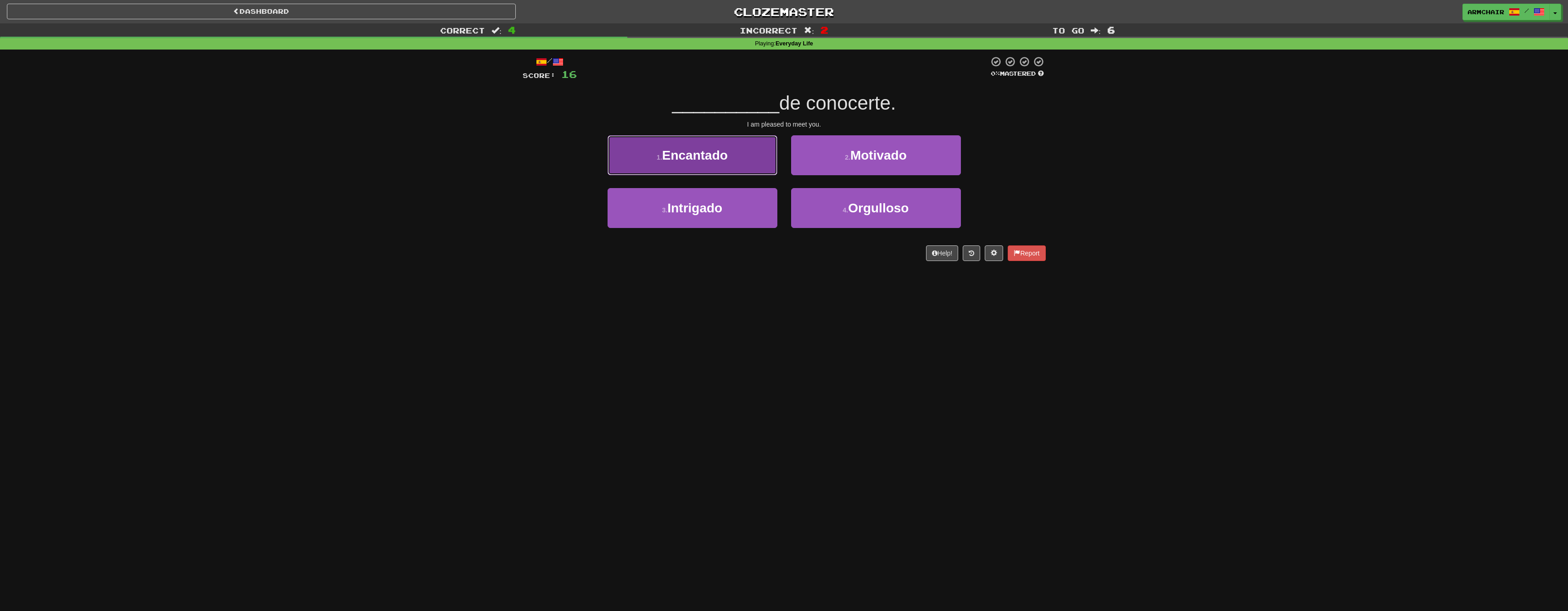
click at [753, 164] on button "1 . Encantado" at bounding box center [692, 154] width 170 height 40
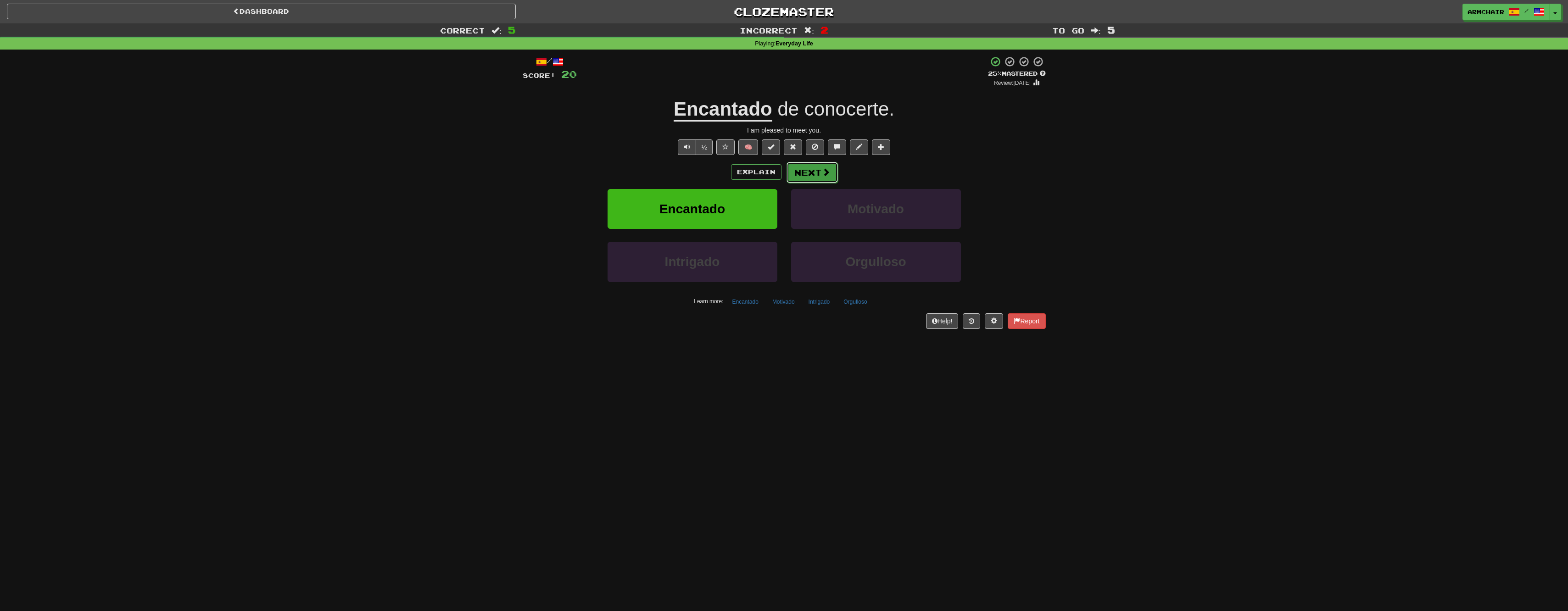
click at [809, 175] on button "Next" at bounding box center [812, 173] width 52 height 21
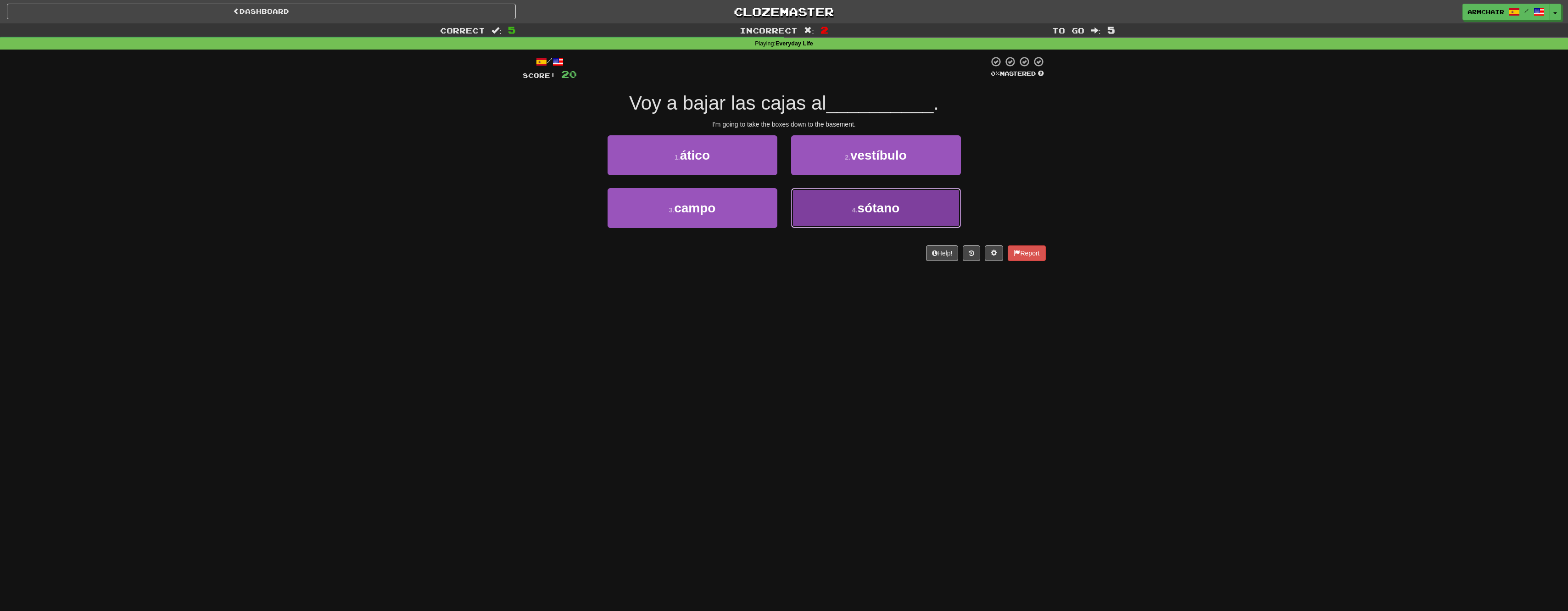
click at [802, 202] on button "4 . sótano" at bounding box center [876, 208] width 170 height 40
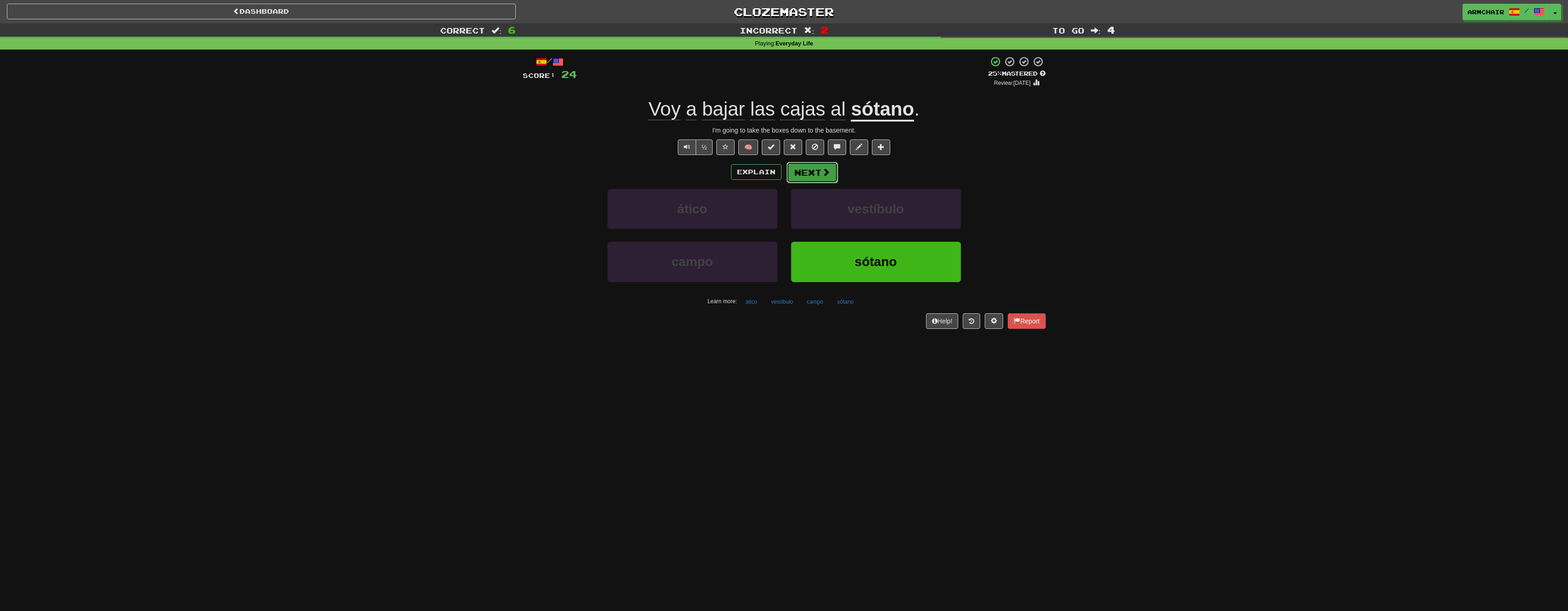
click at [805, 178] on button "Next" at bounding box center [812, 173] width 52 height 21
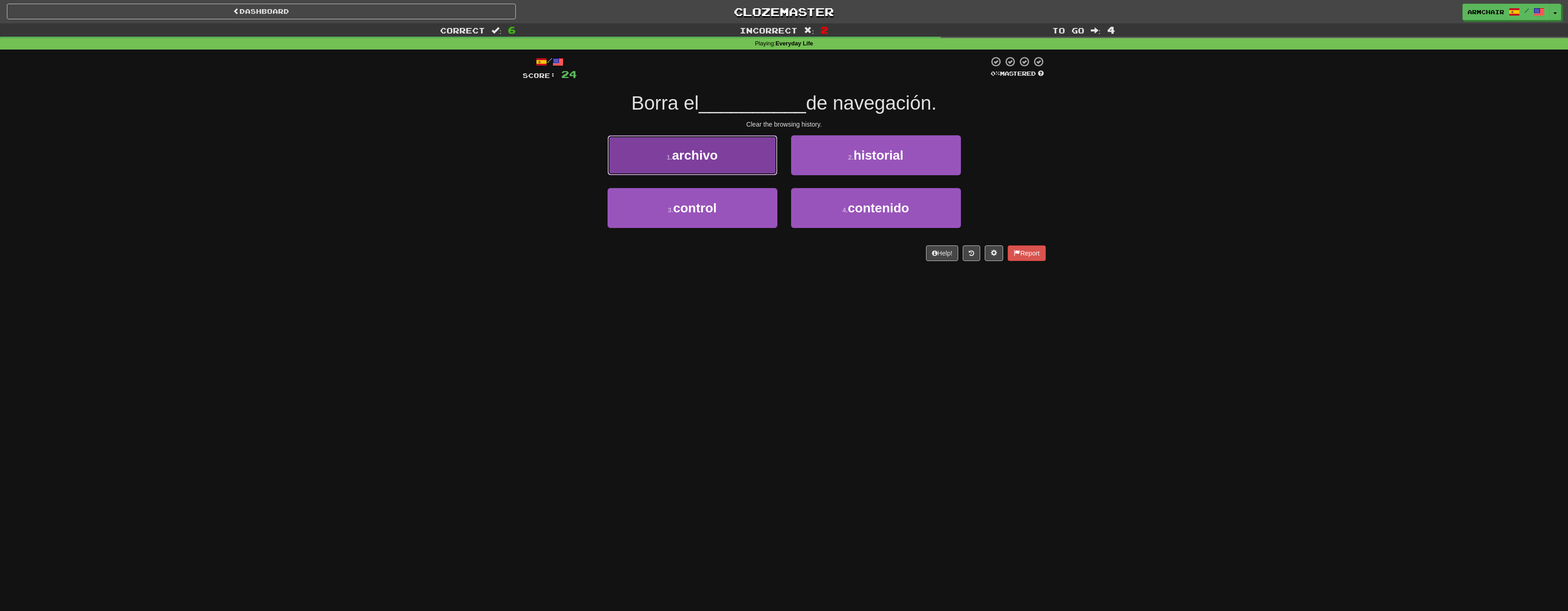
click at [758, 157] on button "1 . archivo" at bounding box center [692, 154] width 170 height 40
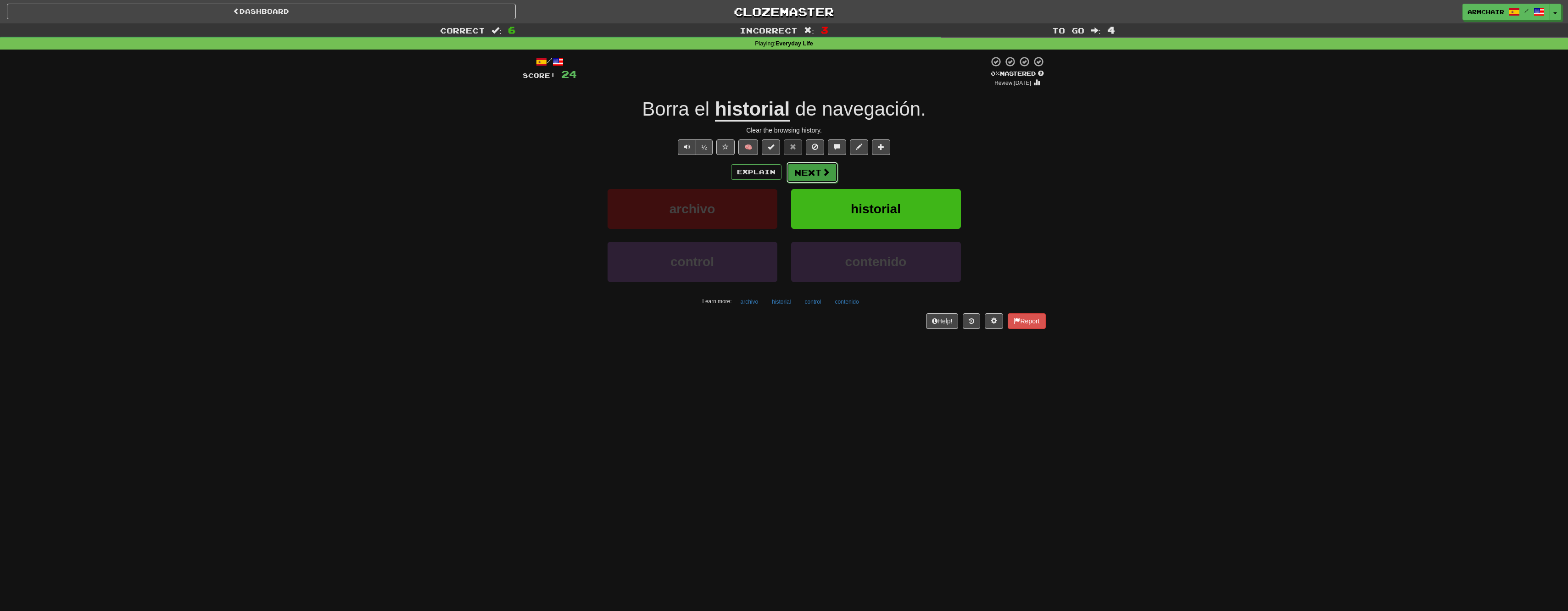
click at [807, 177] on button "Next" at bounding box center [812, 173] width 52 height 21
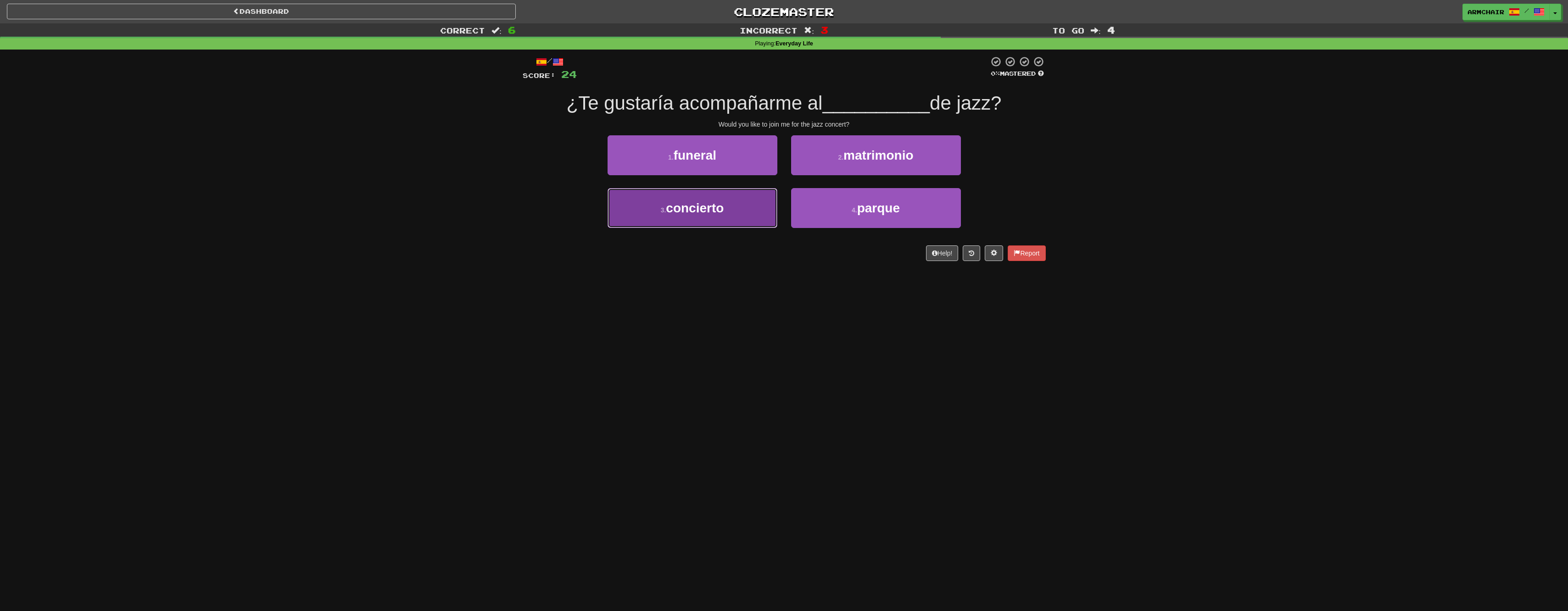
click at [766, 203] on button "3 . concierto" at bounding box center [692, 208] width 170 height 40
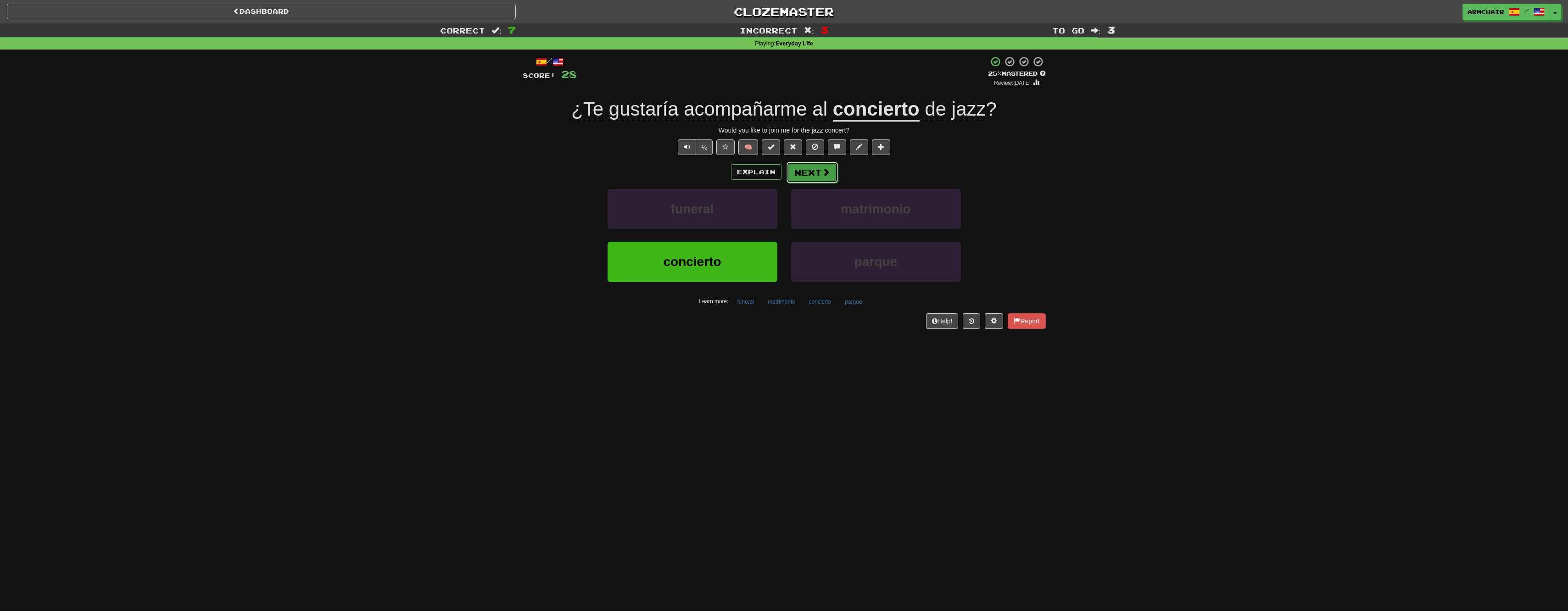
click at [807, 180] on button "Next" at bounding box center [812, 173] width 52 height 21
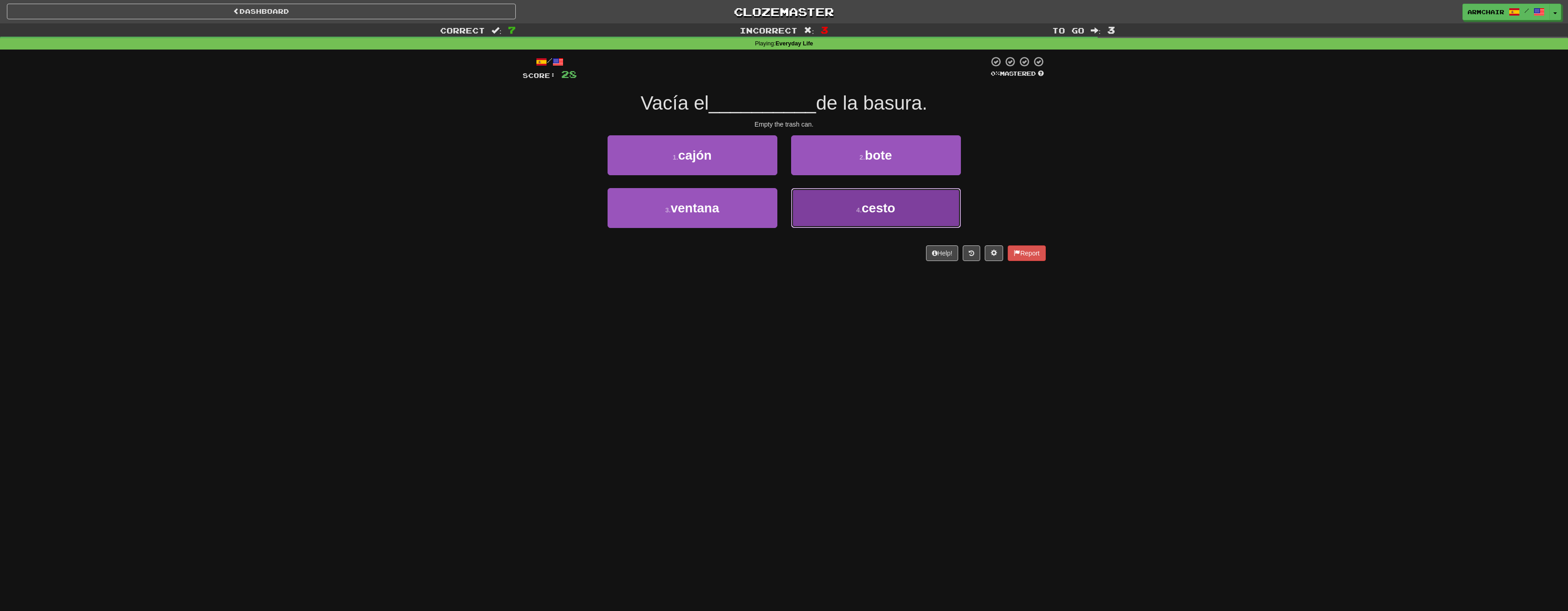
click at [849, 206] on button "4 . cesto" at bounding box center [876, 208] width 170 height 40
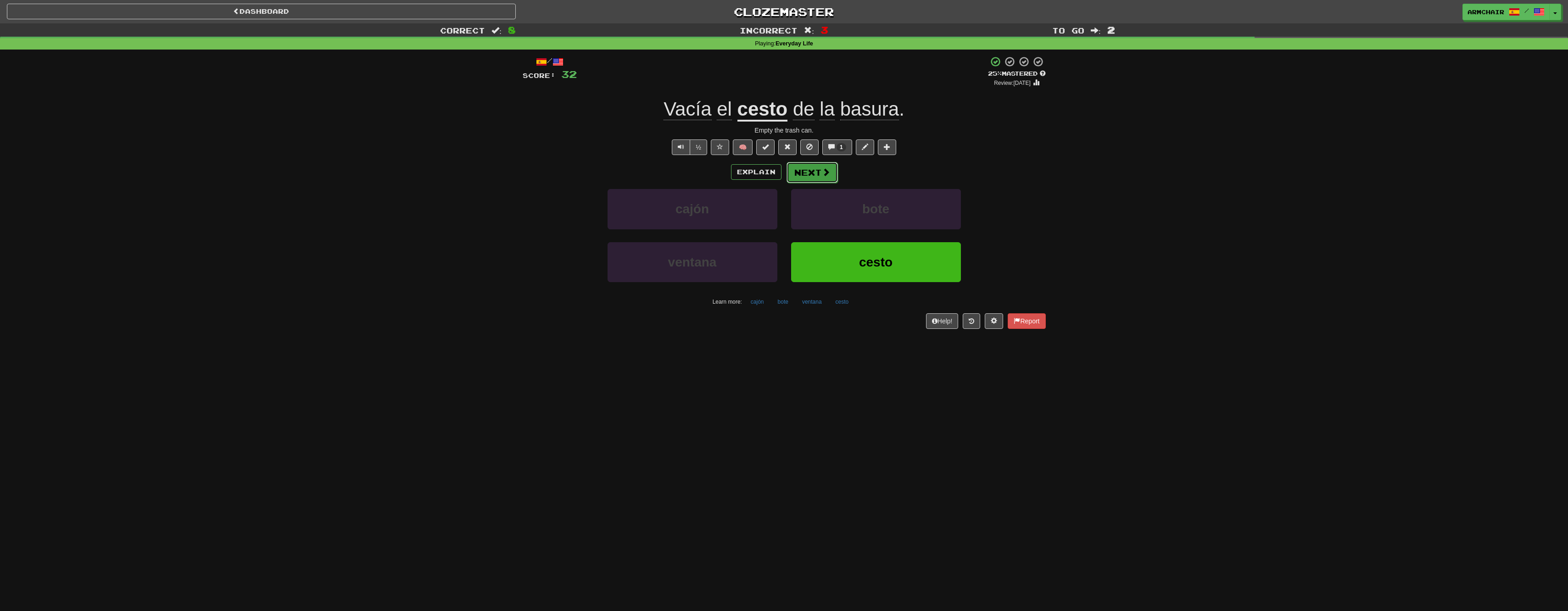
click at [812, 180] on button "Next" at bounding box center [812, 173] width 52 height 21
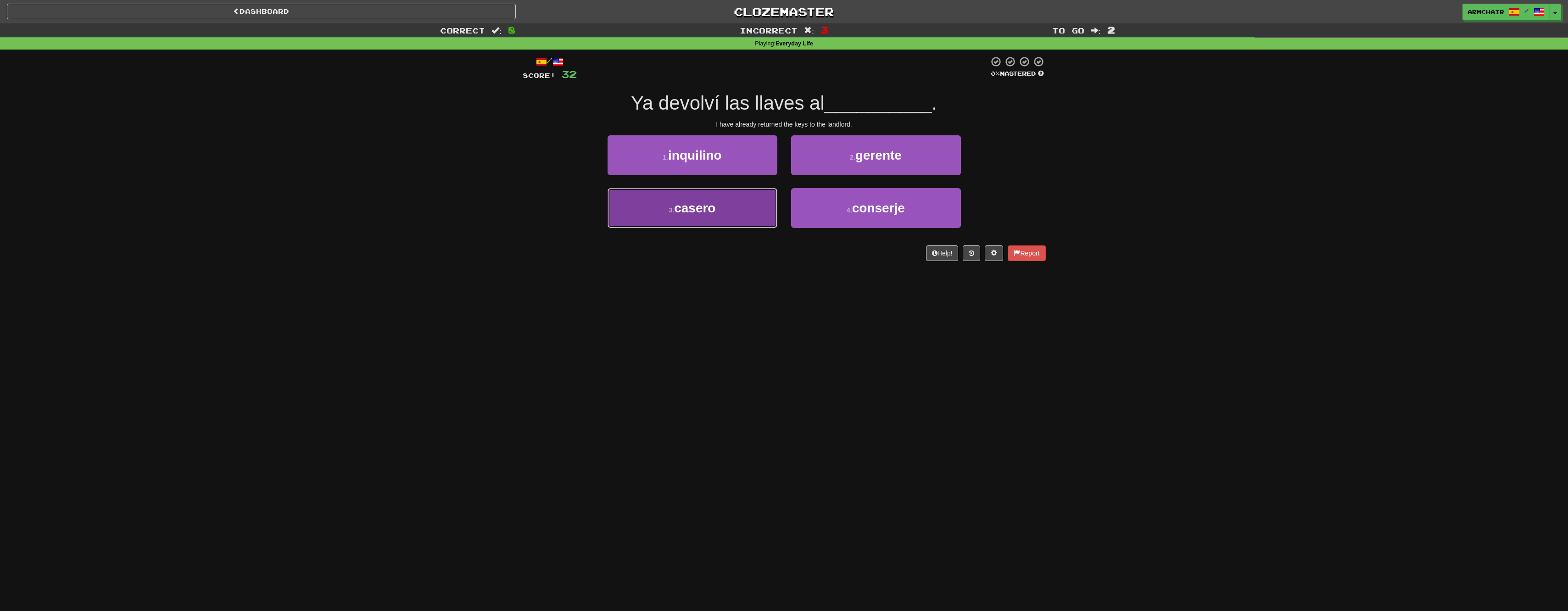
click at [755, 205] on button "3 . casero" at bounding box center [692, 208] width 170 height 40
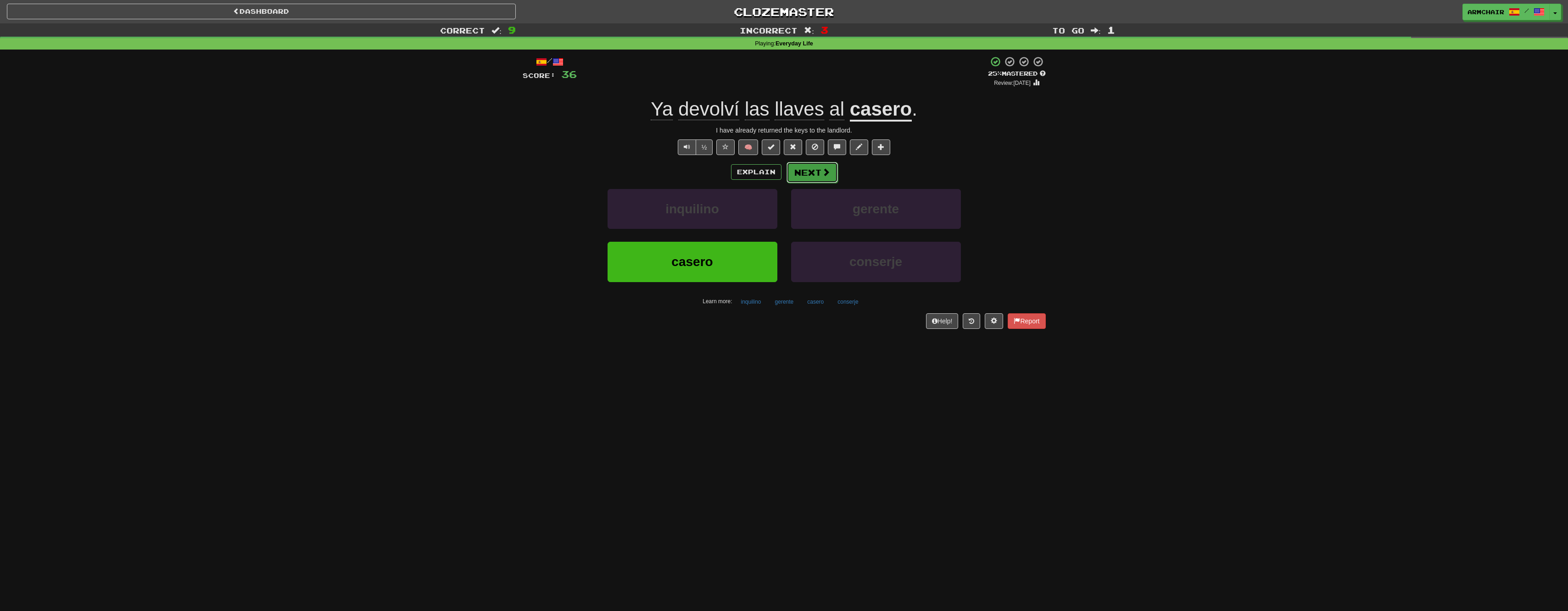
click at [819, 170] on button "Next" at bounding box center [812, 173] width 52 height 21
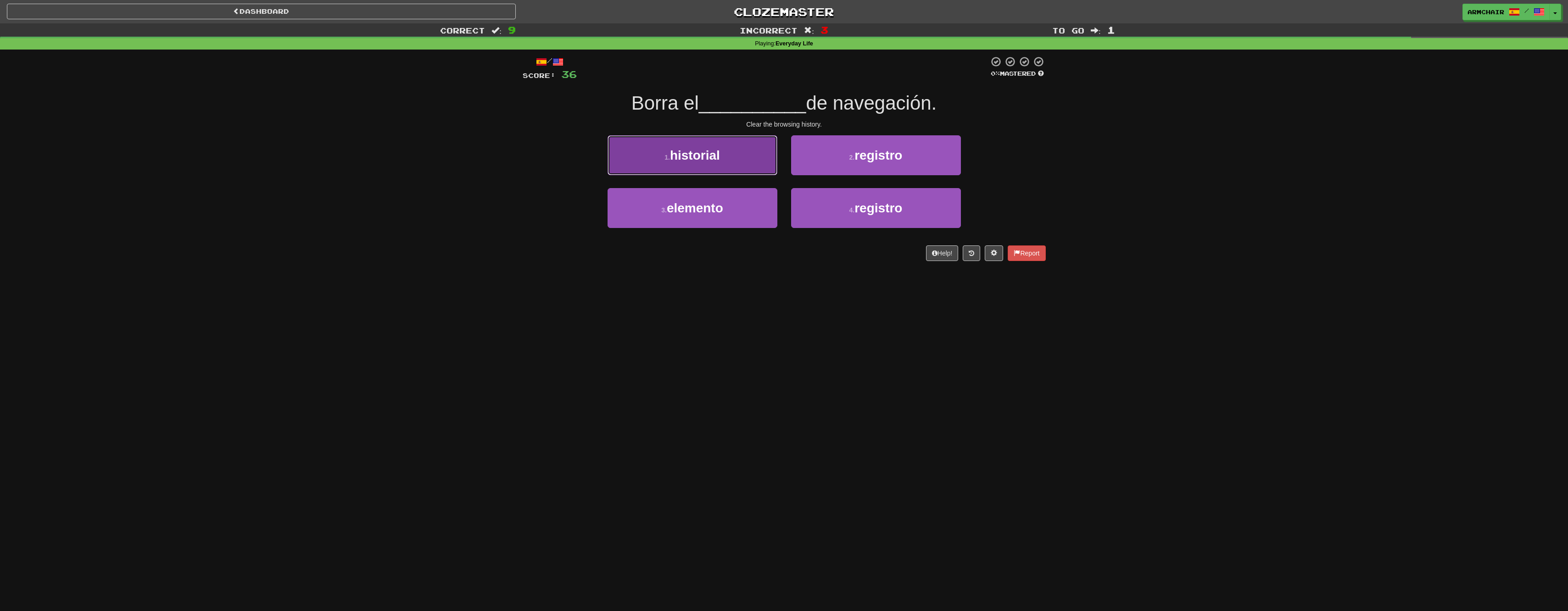
click at [748, 172] on button "1 . historial" at bounding box center [692, 154] width 170 height 40
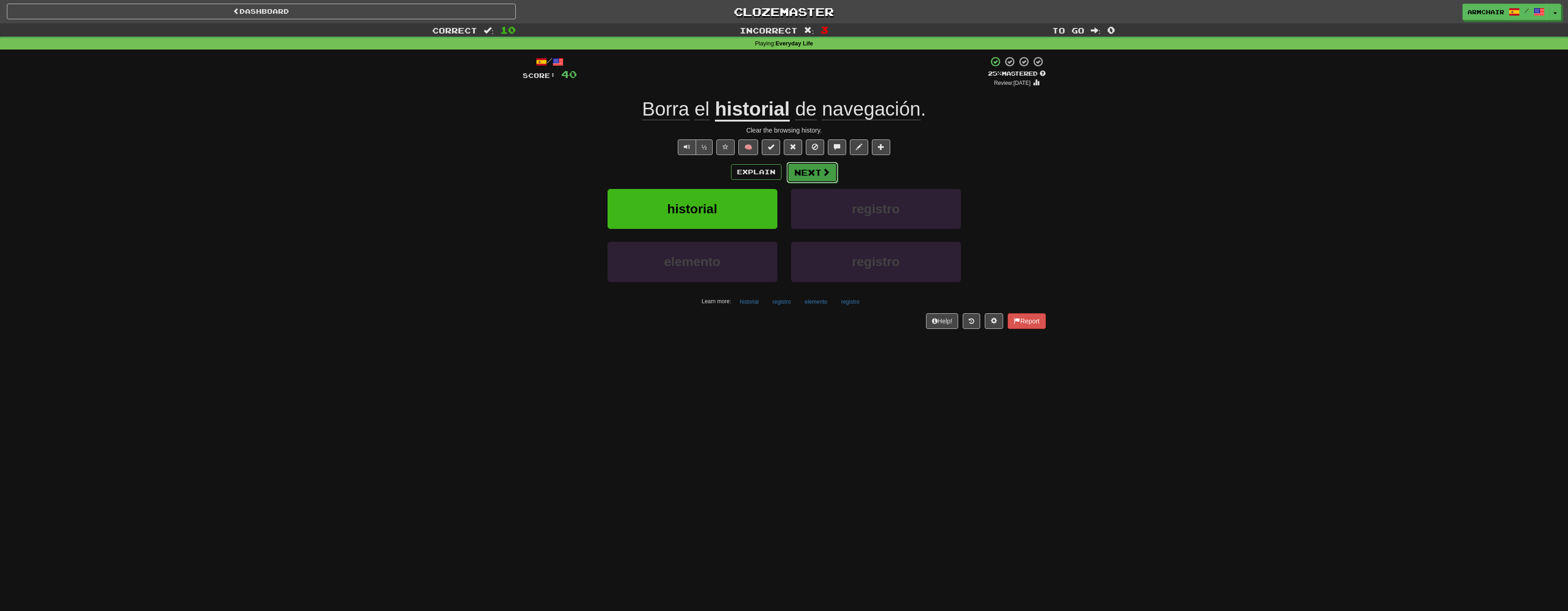
click at [818, 168] on button "Next" at bounding box center [812, 173] width 52 height 21
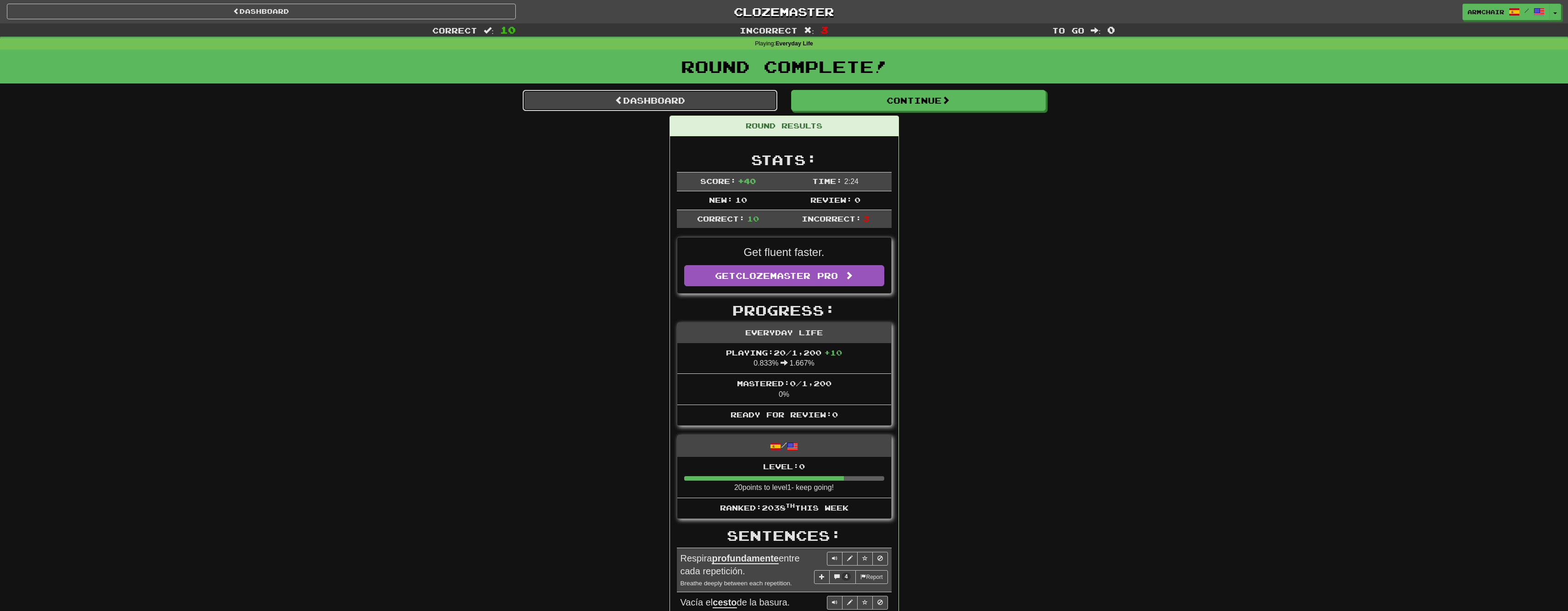
click at [663, 98] on link "Dashboard" at bounding box center [650, 101] width 255 height 21
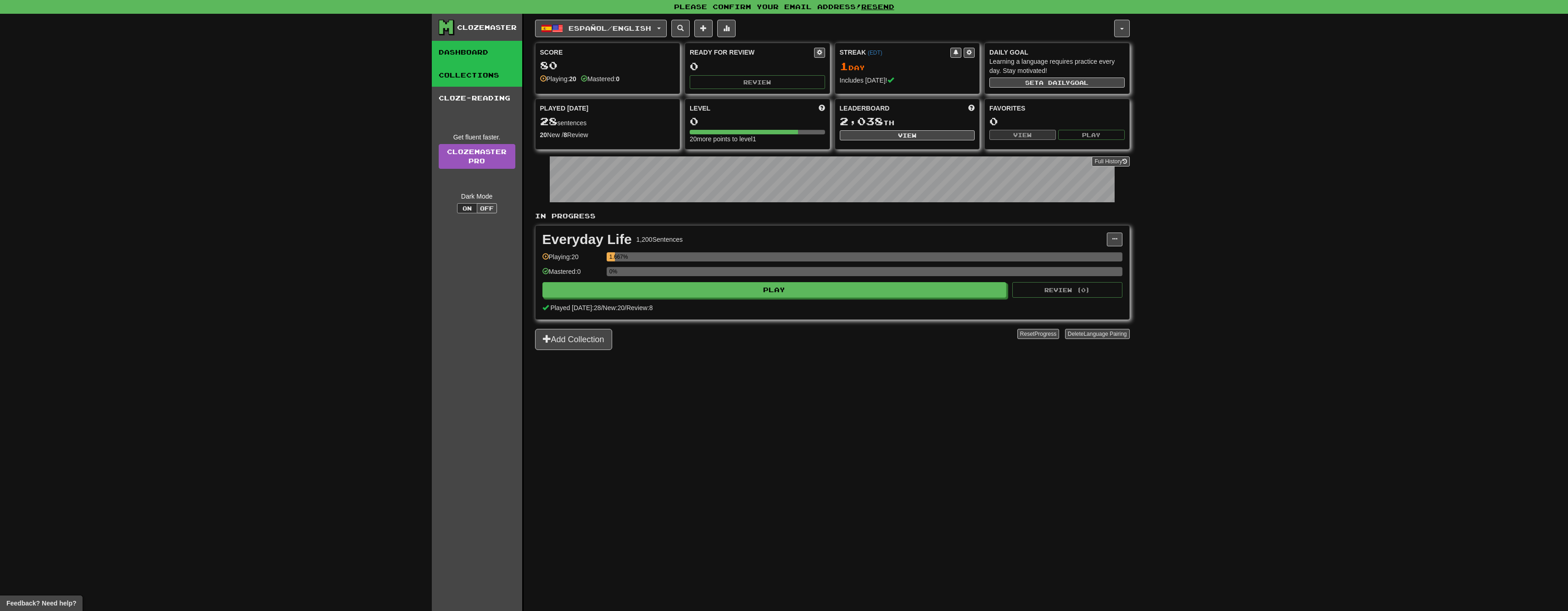
click at [478, 71] on link "Collections" at bounding box center [476, 76] width 90 height 23
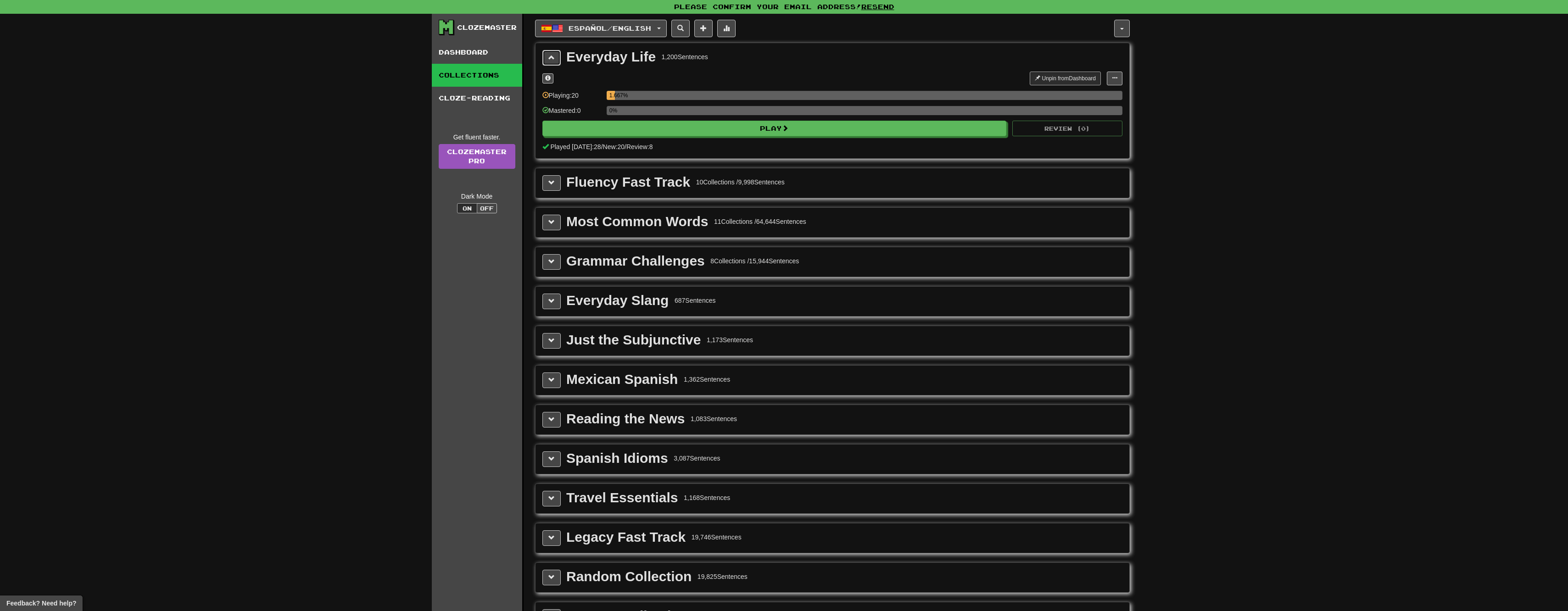
click at [549, 55] on span at bounding box center [551, 57] width 7 height 7
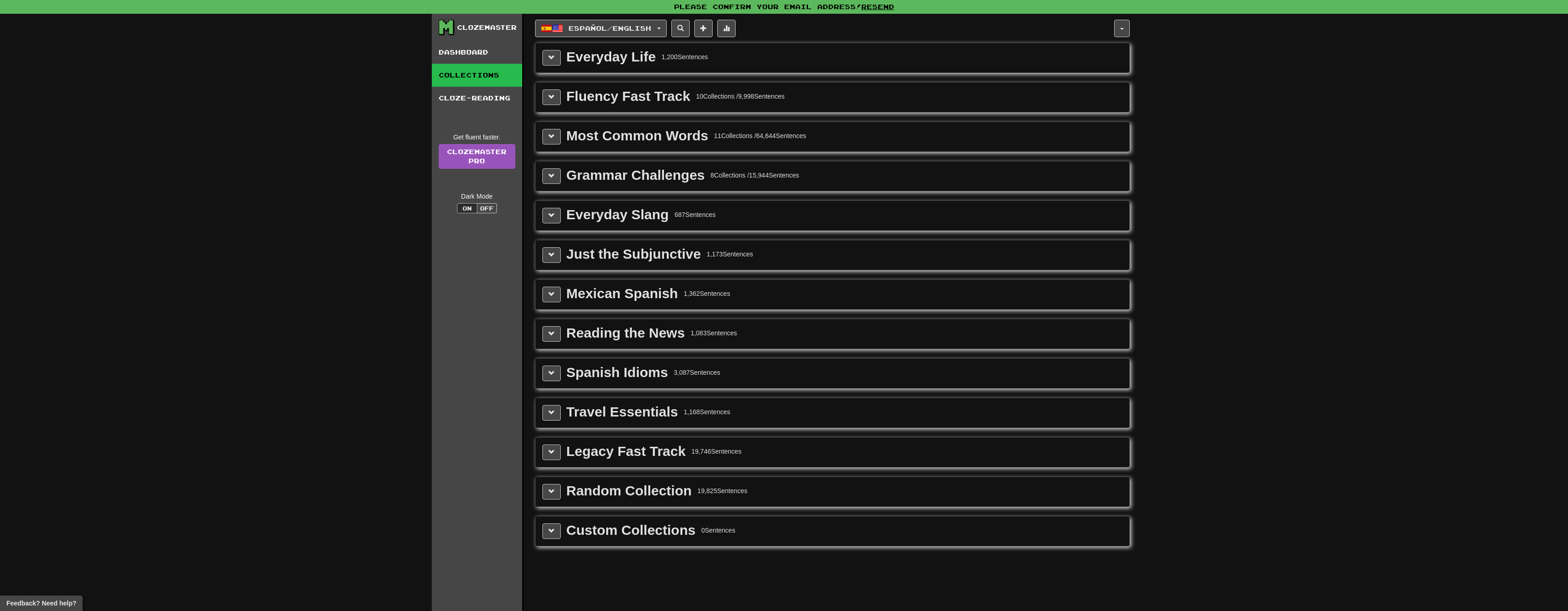
click at [541, 412] on div "Travel Essentials 1,168 Sentences" at bounding box center [832, 413] width 594 height 29
click at [550, 417] on button at bounding box center [551, 413] width 18 height 16
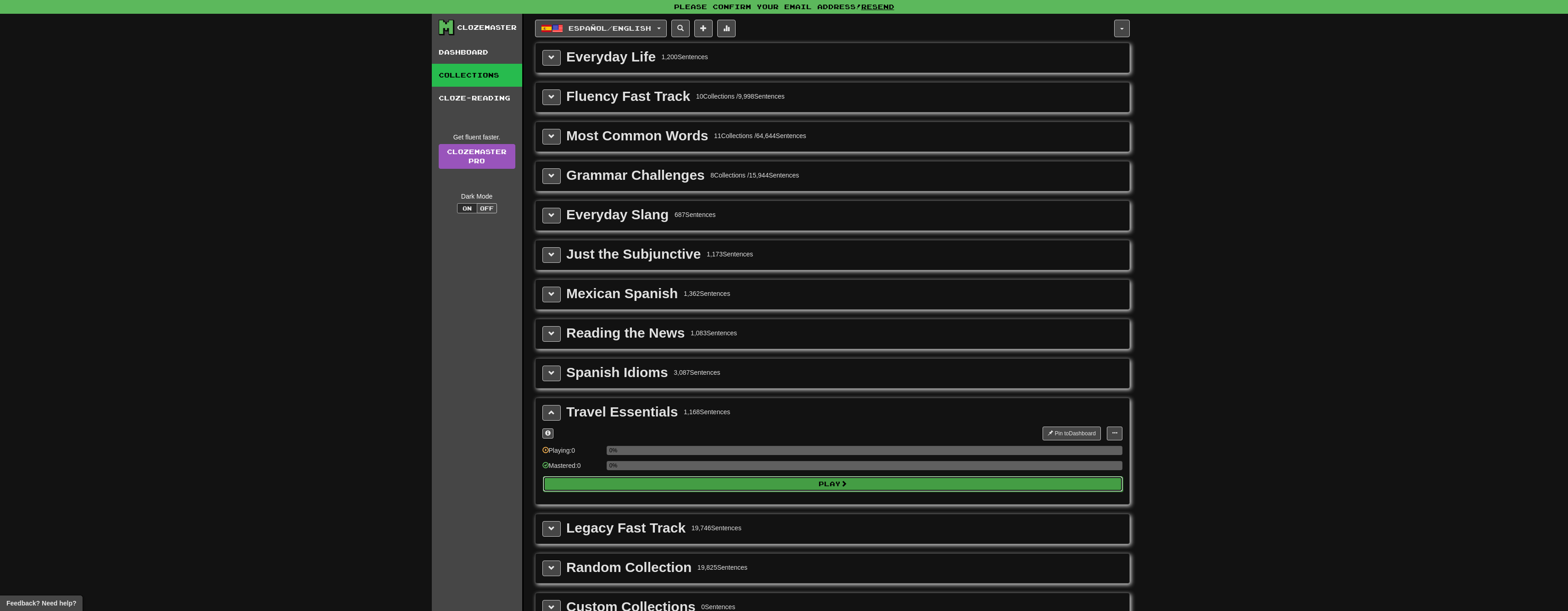
click at [749, 477] on button "Play" at bounding box center [832, 484] width 580 height 16
select select "**"
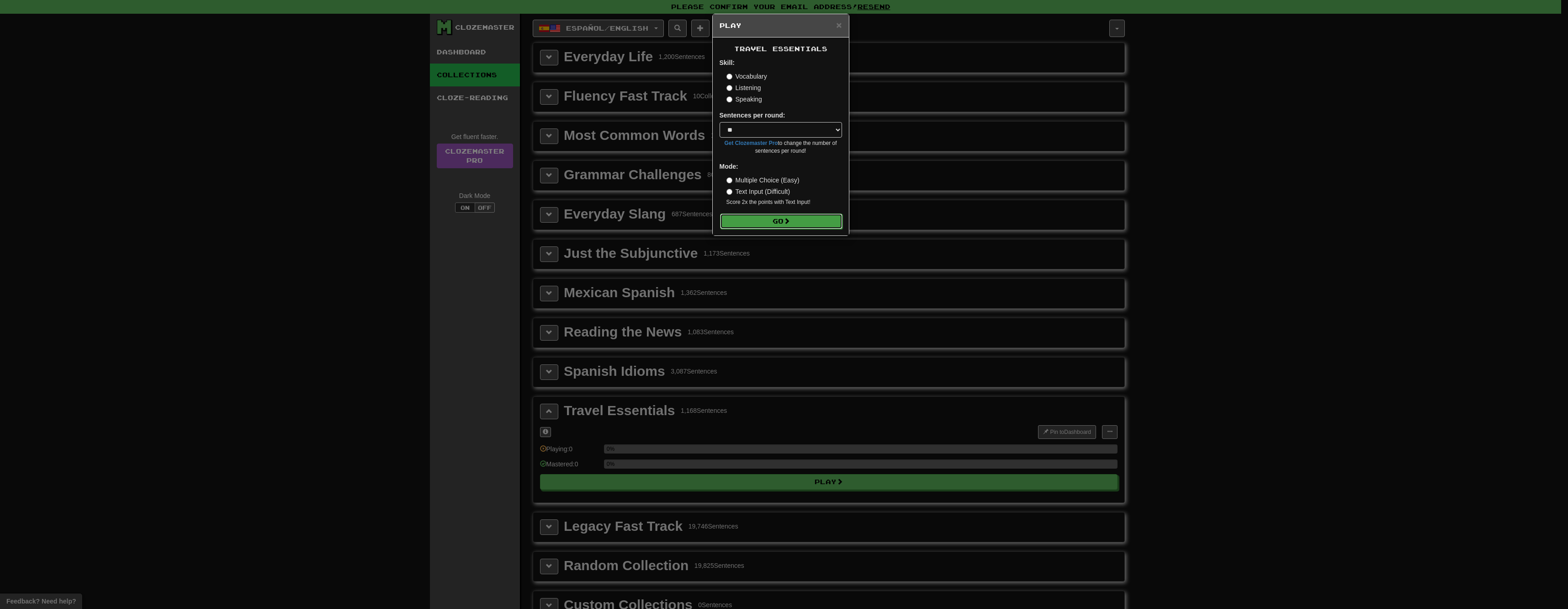
click at [795, 221] on button "Go" at bounding box center [781, 221] width 122 height 15
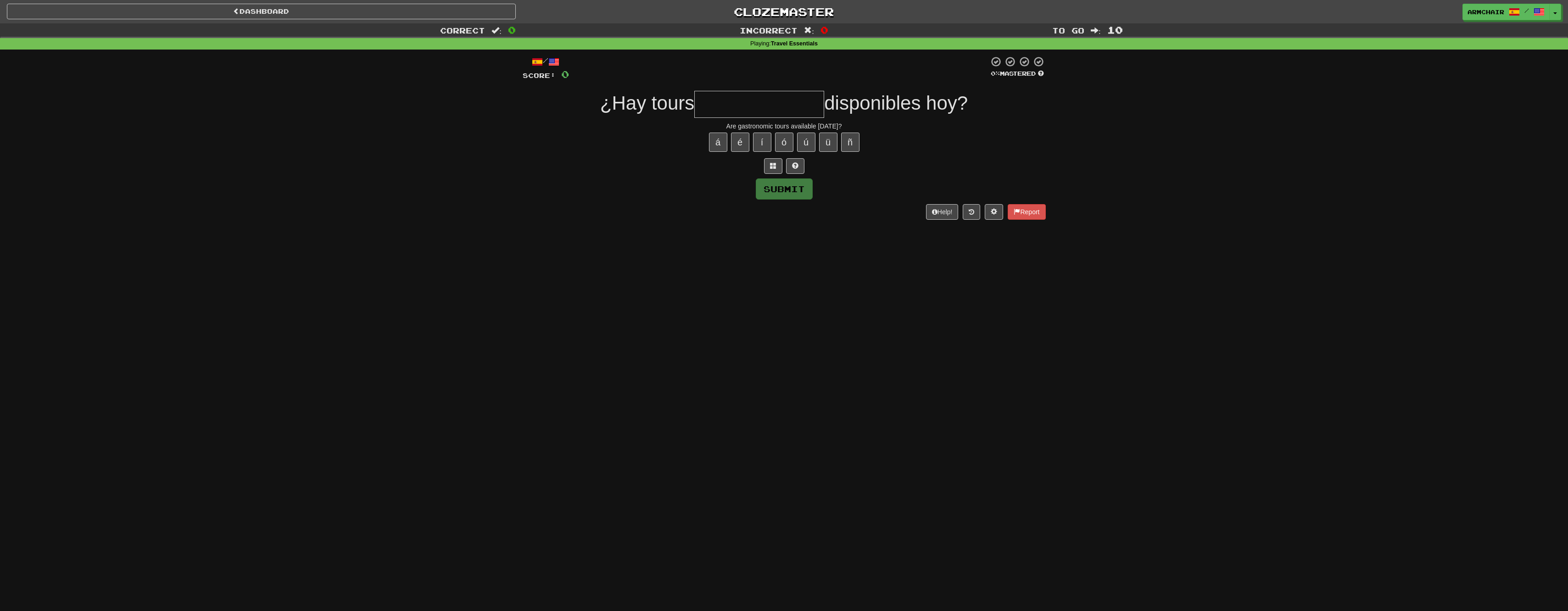
click at [727, 95] on input "text" at bounding box center [759, 104] width 130 height 27
click at [41, 8] on link "Dashboard" at bounding box center [261, 12] width 508 height 16
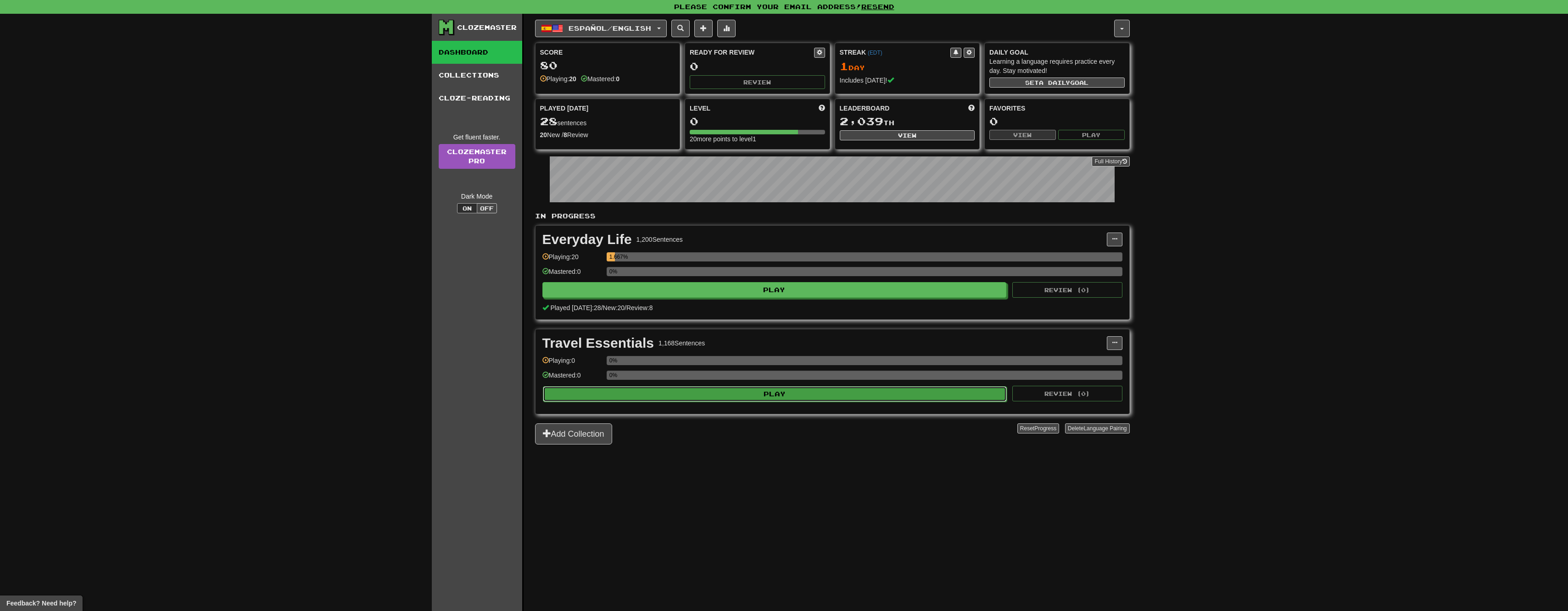
click at [605, 390] on button "Play" at bounding box center [775, 393] width 465 height 16
select select "**"
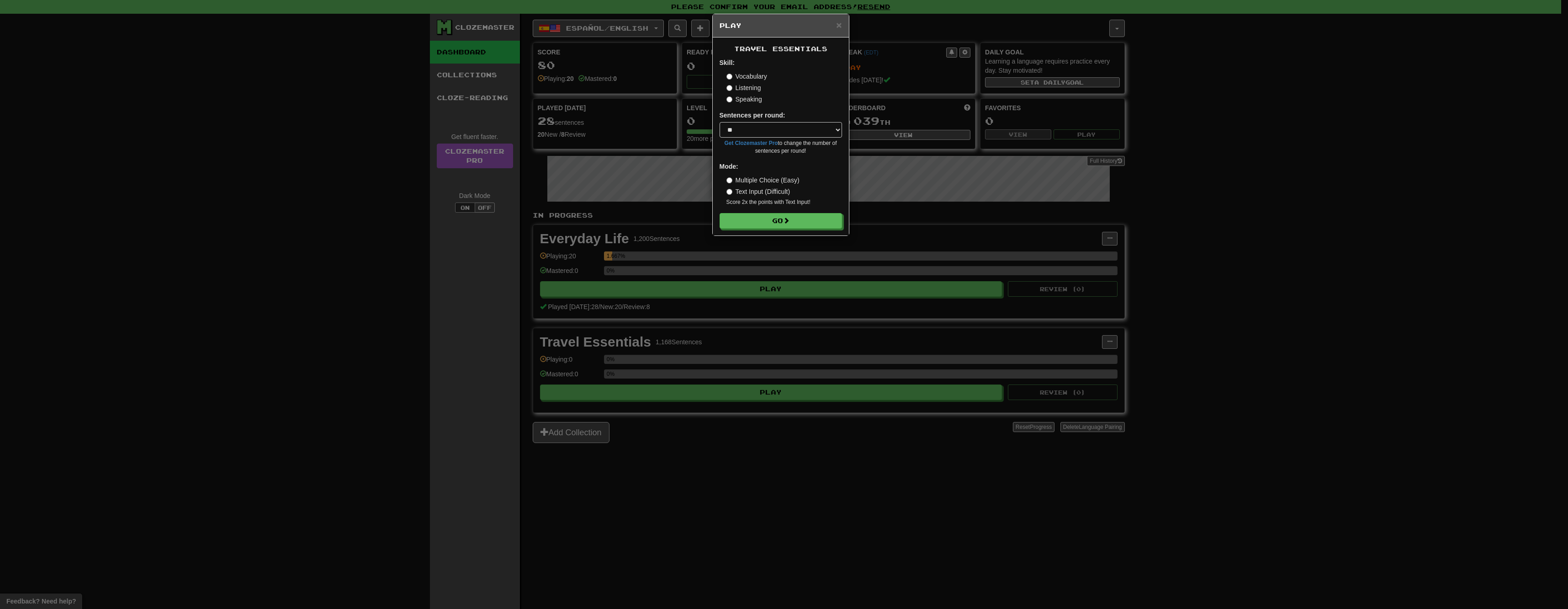
click at [732, 176] on label "Multiple Choice (Easy)" at bounding box center [763, 179] width 74 height 9
click at [832, 128] on select "* ** ** ** ** ** *** ********" at bounding box center [780, 130] width 122 height 15
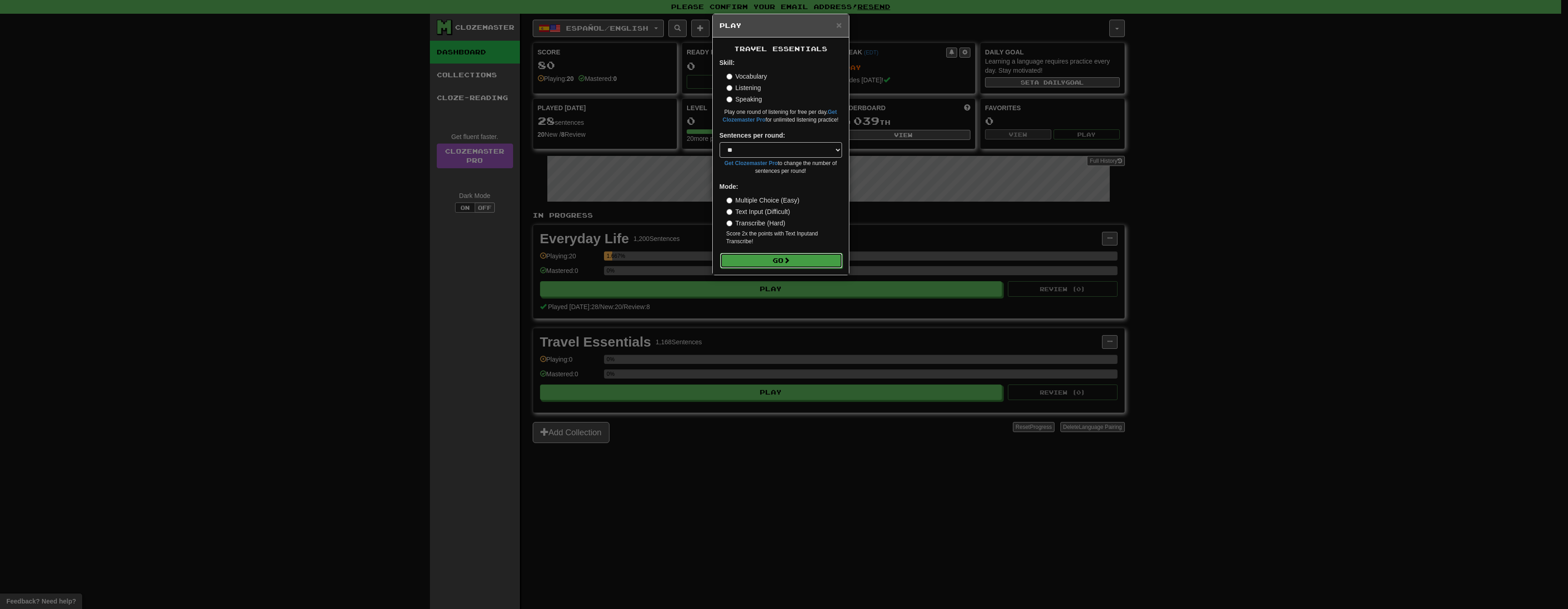
click at [790, 262] on span at bounding box center [786, 259] width 7 height 7
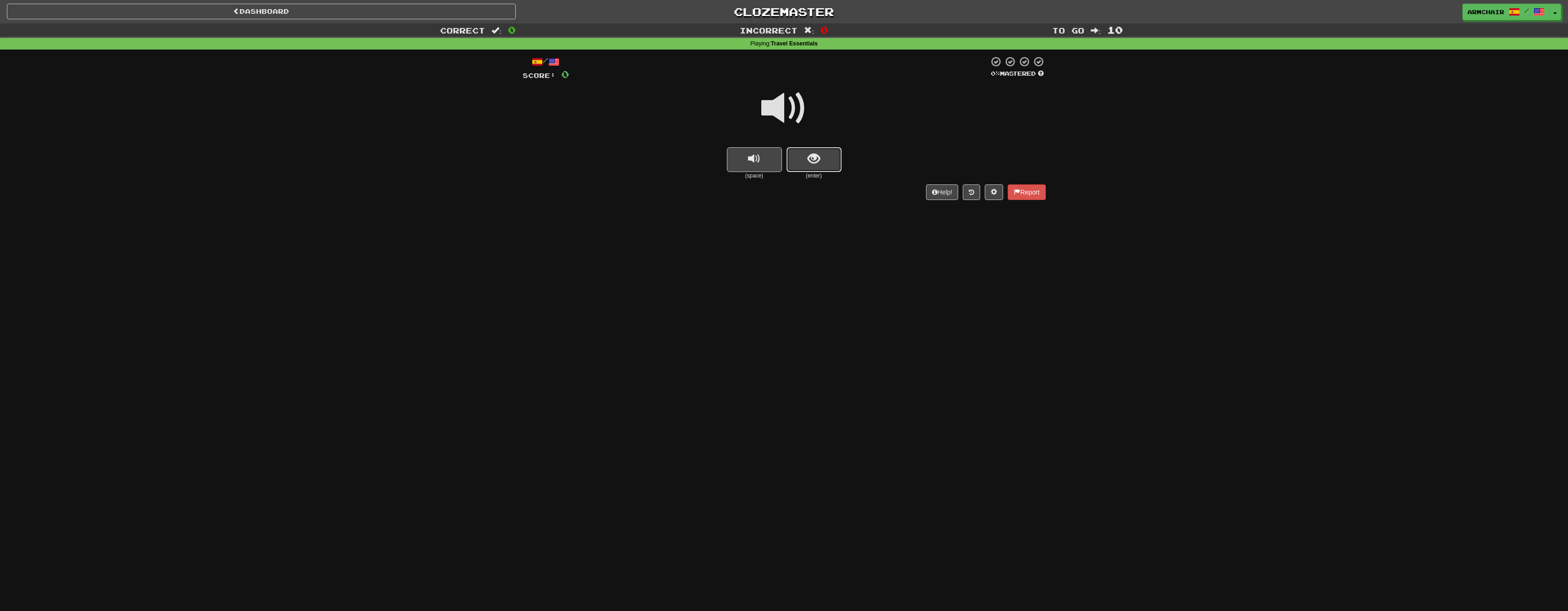
click at [801, 158] on button "show sentence" at bounding box center [814, 159] width 55 height 24
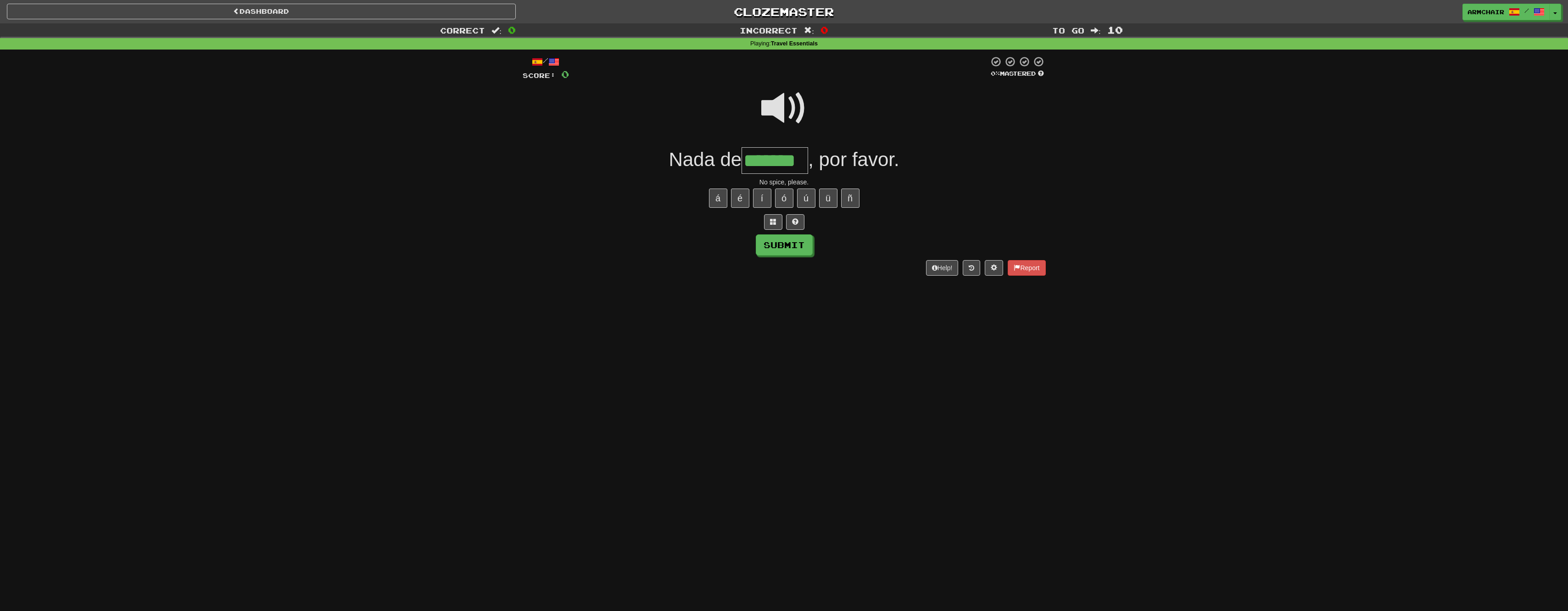
type input "*******"
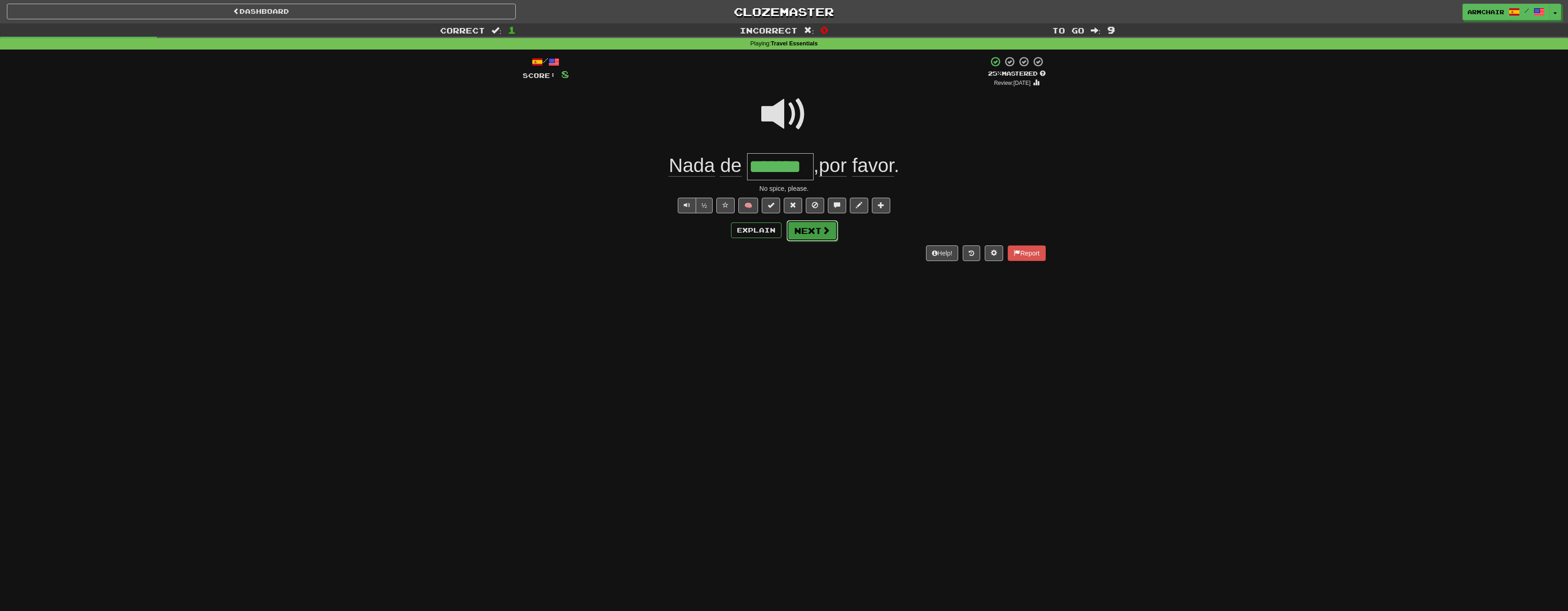
click at [825, 234] on span at bounding box center [825, 230] width 8 height 8
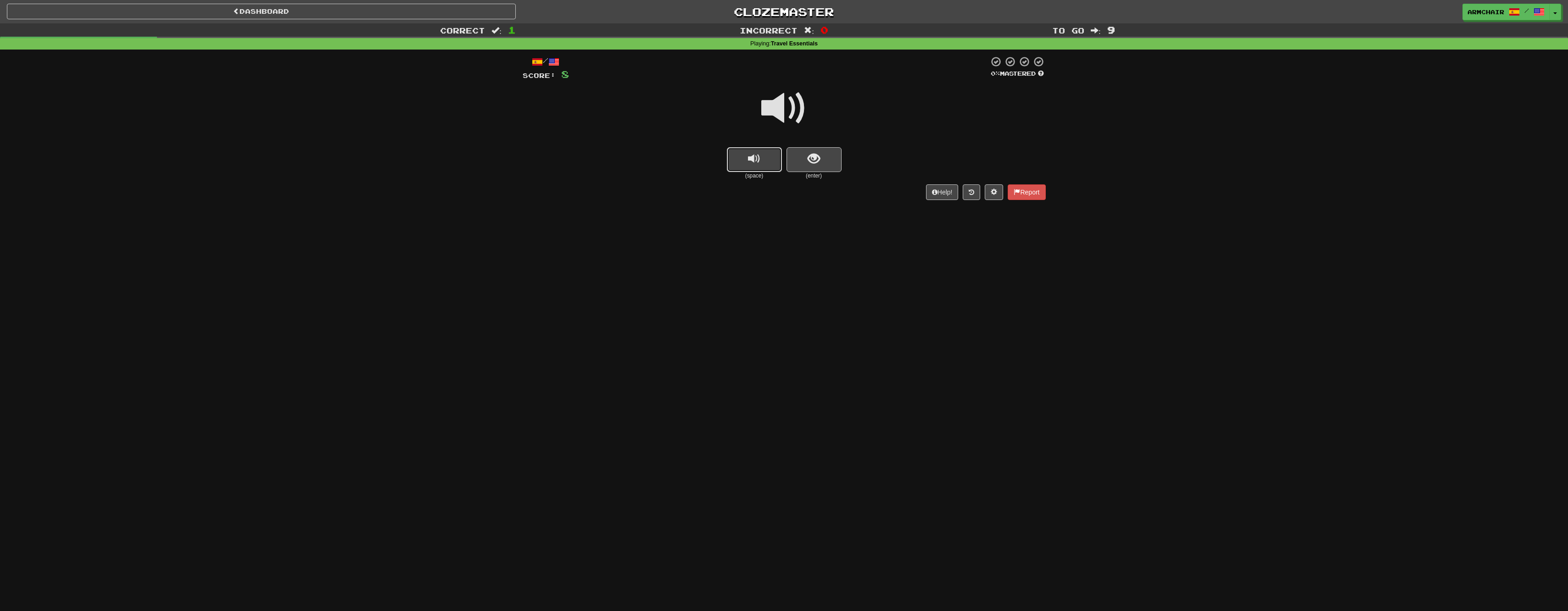
click at [766, 159] on button "replay audio" at bounding box center [754, 159] width 55 height 24
click at [815, 160] on span "show sentence" at bounding box center [814, 158] width 13 height 13
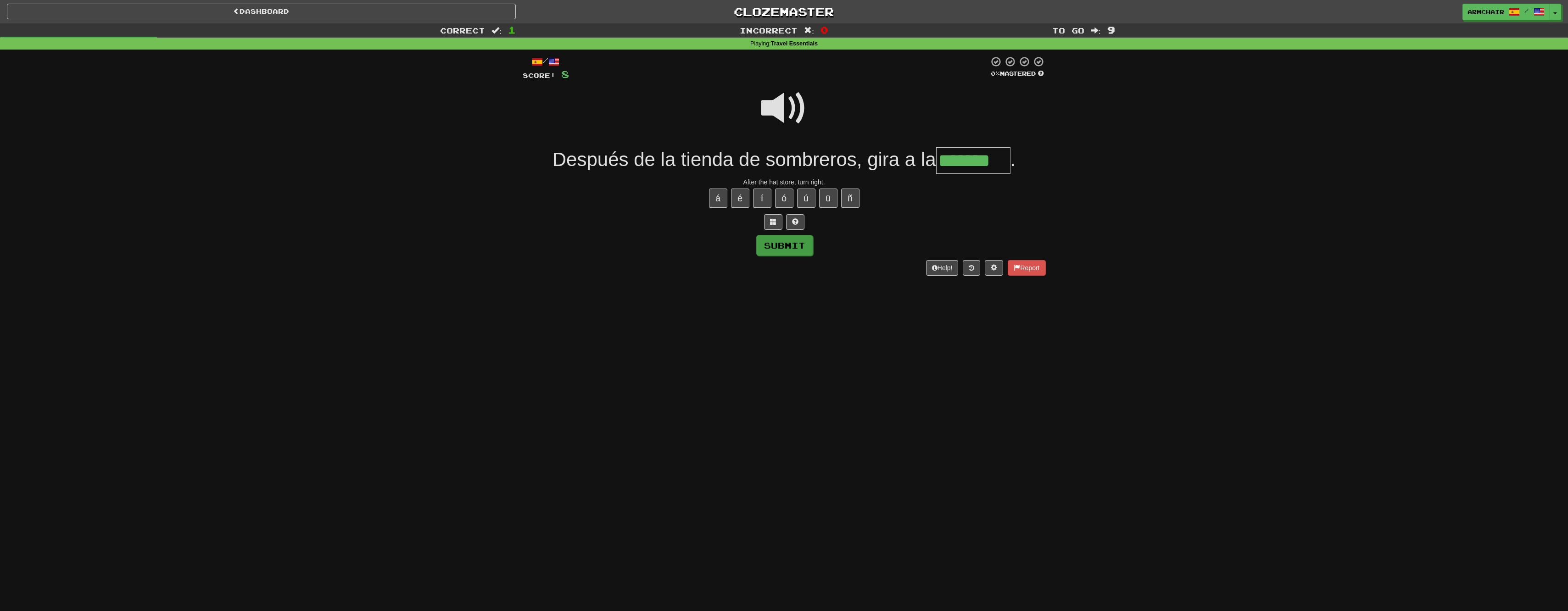
type input "*******"
click at [784, 246] on button "Submit" at bounding box center [784, 246] width 57 height 21
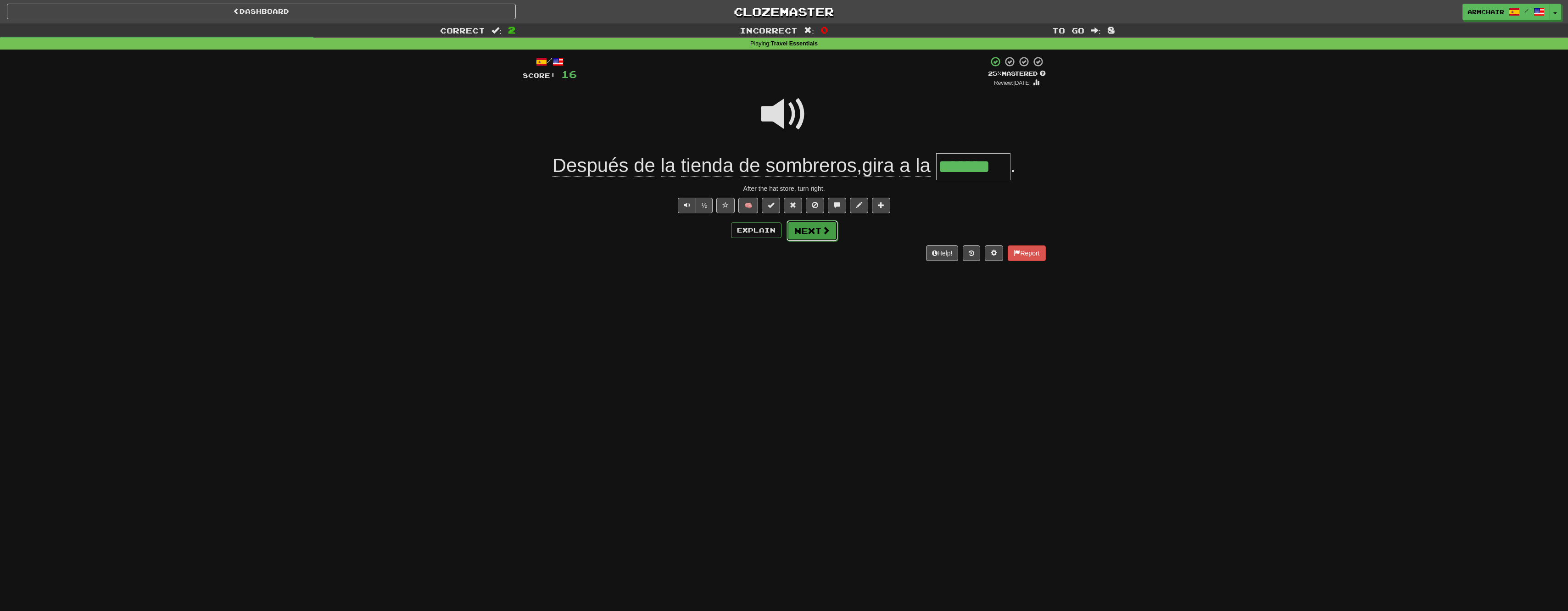
click at [806, 233] on button "Next" at bounding box center [812, 231] width 52 height 21
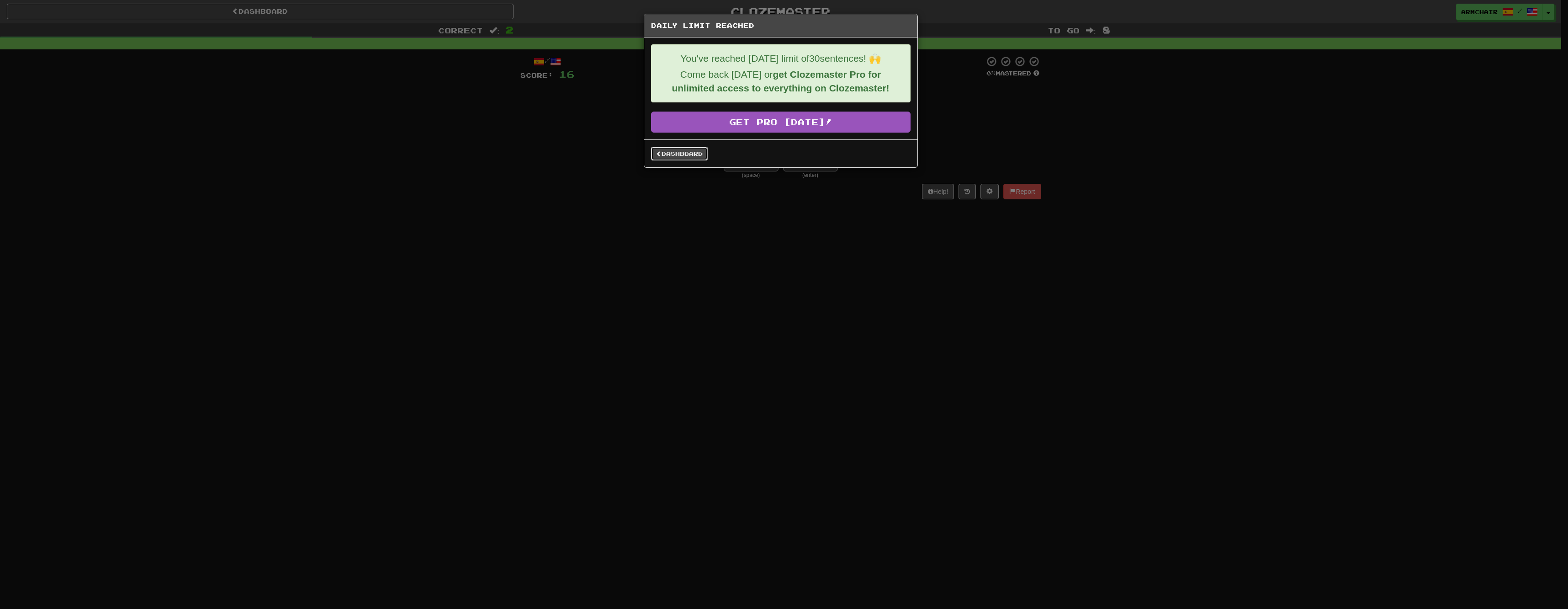
click at [689, 152] on link "Dashboard" at bounding box center [679, 154] width 57 height 14
